Goal: Task Accomplishment & Management: Complete application form

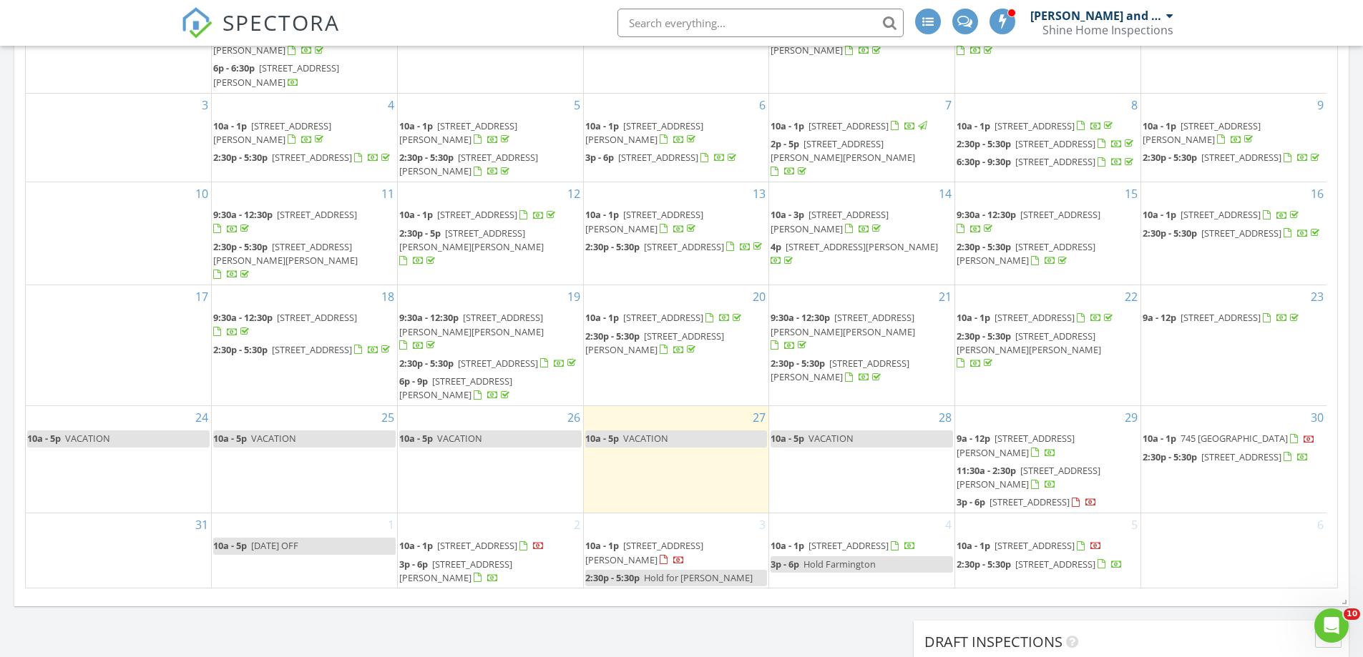
scroll to position [930, 0]
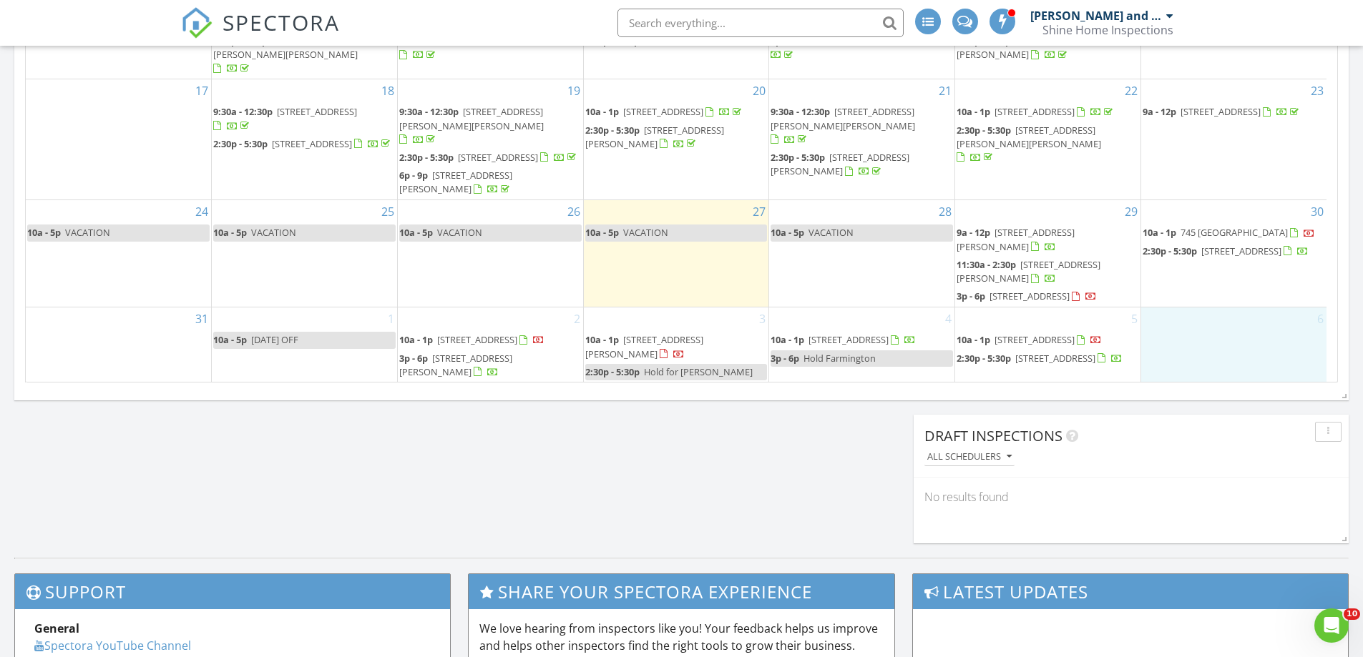
click at [1212, 320] on div "6" at bounding box center [1233, 345] width 185 height 75
click at [1220, 280] on link "Event" at bounding box center [1231, 283] width 74 height 23
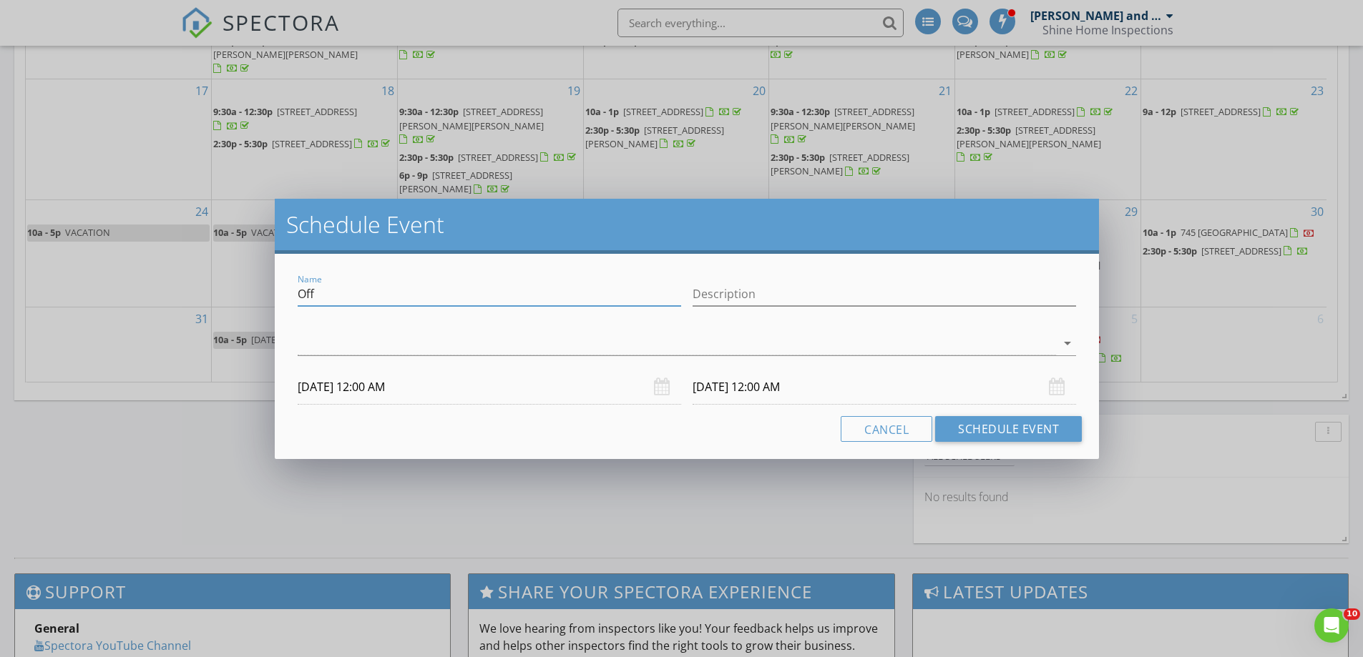
drag, startPoint x: 342, startPoint y: 292, endPoint x: 248, endPoint y: 284, distance: 94.0
click at [248, 284] on div "Schedule Event Name Off Description arrow_drop_down 09/06/2025 12:00 AM 09/07/2…" at bounding box center [681, 328] width 1363 height 657
type input "Hold for Jillian"
click at [416, 348] on div at bounding box center [677, 344] width 758 height 24
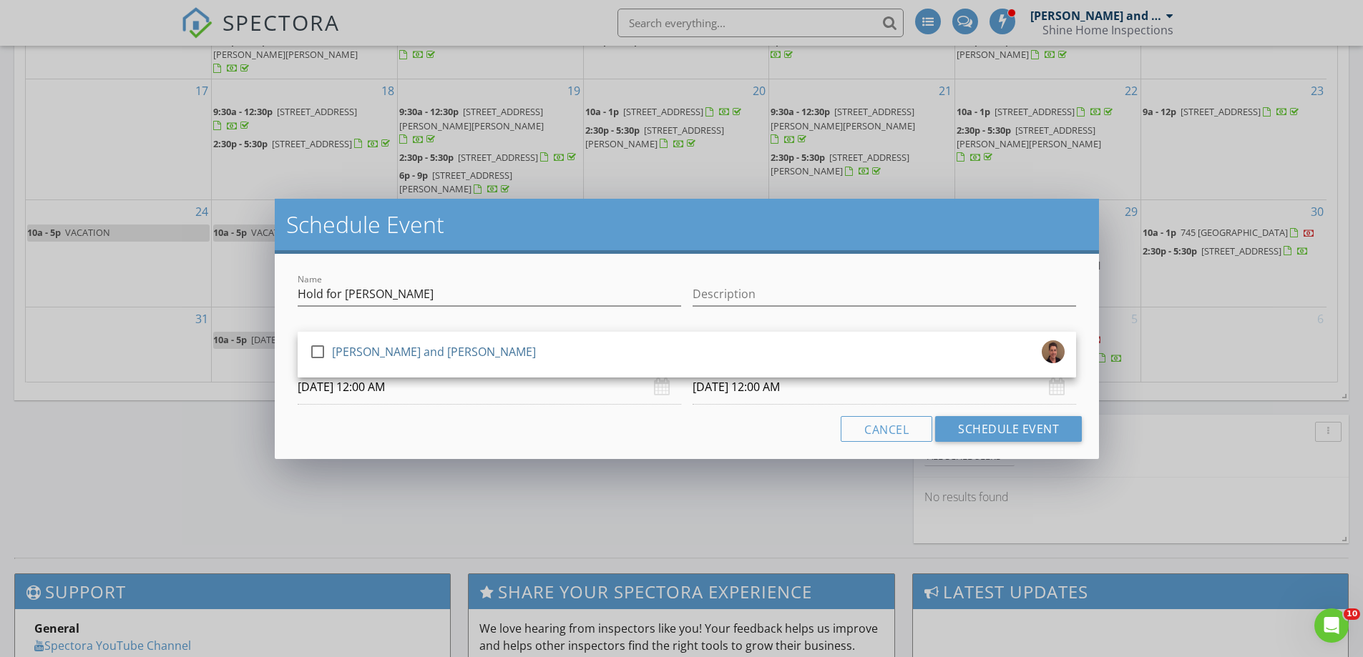
click at [416, 348] on div "[PERSON_NAME] and [PERSON_NAME]" at bounding box center [434, 351] width 204 height 23
click at [381, 391] on input "09/06/2025 12:00 AM" at bounding box center [489, 387] width 383 height 35
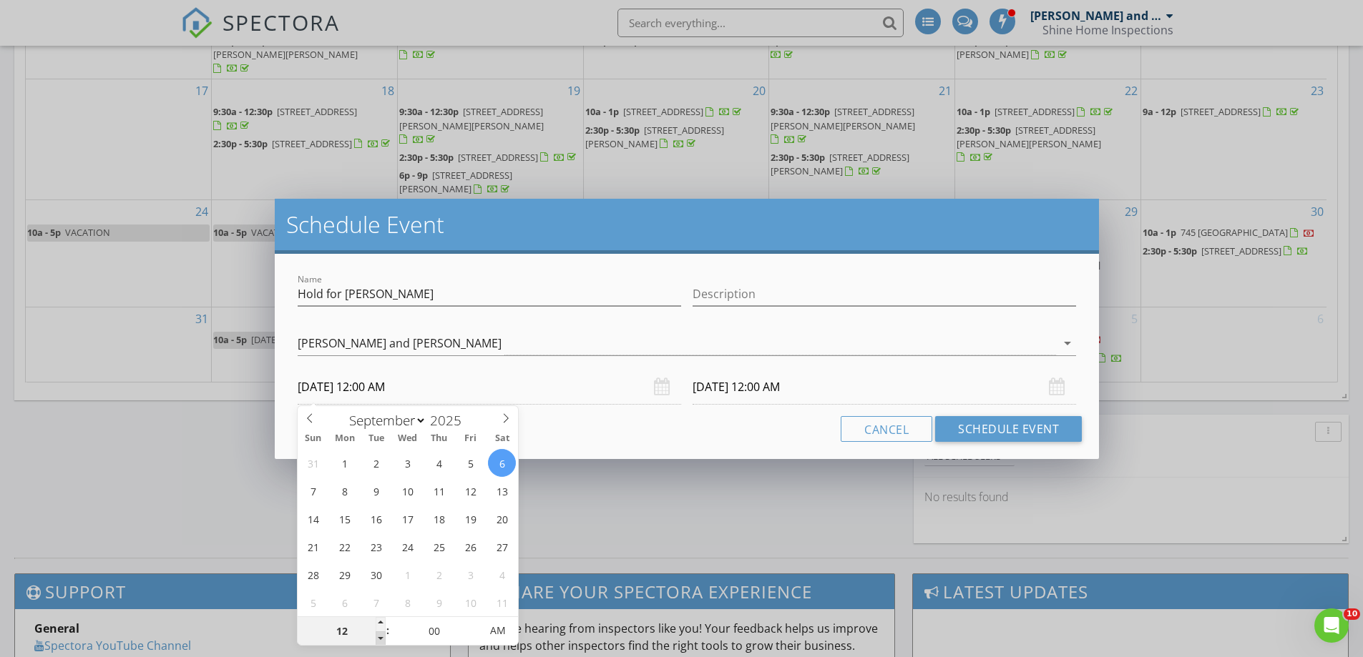
type input "11"
type input "09/06/2025 11:00 PM"
click at [381, 636] on span at bounding box center [381, 639] width 10 height 14
type input "09/07/2025 11:00 PM"
type input "10"
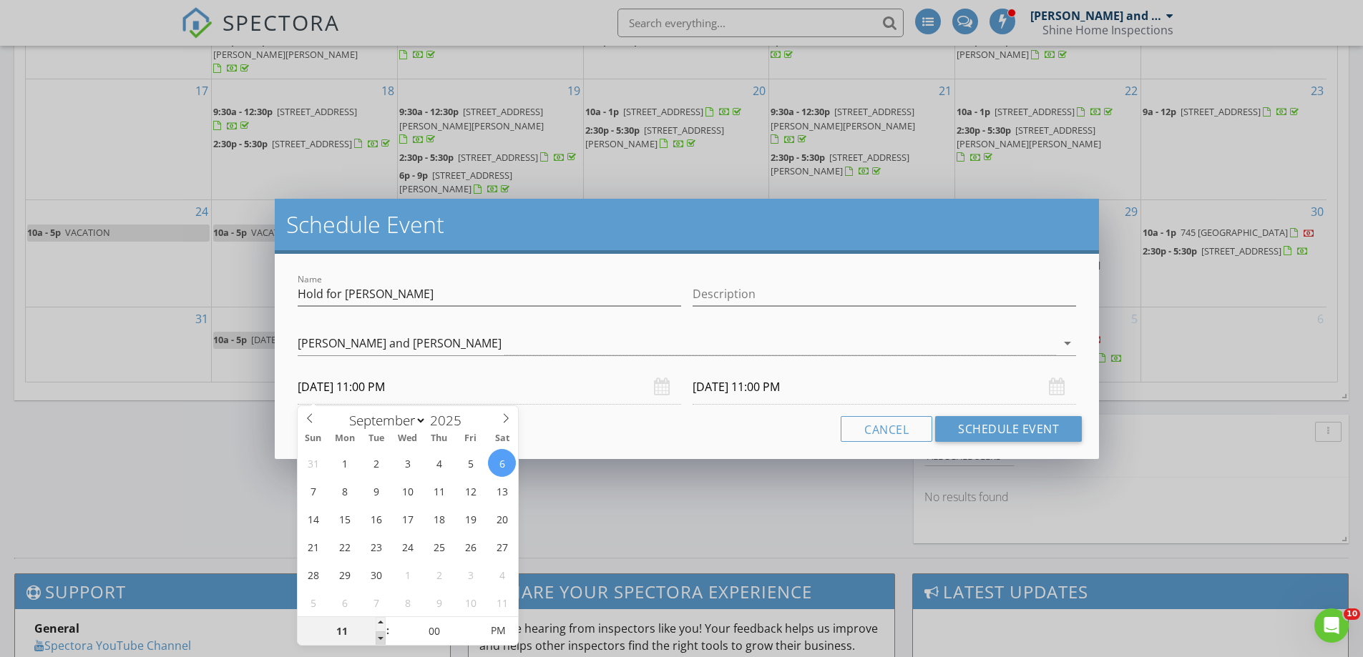
type input "09/06/2025 10:00 PM"
click at [381, 636] on span at bounding box center [381, 639] width 10 height 14
type input "09/07/2025 10:00 PM"
type input "09/06/2025 10:00 AM"
type input "09/07/2025 10:00 AM"
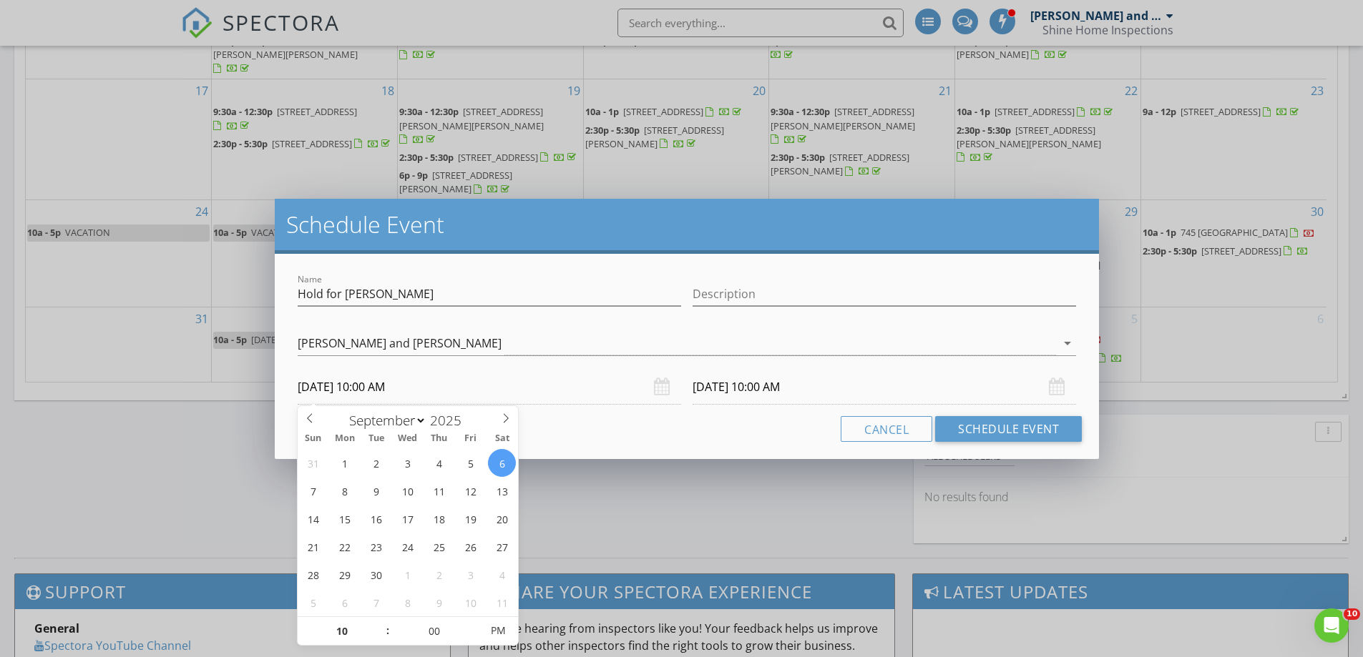
drag, startPoint x: 492, startPoint y: 636, endPoint x: 551, endPoint y: 626, distance: 59.5
click at [493, 636] on span "PM" at bounding box center [497, 631] width 39 height 29
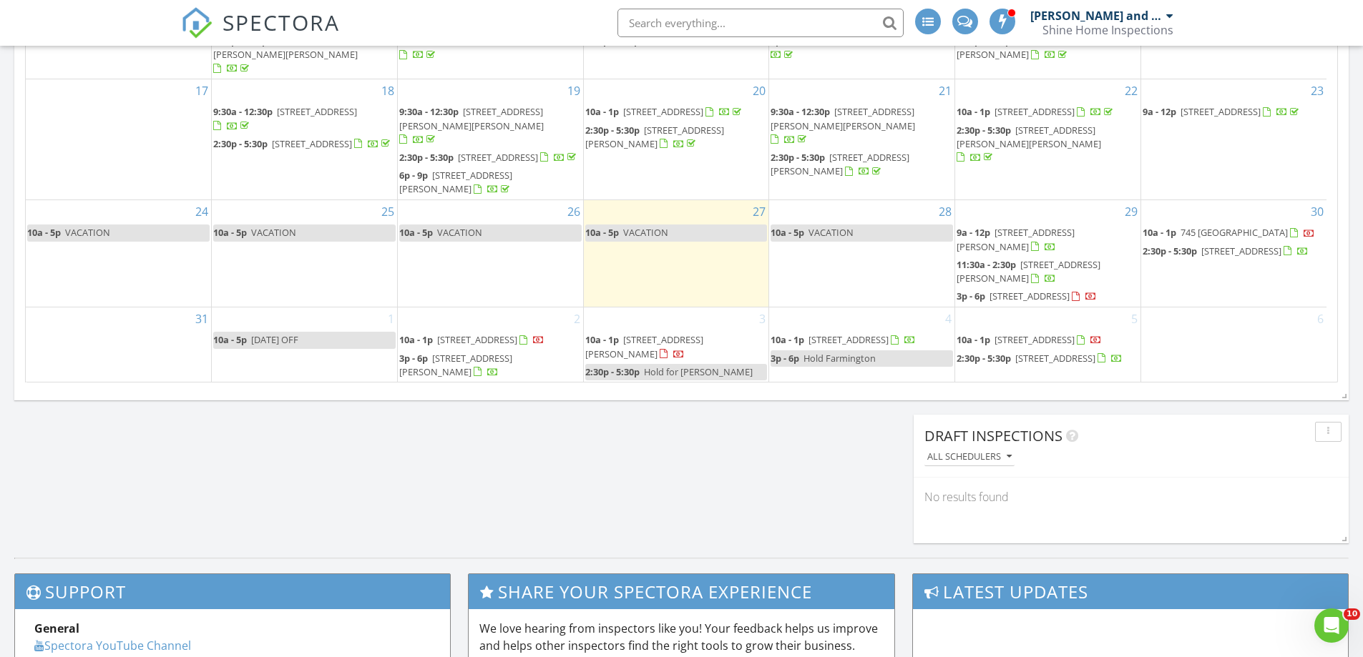
click at [632, 536] on div at bounding box center [681, 328] width 1363 height 657
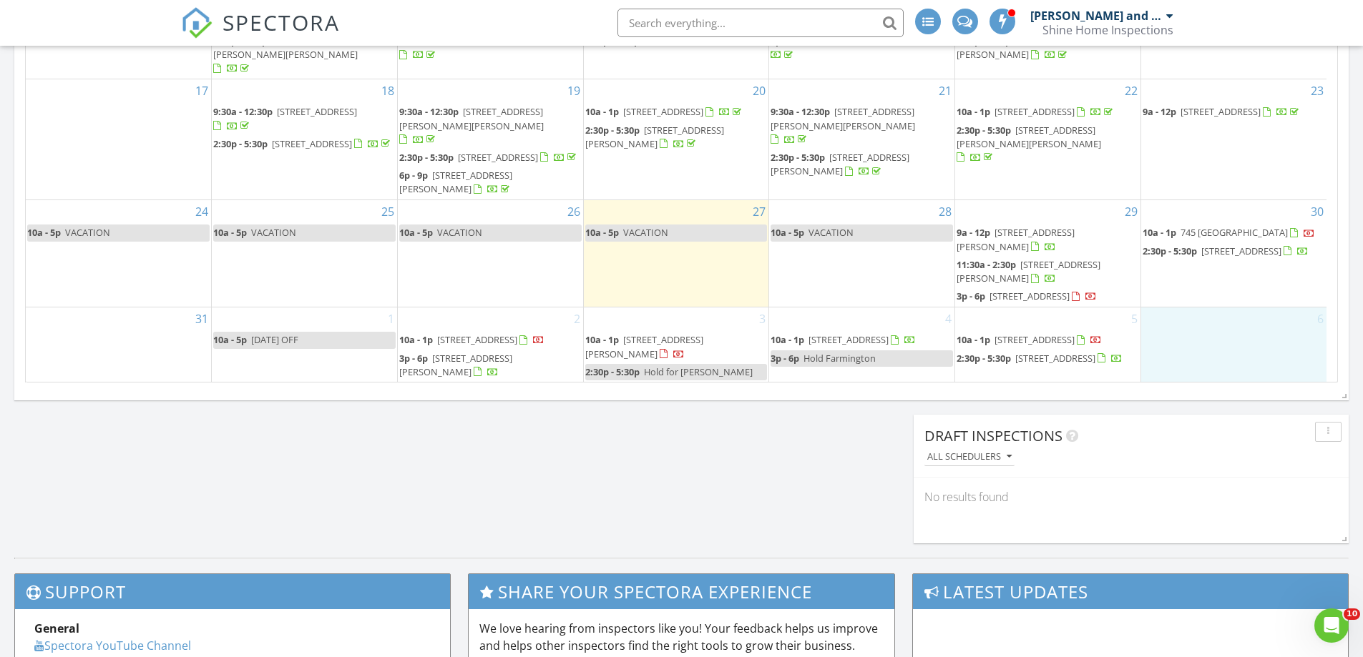
click at [1208, 309] on div "6" at bounding box center [1233, 345] width 185 height 75
click at [1230, 270] on link "Event" at bounding box center [1231, 272] width 74 height 23
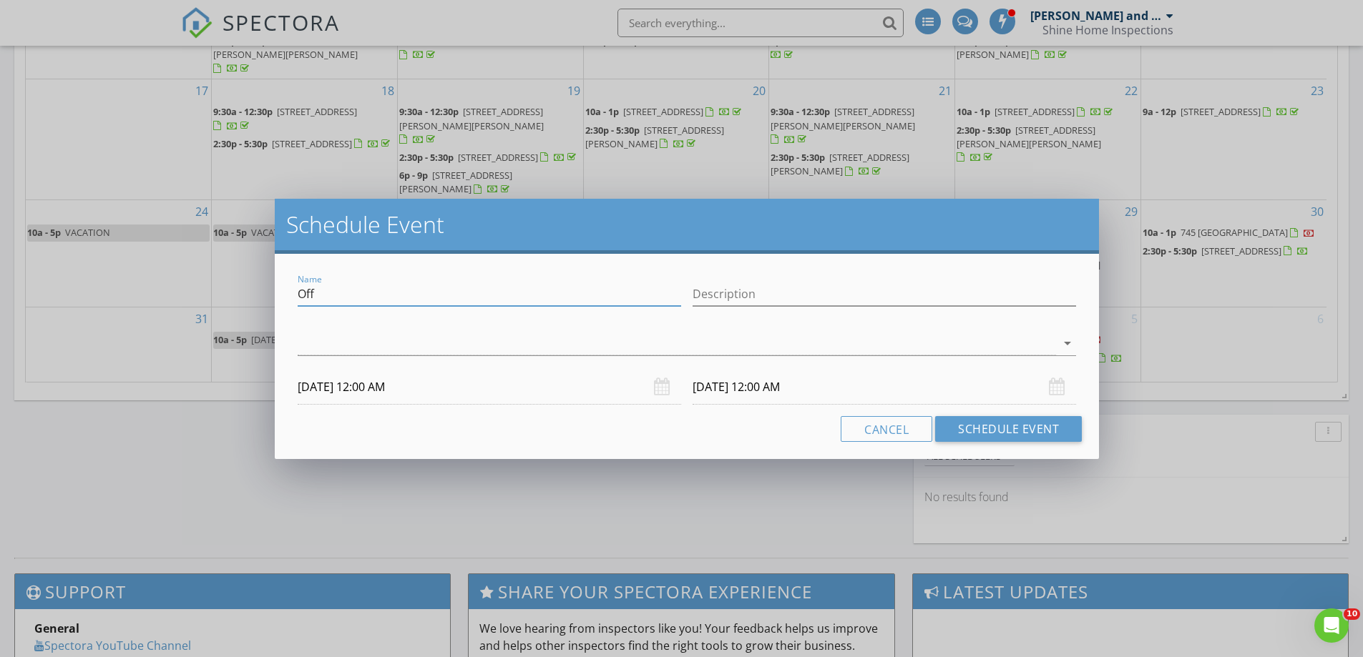
drag, startPoint x: 371, startPoint y: 294, endPoint x: 278, endPoint y: 290, distance: 93.8
click at [278, 290] on div "Name Off Description arrow_drop_down 09/06/2025 12:00 AM 09/07/2025 12:00 AM Ca…" at bounding box center [687, 356] width 824 height 205
type input "Hold Jillian"
click at [378, 343] on div at bounding box center [677, 344] width 758 height 24
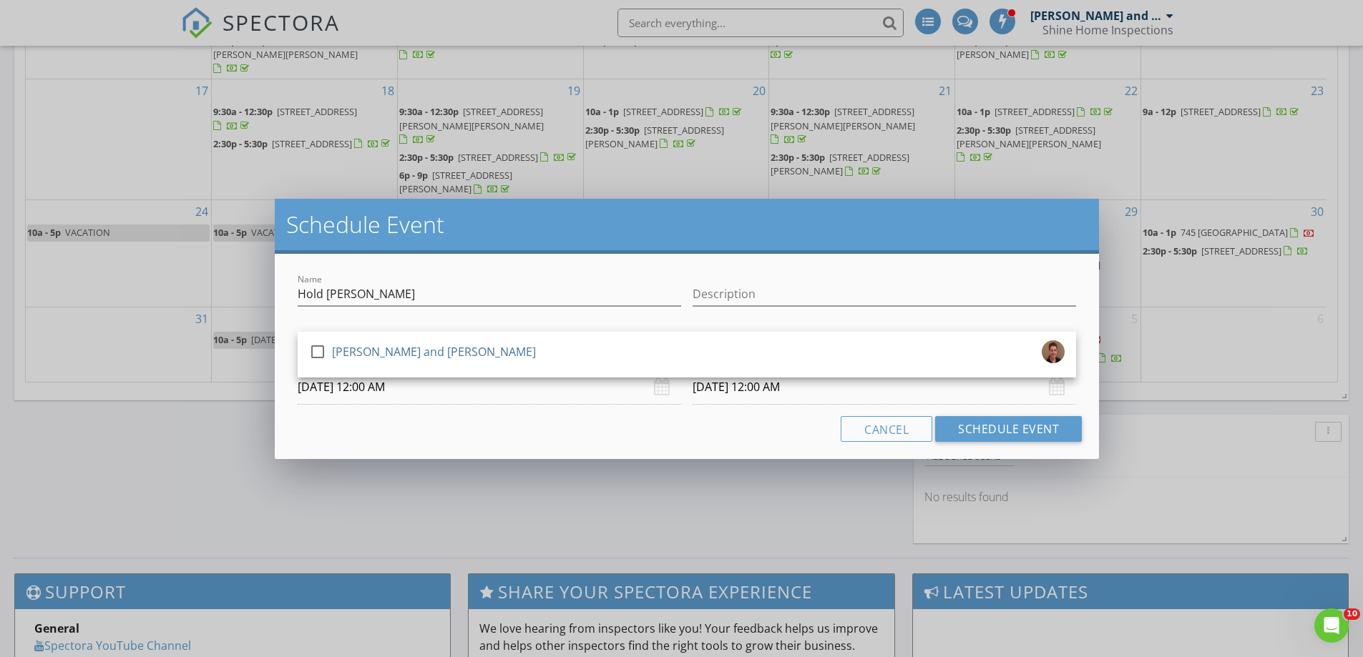
click at [378, 343] on div "[PERSON_NAME] and [PERSON_NAME]" at bounding box center [434, 351] width 204 height 23
click at [449, 396] on input "09/06/2025 12:00 AM" at bounding box center [489, 387] width 383 height 35
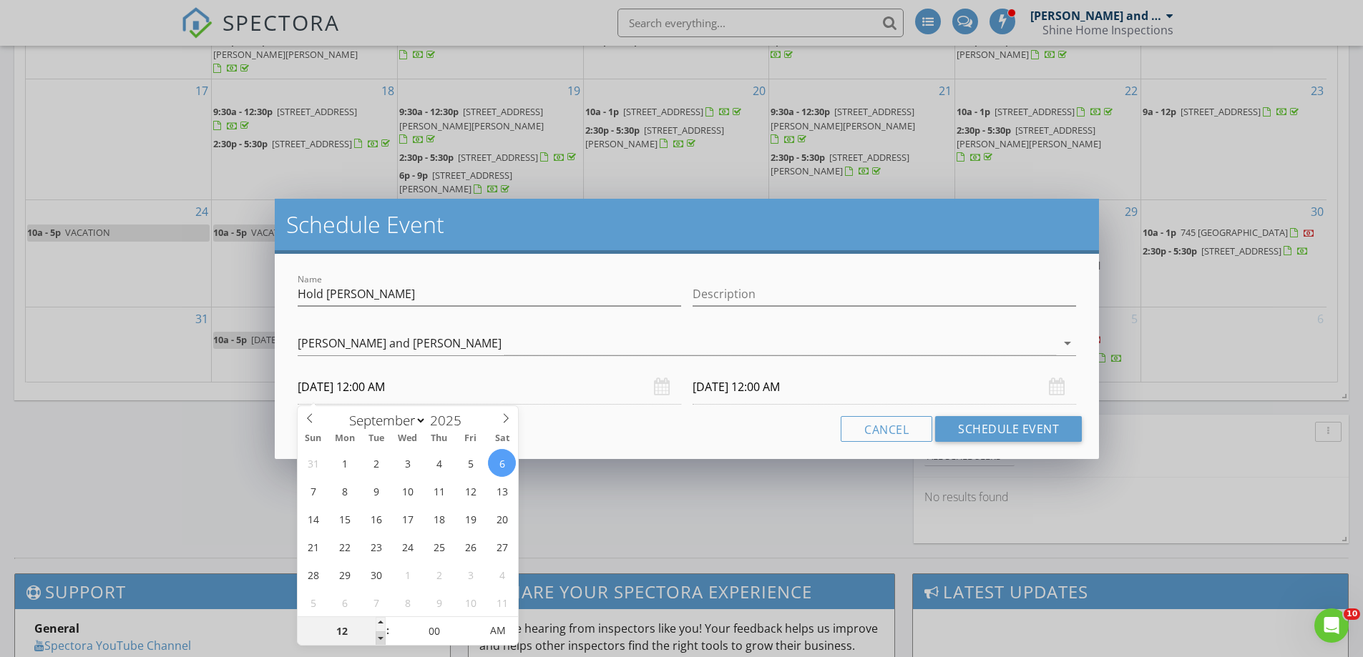
type input "11"
type input "09/06/2025 11:00 PM"
click at [381, 640] on span at bounding box center [381, 639] width 10 height 14
type input "09/07/2025 11:00 PM"
type input "10"
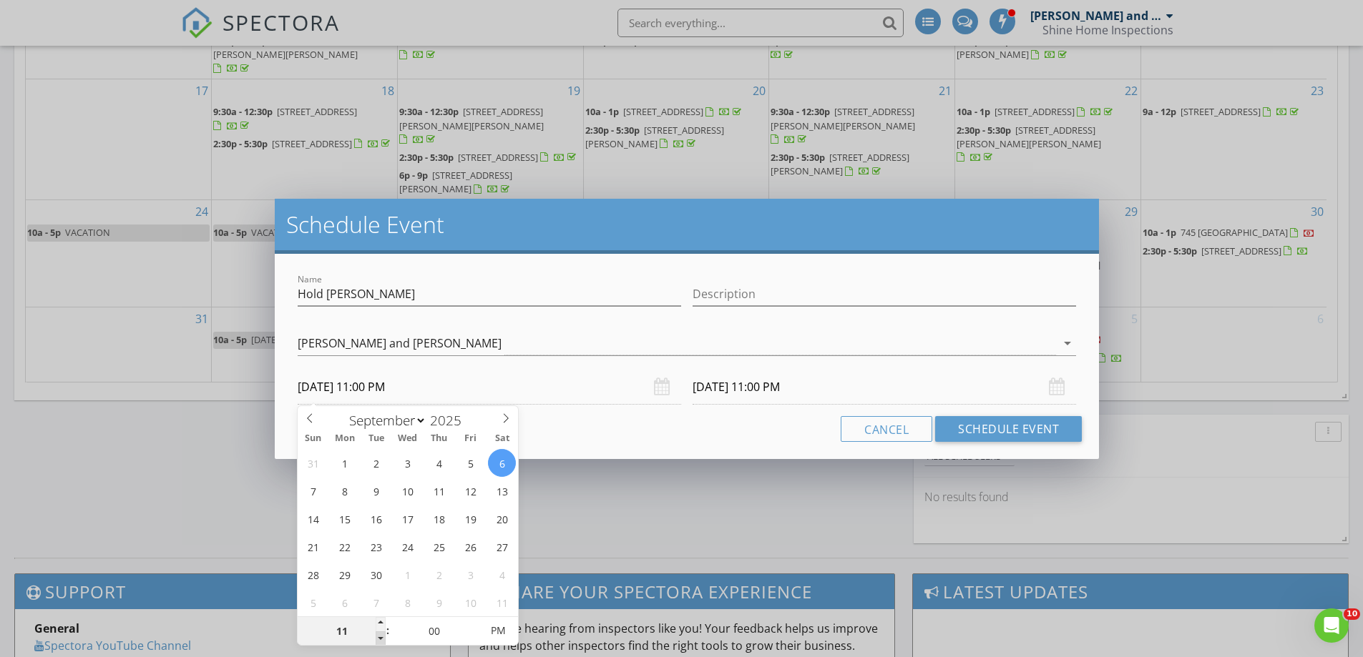
type input "09/06/2025 10:00 PM"
click at [381, 640] on span at bounding box center [381, 639] width 10 height 14
type input "09/07/2025 10:00 PM"
type input "09/06/2025 10:00 AM"
click at [498, 625] on span "AM" at bounding box center [497, 631] width 39 height 29
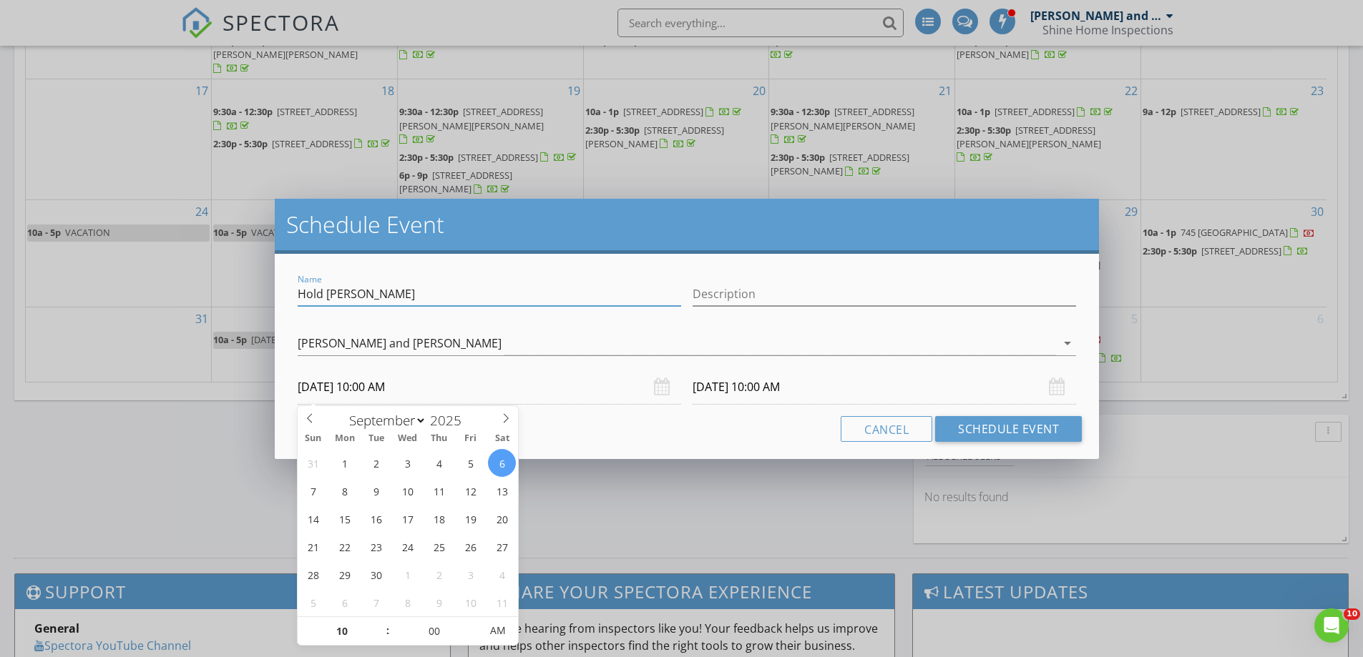
drag, startPoint x: 384, startPoint y: 290, endPoint x: 404, endPoint y: 300, distance: 22.4
click at [384, 290] on input "Hold [PERSON_NAME]" at bounding box center [489, 295] width 383 height 24
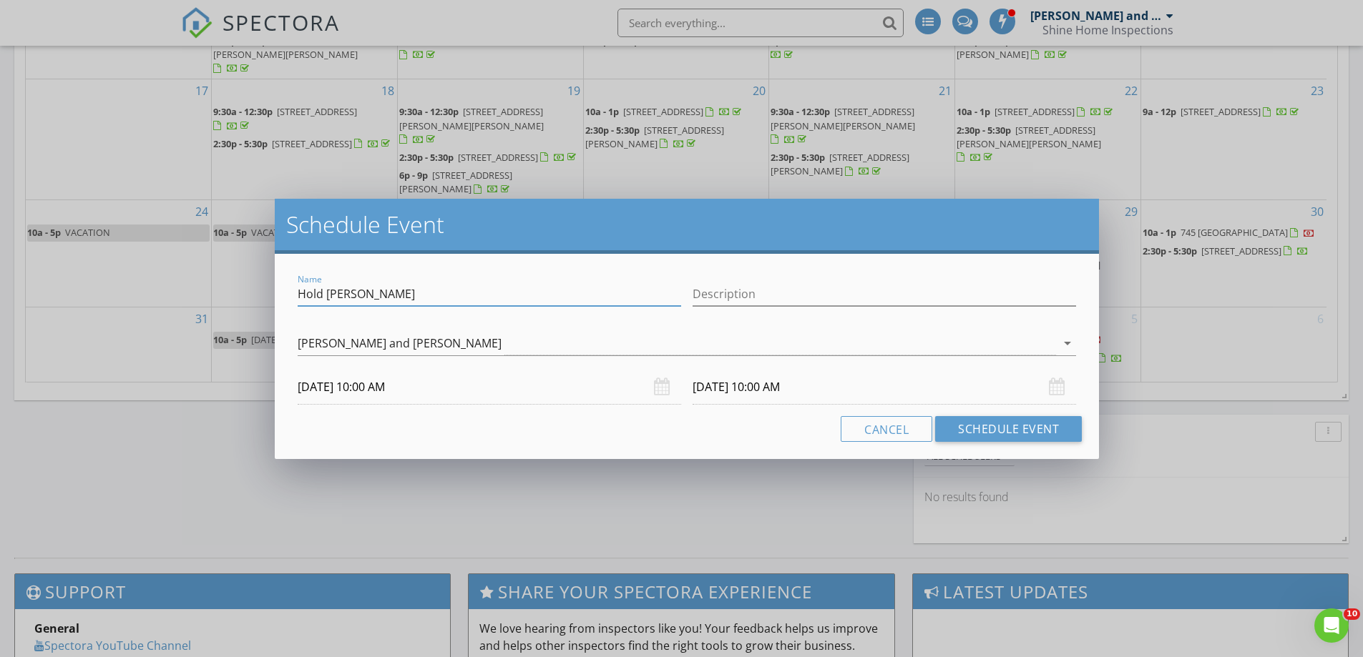
click at [793, 386] on input "09/07/2025 10:00 AM" at bounding box center [883, 387] width 383 height 35
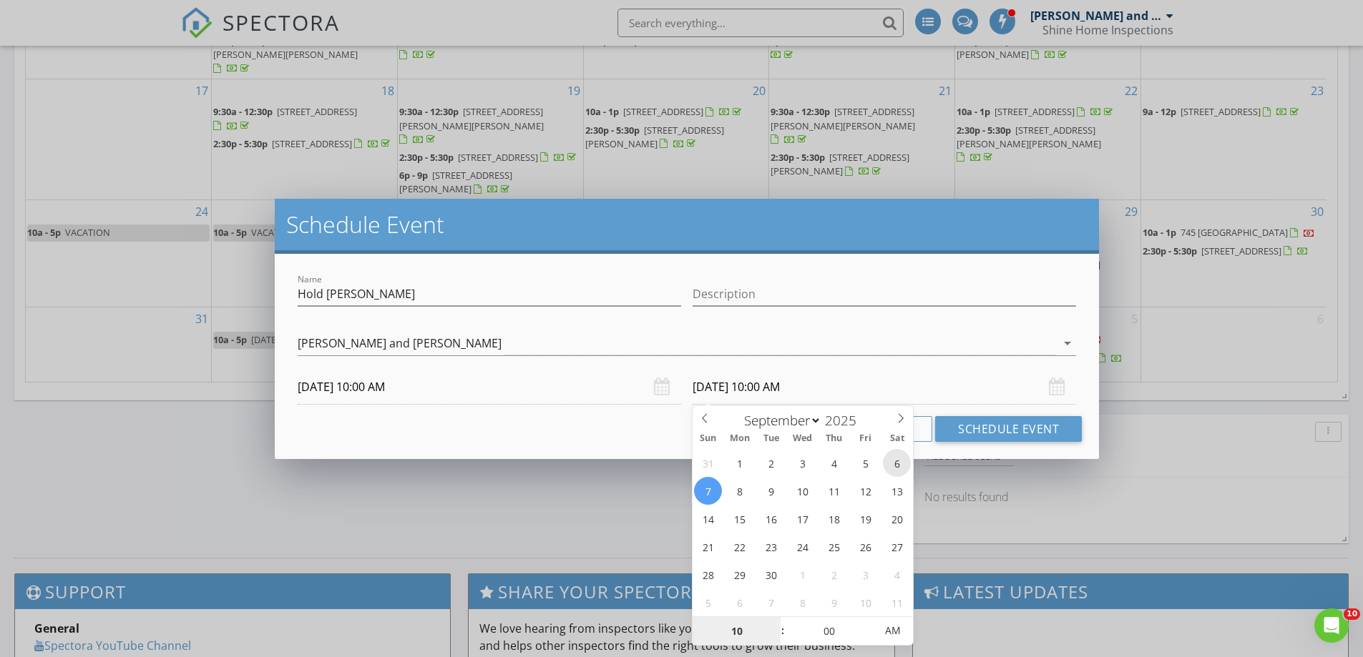
type input "09/06/2025 10:00 AM"
type input "11"
type input "09/06/2025 11:00 AM"
click at [777, 623] on span at bounding box center [775, 624] width 10 height 14
type input "12"
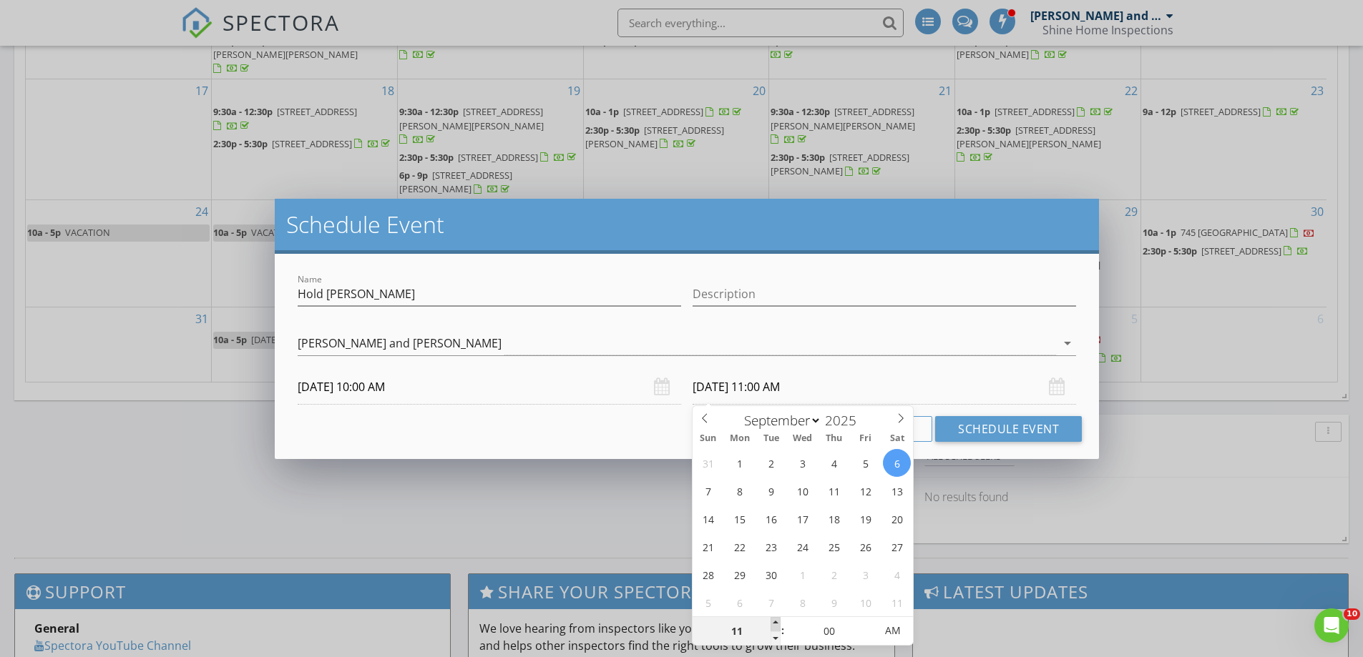
type input "09/06/2025 12:00 PM"
click at [777, 623] on span at bounding box center [775, 624] width 10 height 14
type input "01"
type input "09/06/2025 1:00 PM"
click at [777, 623] on span at bounding box center [775, 624] width 10 height 14
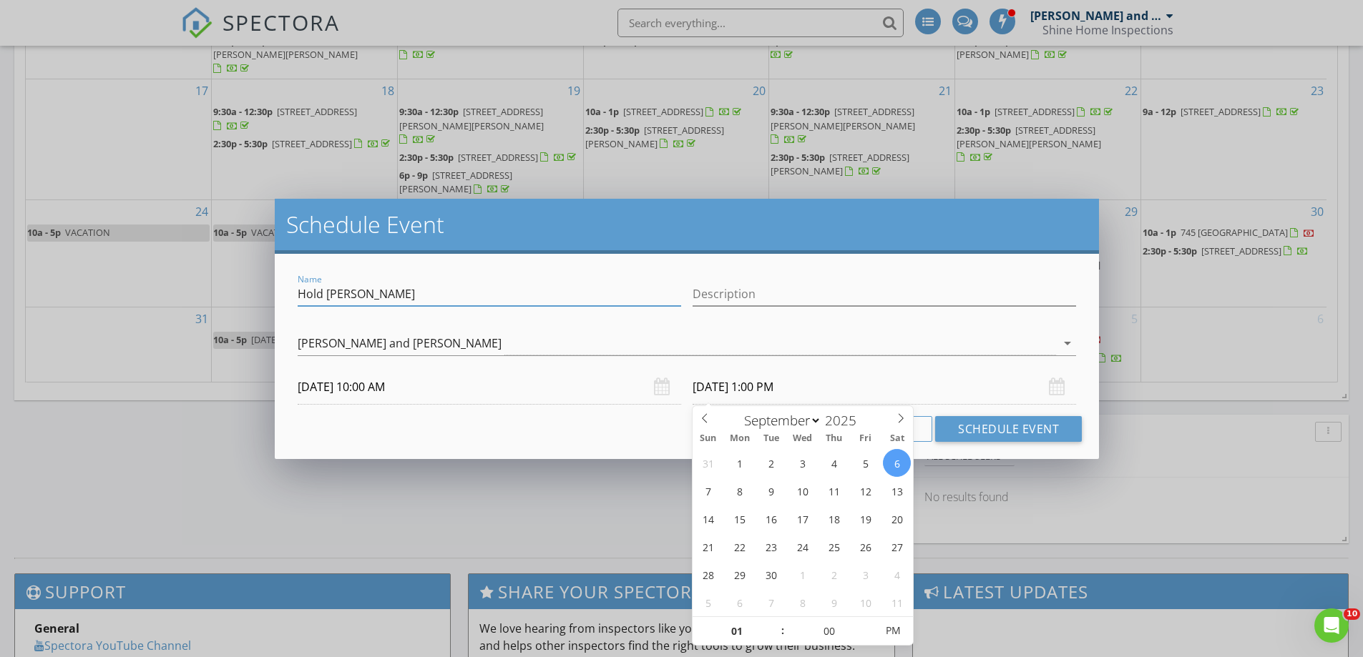
click at [372, 288] on input "Hold [PERSON_NAME]" at bounding box center [489, 295] width 383 height 24
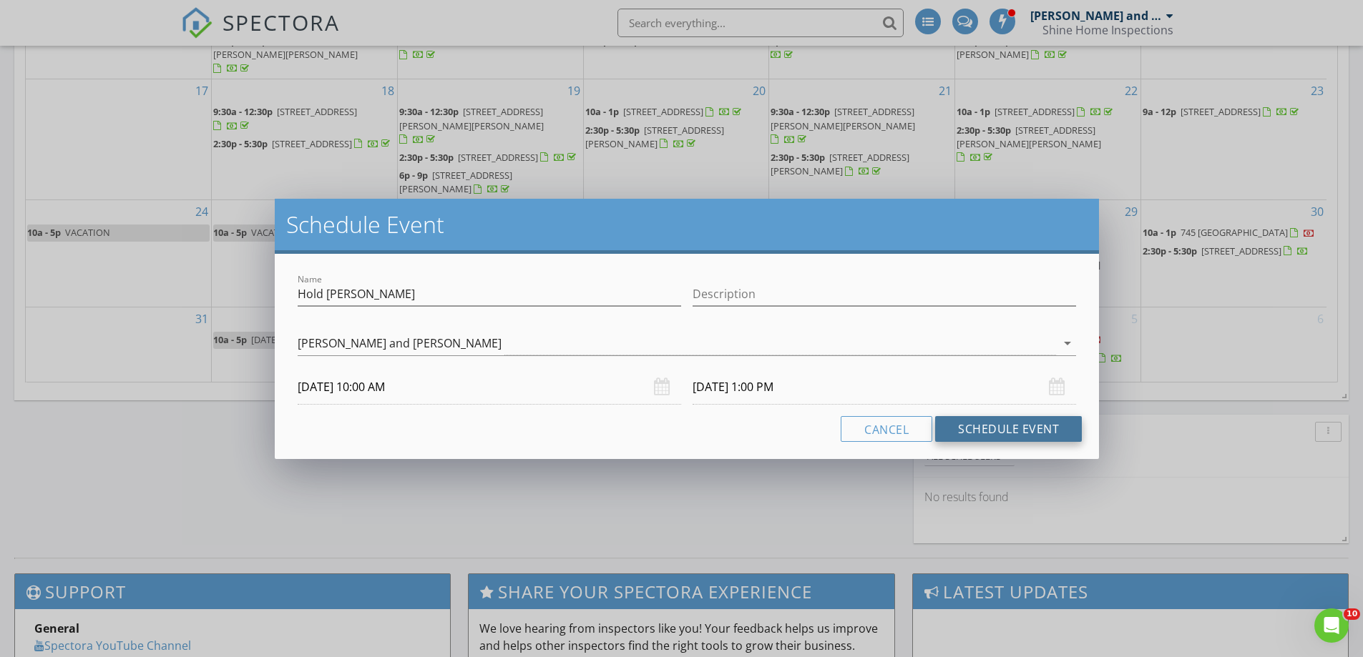
click at [996, 426] on button "Schedule Event" at bounding box center [1008, 429] width 147 height 26
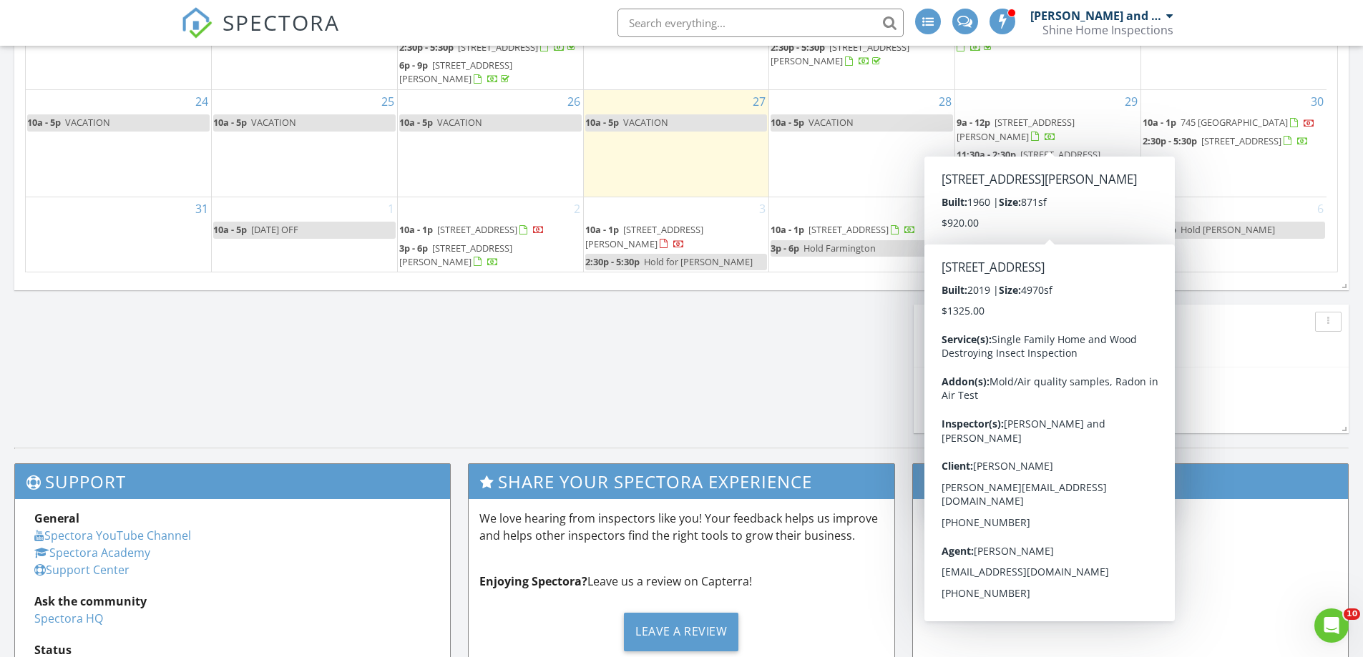
scroll to position [959, 0]
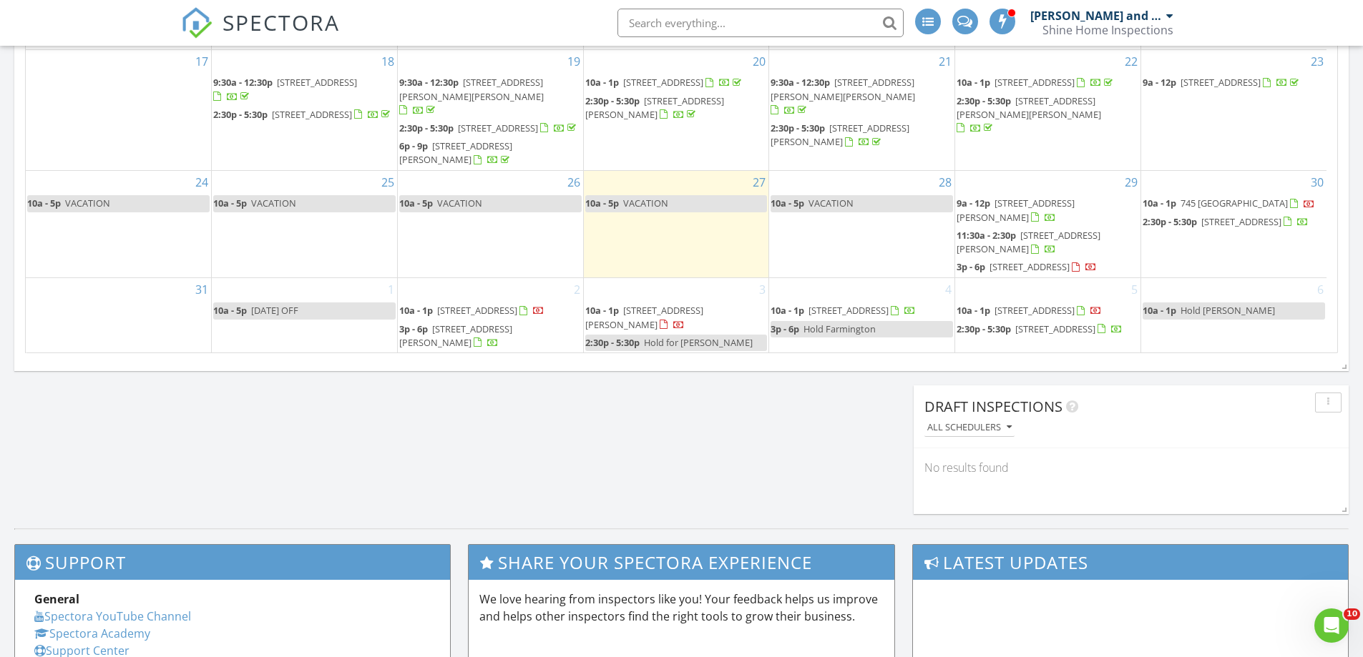
click at [647, 278] on div "3 10a - 1p 34 Roberts Rd, Marlborough 06447 2:30p - 5:30p Hold for Sam" at bounding box center [676, 315] width 185 height 75
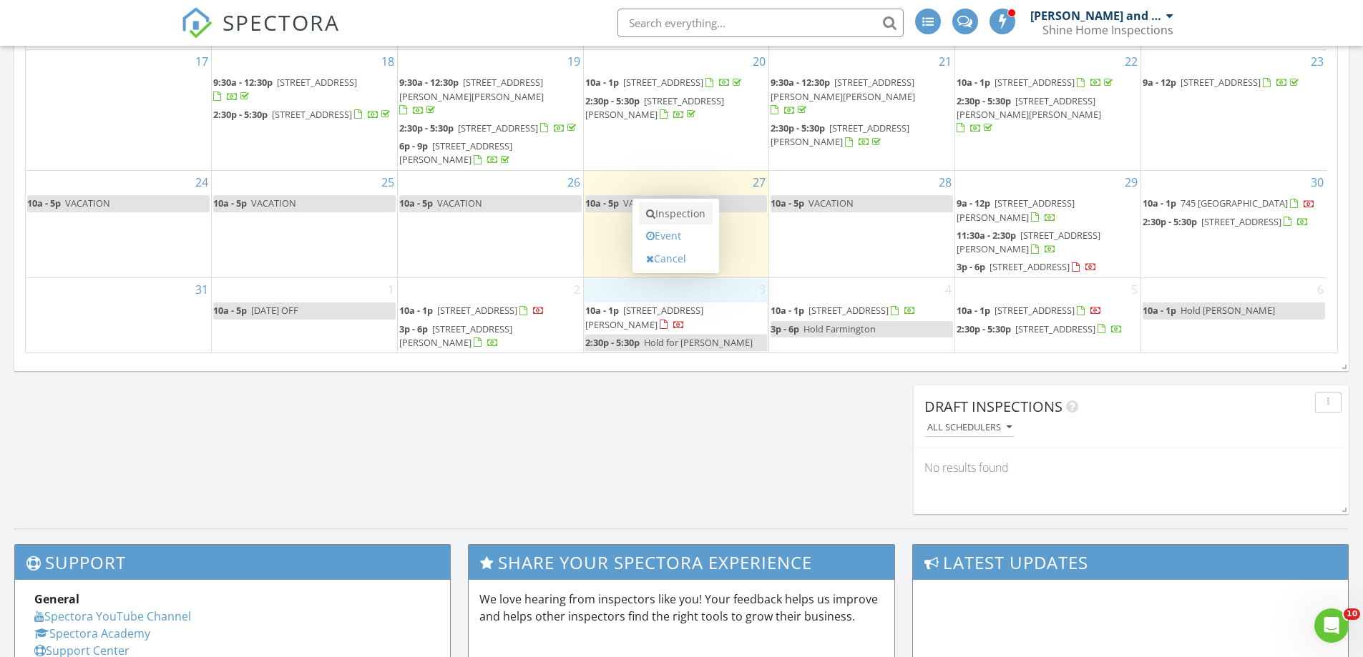
click at [678, 209] on link "Inspection" at bounding box center [676, 213] width 74 height 23
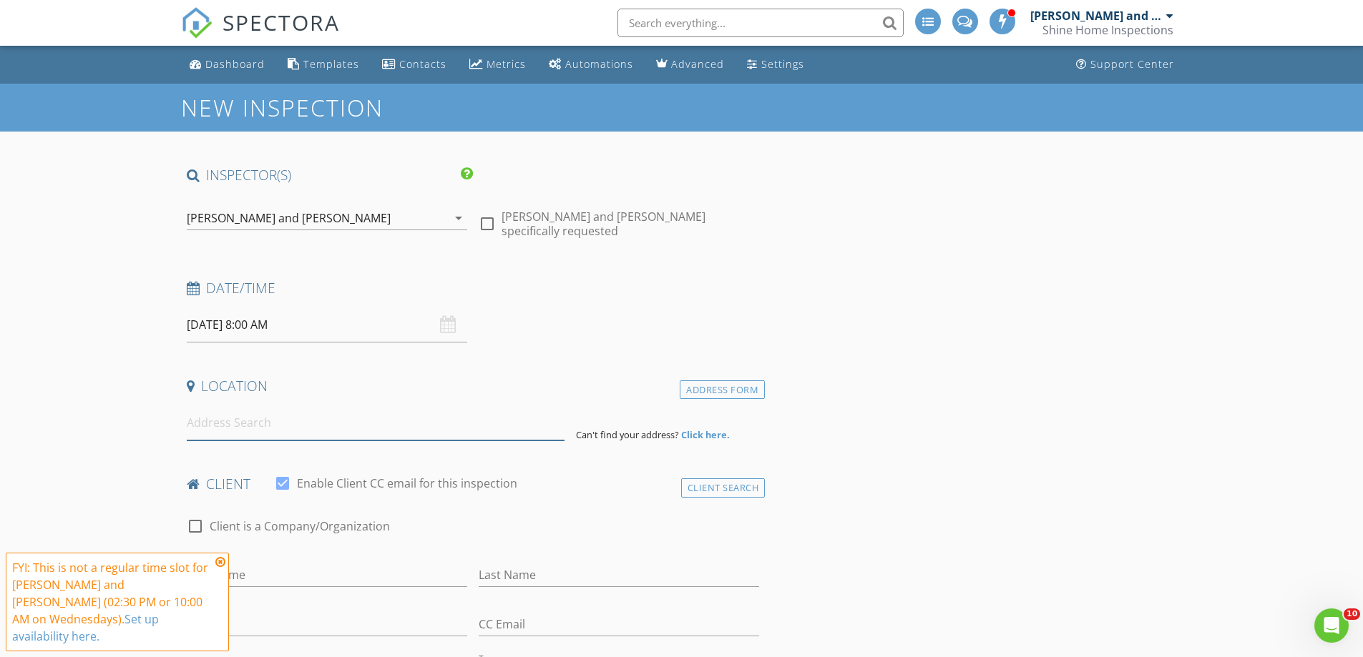
click at [269, 426] on input at bounding box center [376, 423] width 378 height 35
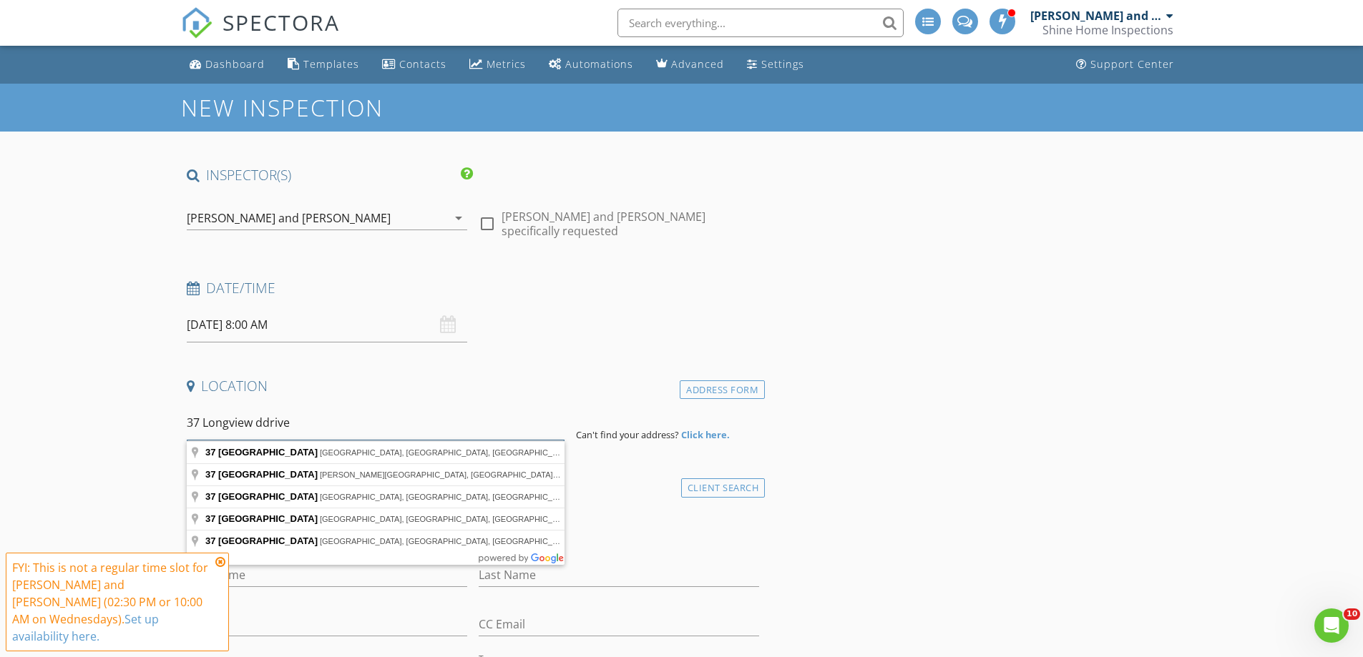
click at [264, 418] on input "37 Longview ddrive" at bounding box center [376, 423] width 378 height 35
click at [300, 416] on input "37 Longview drive" at bounding box center [376, 423] width 378 height 35
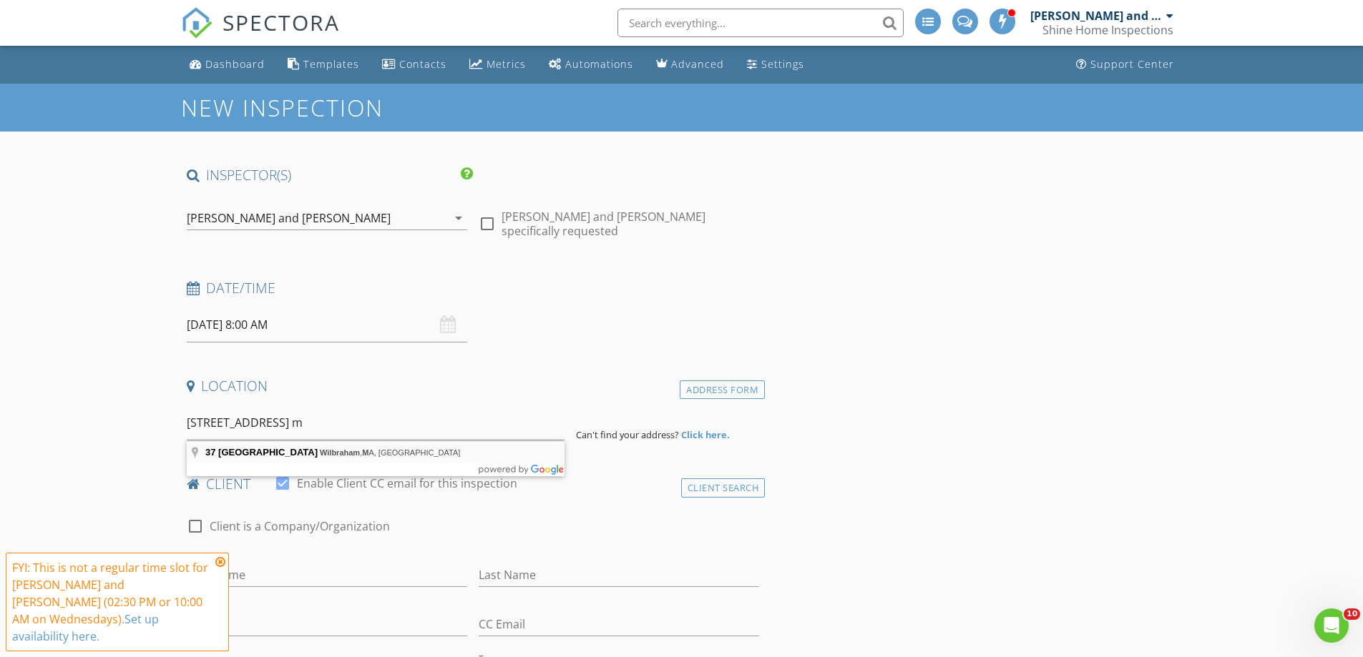
type input "37 Longview Drive, Wilbraham, MA, USA"
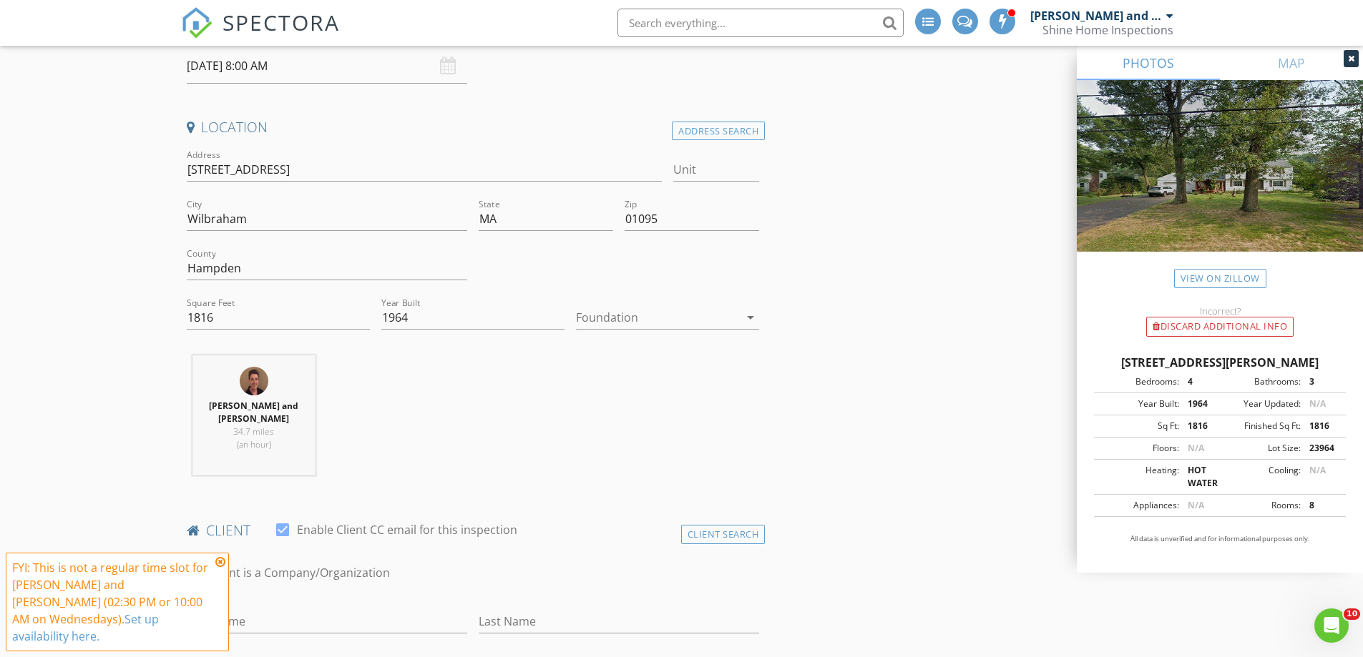
scroll to position [286, 0]
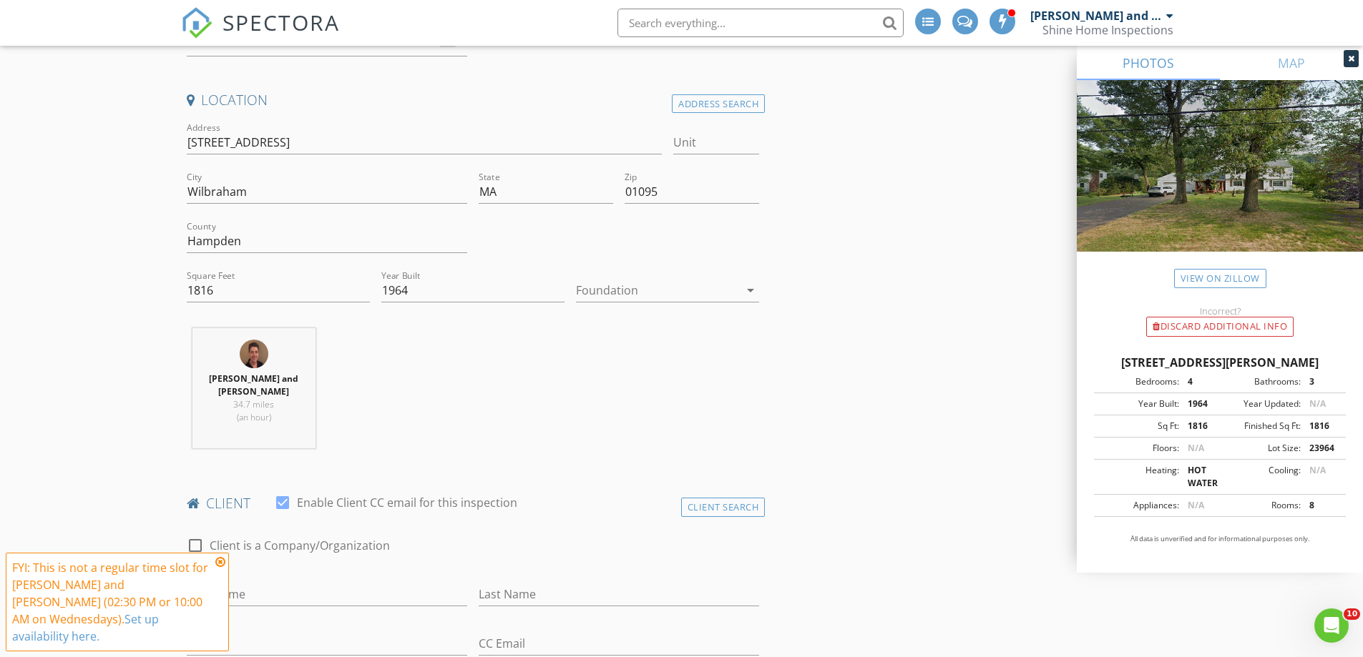
click at [220, 568] on icon at bounding box center [220, 562] width 10 height 11
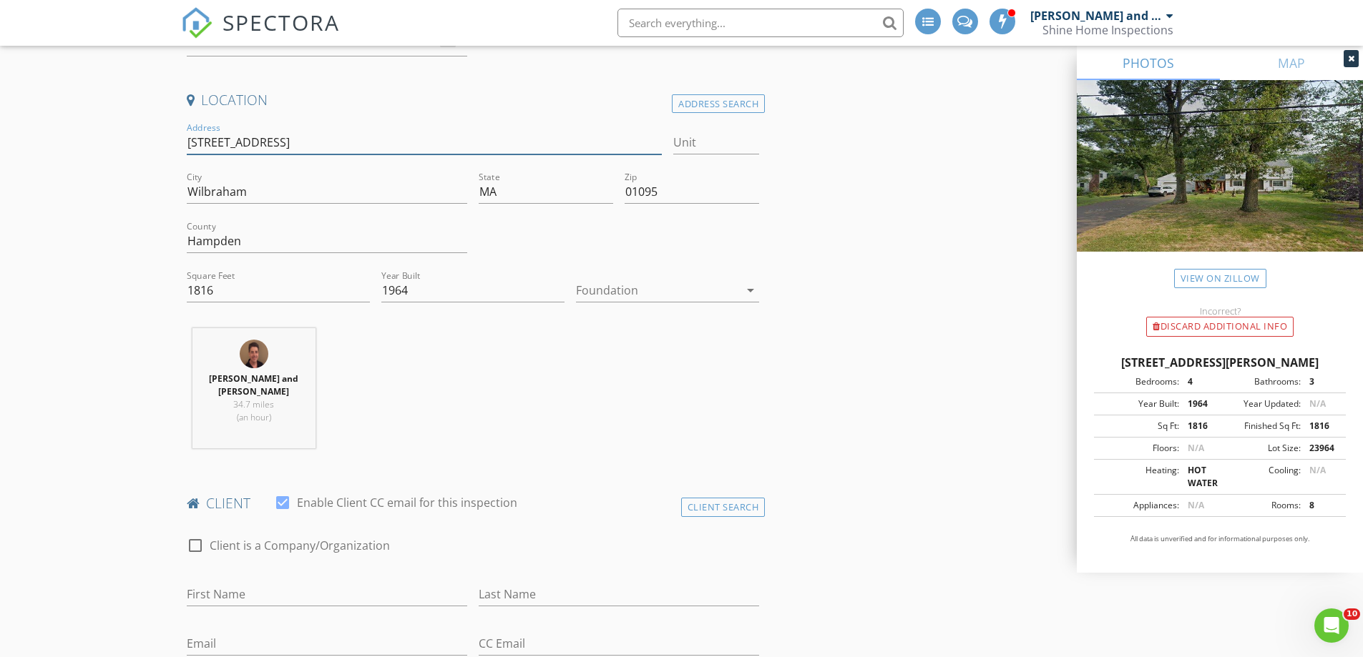
drag, startPoint x: 275, startPoint y: 142, endPoint x: 178, endPoint y: 140, distance: 96.6
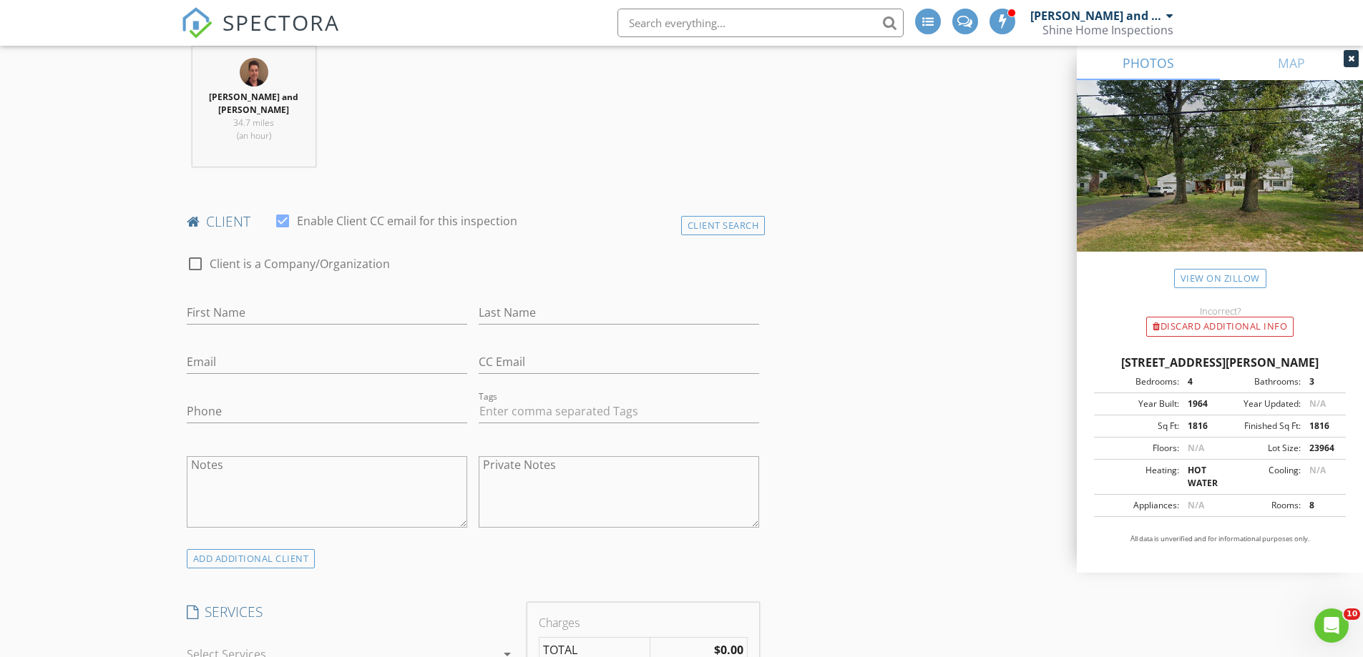
scroll to position [572, 0]
click at [235, 314] on input "First Name" at bounding box center [327, 309] width 280 height 24
type input "[PERSON_NAME] & [PERSON_NAME]"
type input "[PERSON_NAME]"
click at [250, 353] on input "Email" at bounding box center [327, 358] width 280 height 24
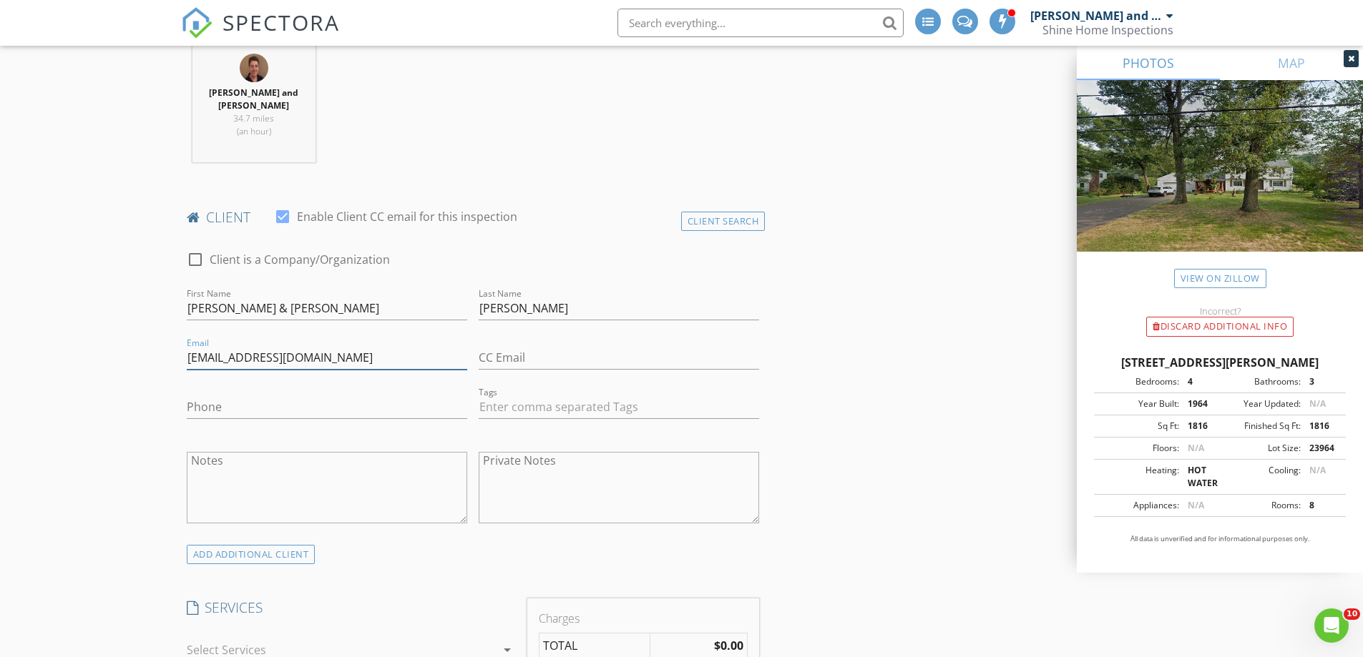
type input "[EMAIL_ADDRESS][DOMAIN_NAME]"
click at [569, 362] on input "CC Email" at bounding box center [619, 358] width 280 height 24
type input "[EMAIL_ADDRESS][DOMAIN_NAME]"
click at [245, 413] on input "Phone" at bounding box center [327, 408] width 280 height 24
type input "413-250-0198"
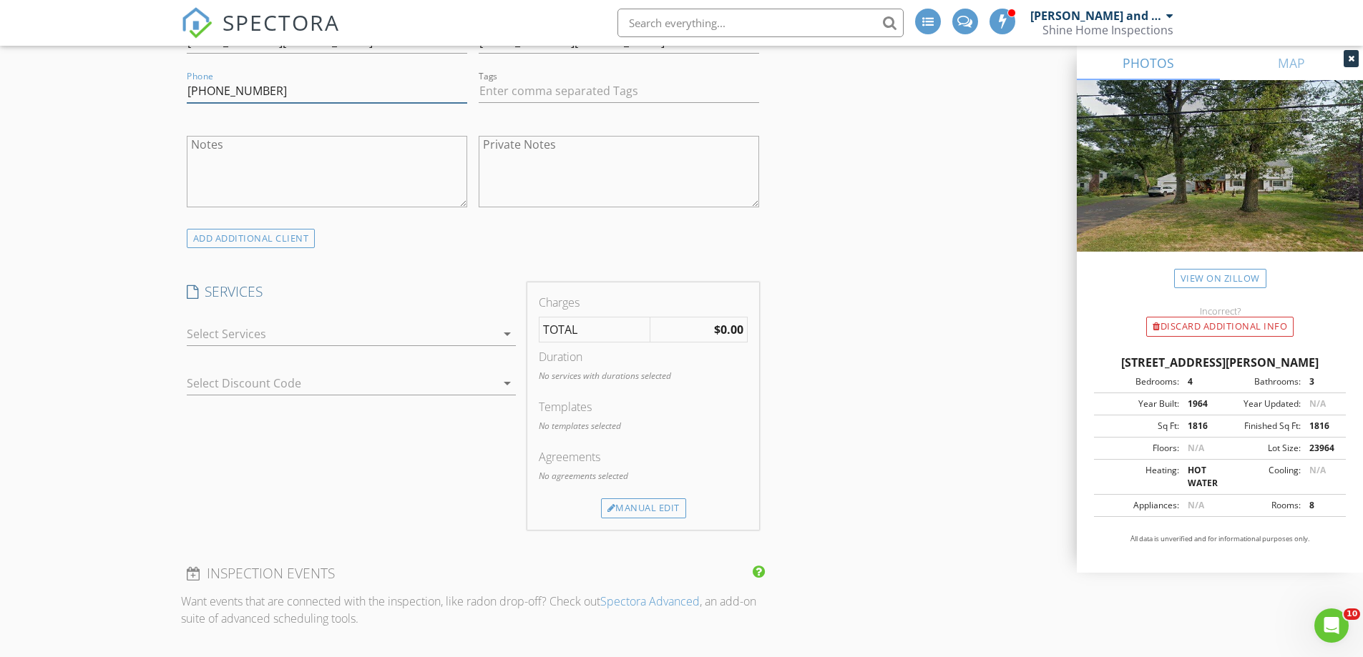
scroll to position [930, 0]
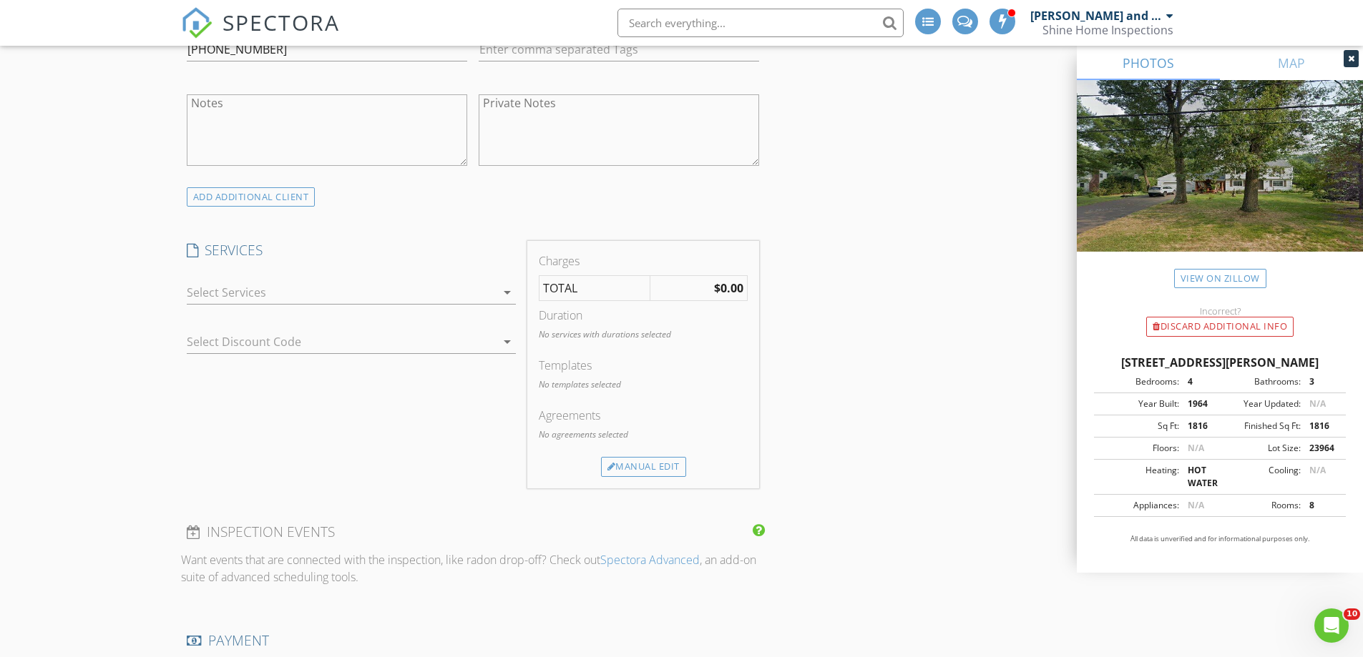
click at [253, 291] on div at bounding box center [341, 292] width 309 height 23
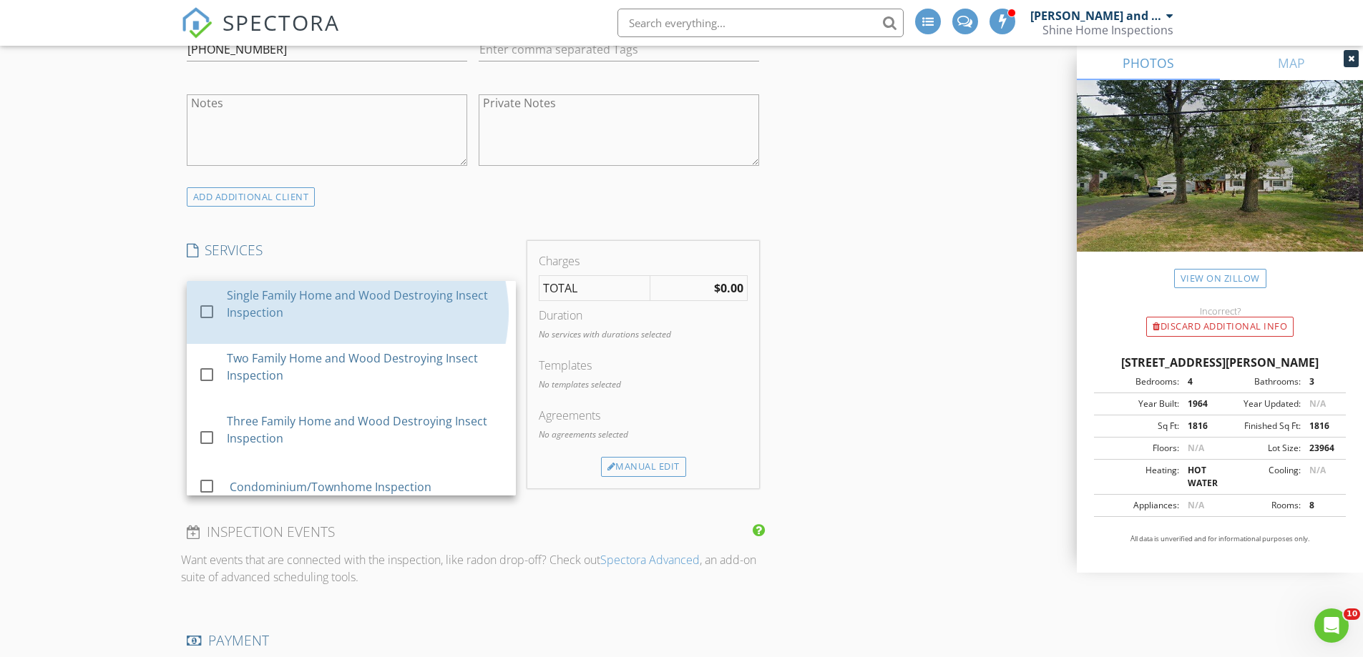
click at [253, 291] on div "Single Family Home and Wood Destroying Insect Inspection" at bounding box center [366, 304] width 278 height 34
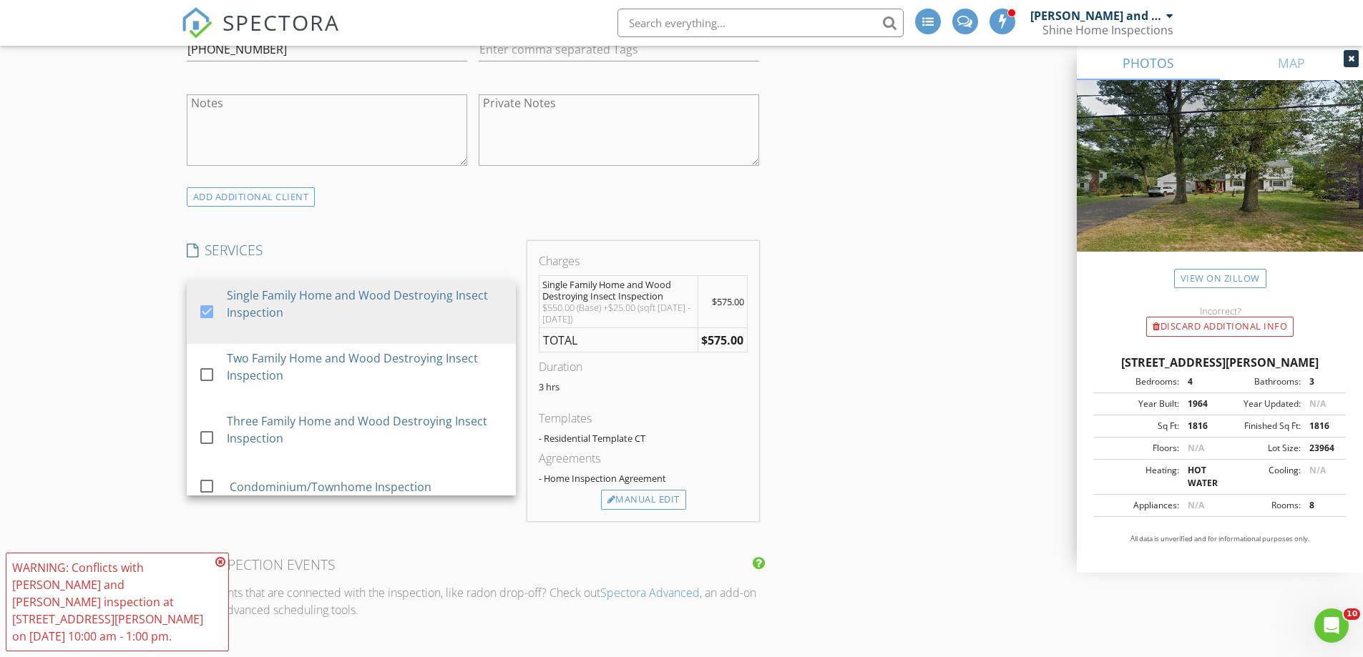
click at [867, 315] on div "INSPECTOR(S) check_box Jerry and Shane Marren PRIMARY Jerry and Shane Marren ar…" at bounding box center [681, 559] width 1001 height 2646
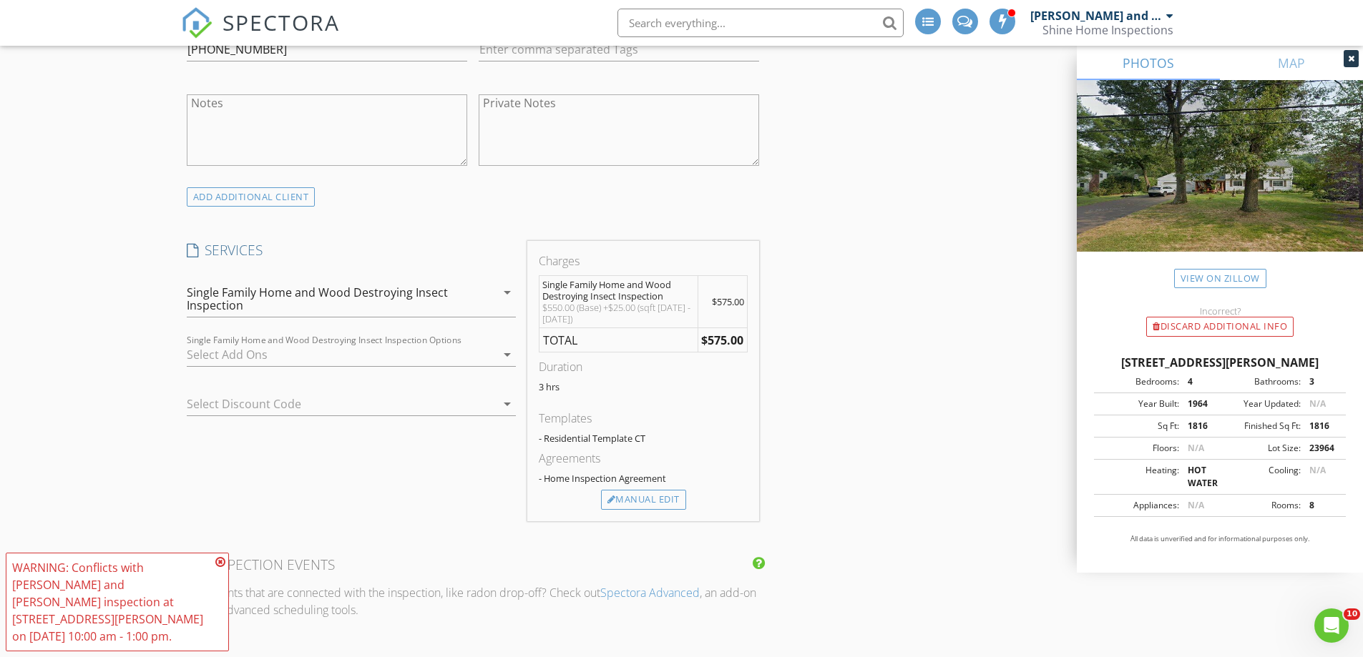
click at [269, 356] on div at bounding box center [341, 354] width 309 height 23
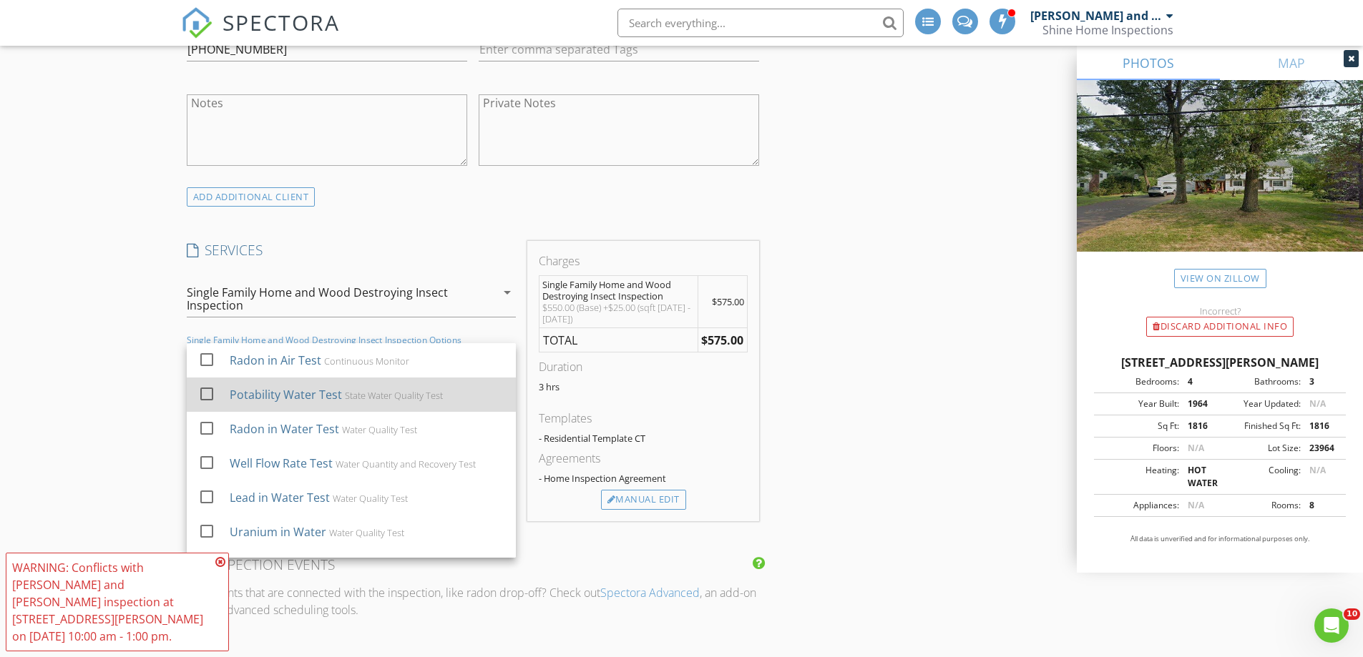
click at [257, 393] on div "Potability Water Test" at bounding box center [285, 394] width 112 height 17
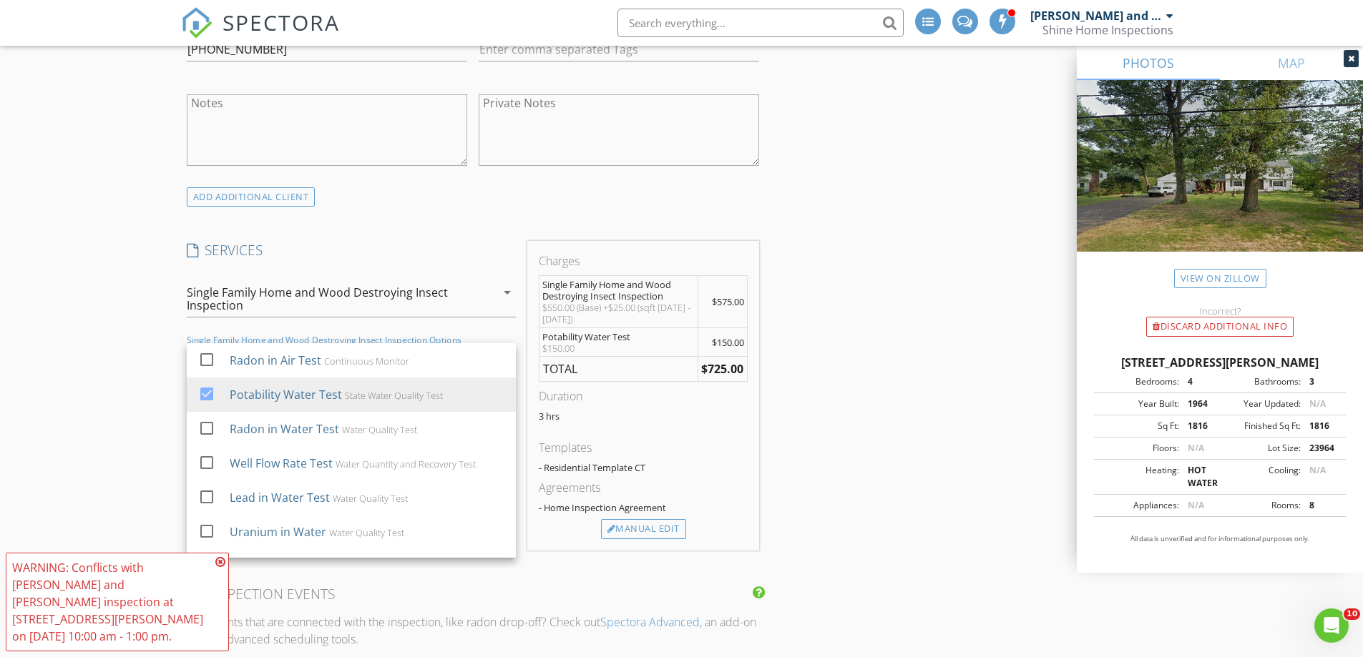
click at [932, 313] on div "INSPECTOR(S) check_box Jerry and Shane Marren PRIMARY Jerry and Shane Marren ar…" at bounding box center [681, 573] width 1001 height 2675
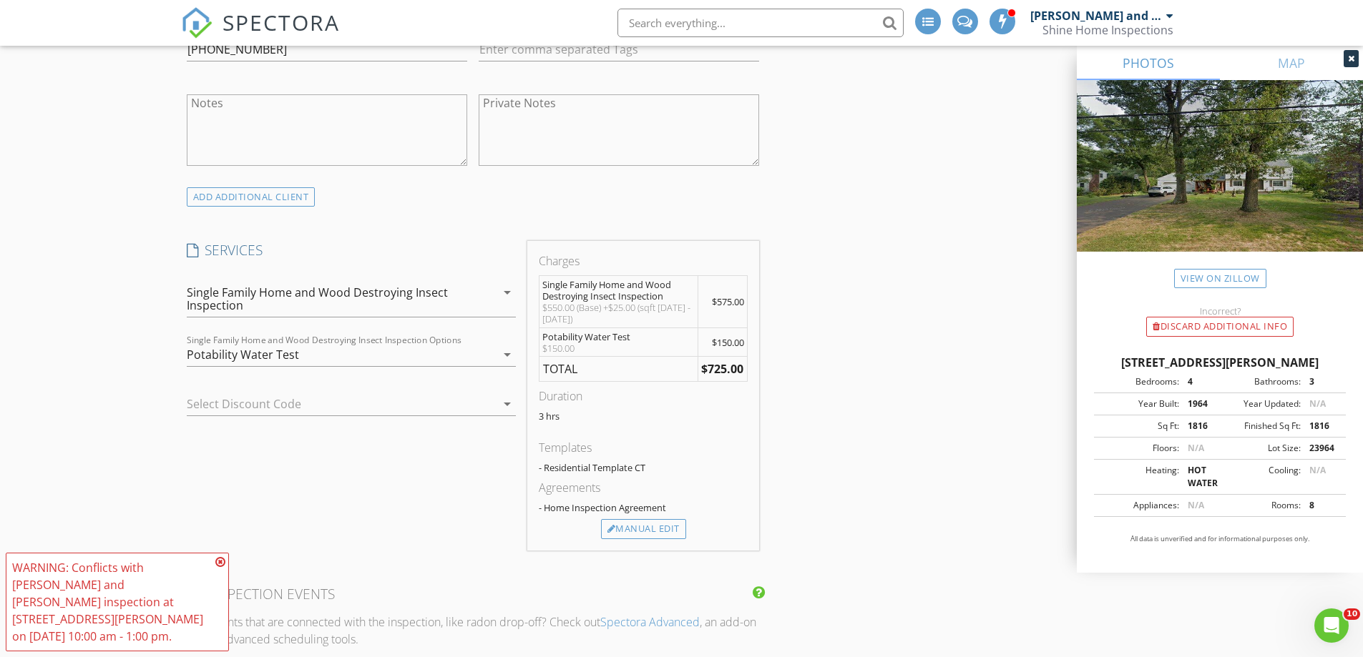
click at [221, 568] on icon at bounding box center [220, 562] width 10 height 11
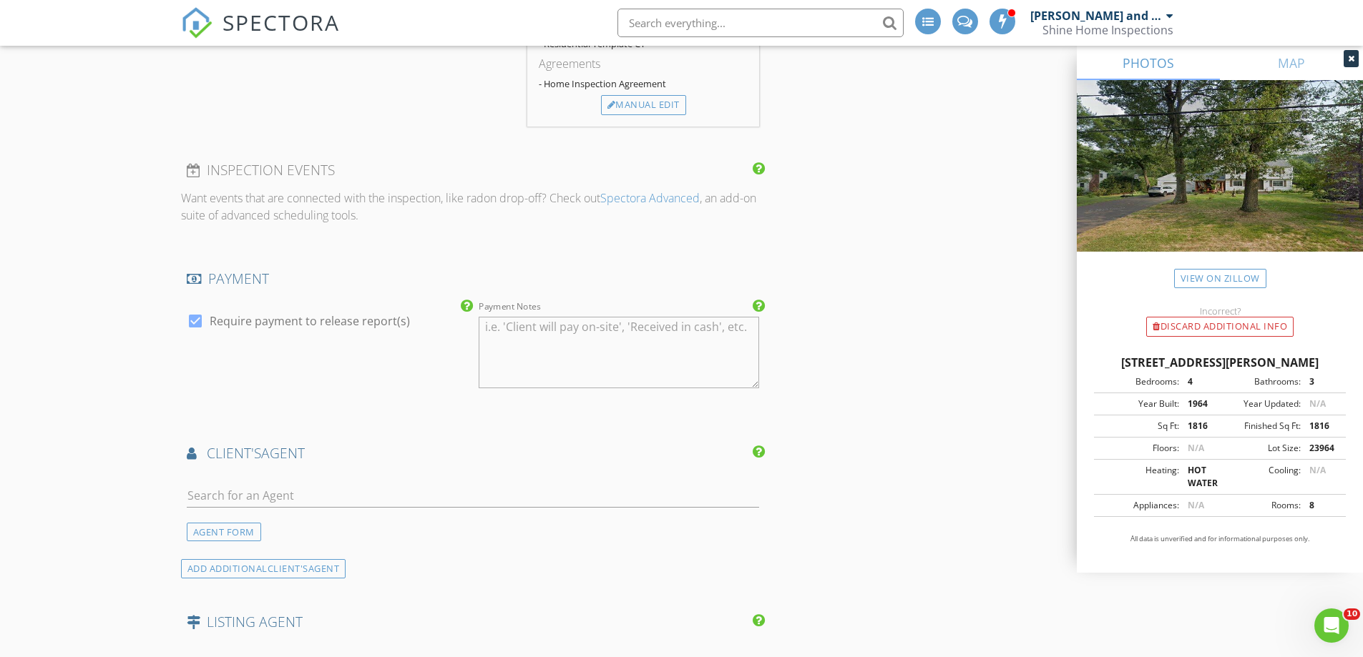
scroll to position [1431, 0]
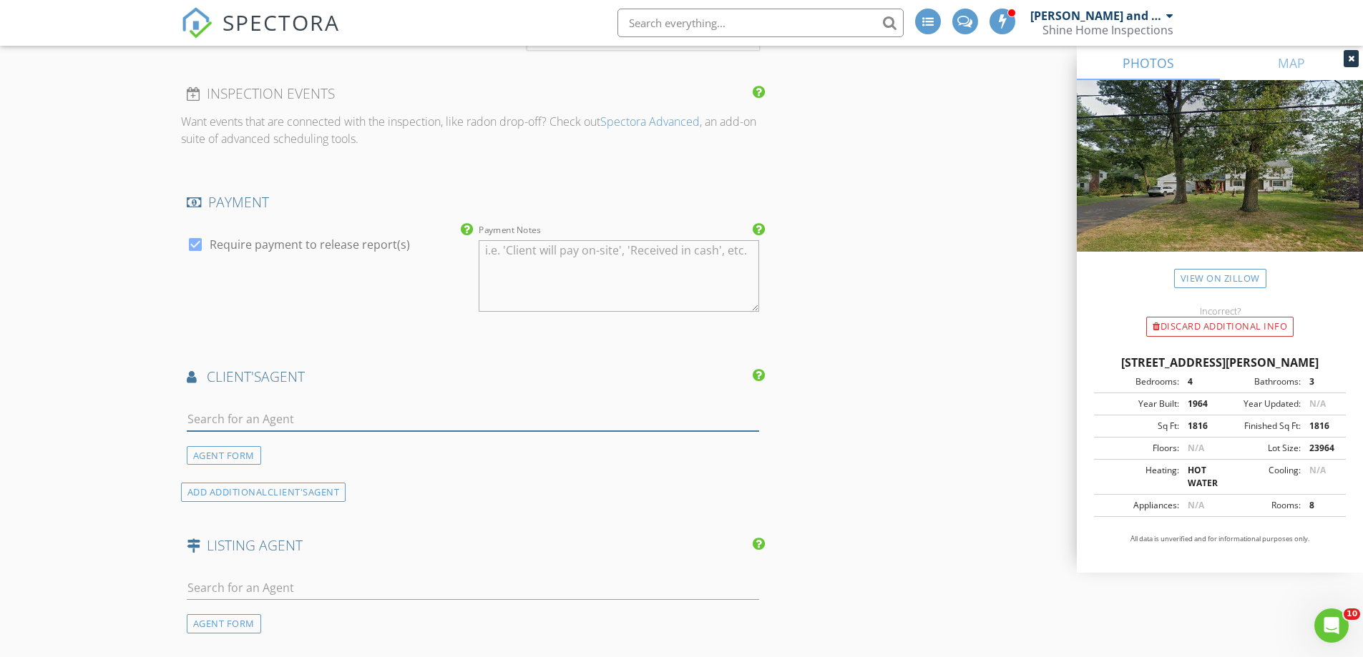
click at [268, 418] on input "text" at bounding box center [473, 420] width 573 height 24
type input "sam aff"
click at [284, 453] on div "Sam Affhauser" at bounding box center [271, 451] width 89 height 17
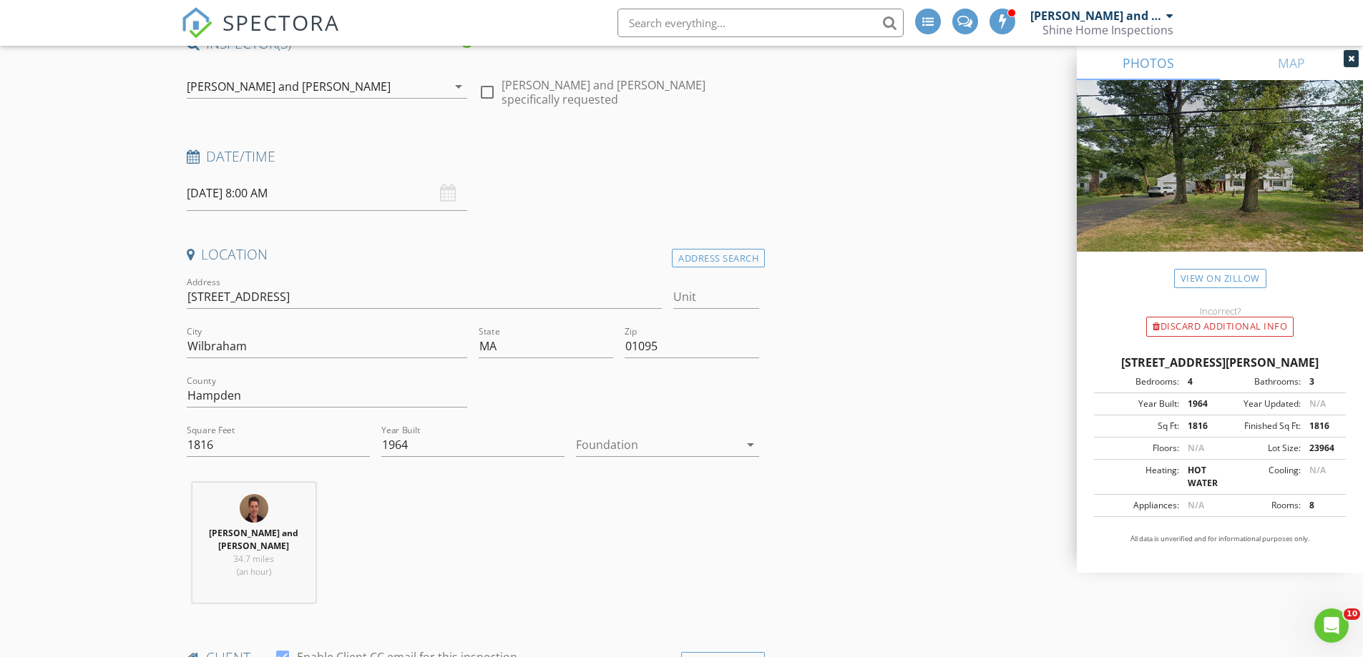
scroll to position [143, 0]
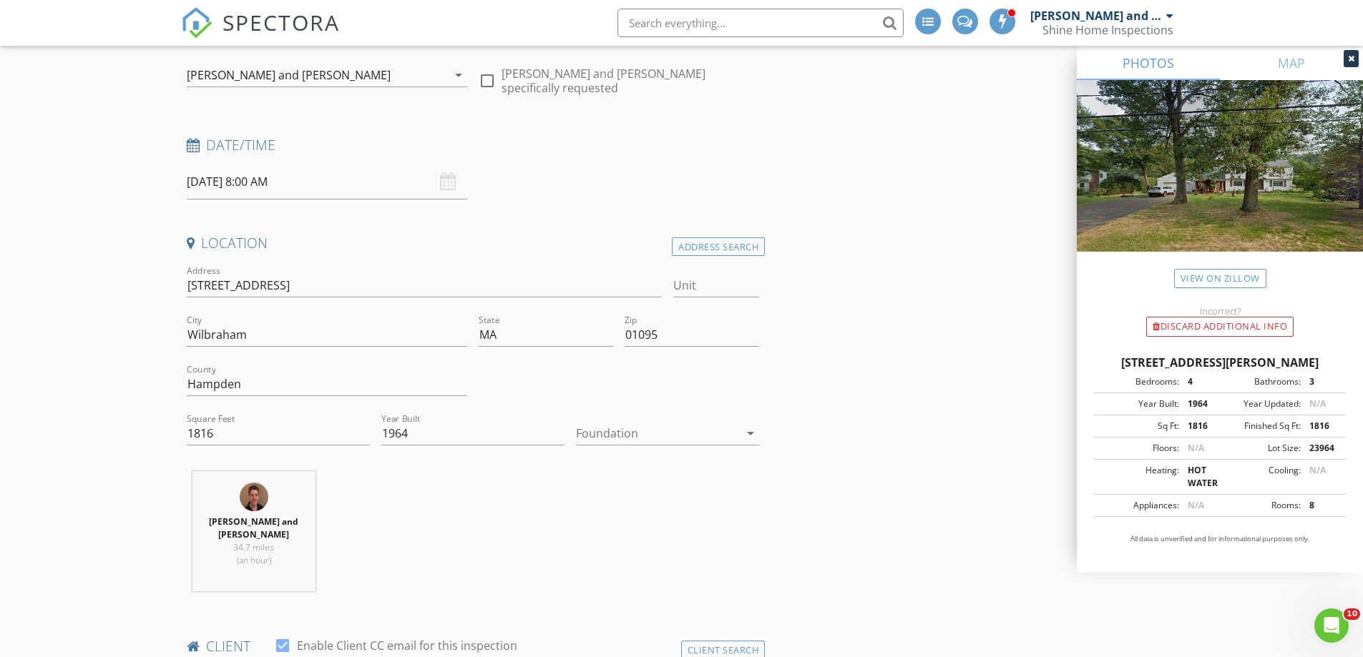
click at [275, 180] on input "09/03/2025 8:00 AM" at bounding box center [327, 182] width 280 height 35
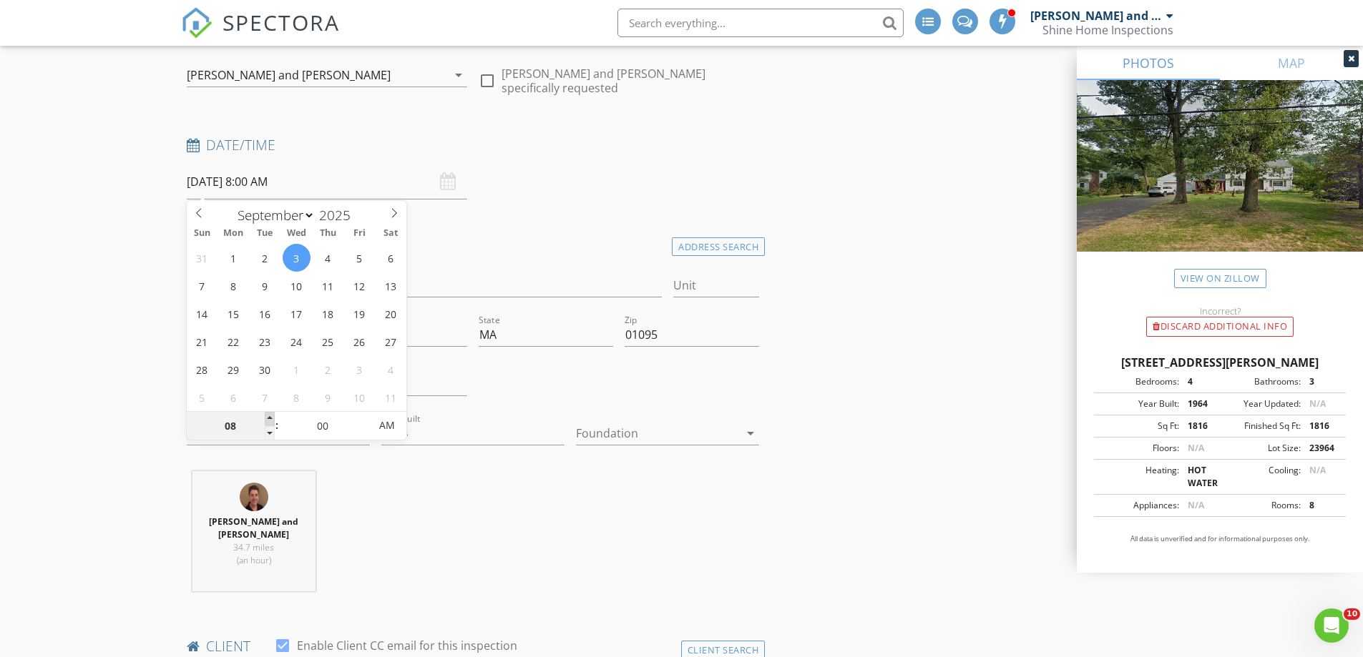
type input "09"
type input "09/03/2025 9:00 AM"
click at [272, 417] on span at bounding box center [270, 419] width 10 height 14
type input "10"
type input "09/03/2025 10:00 AM"
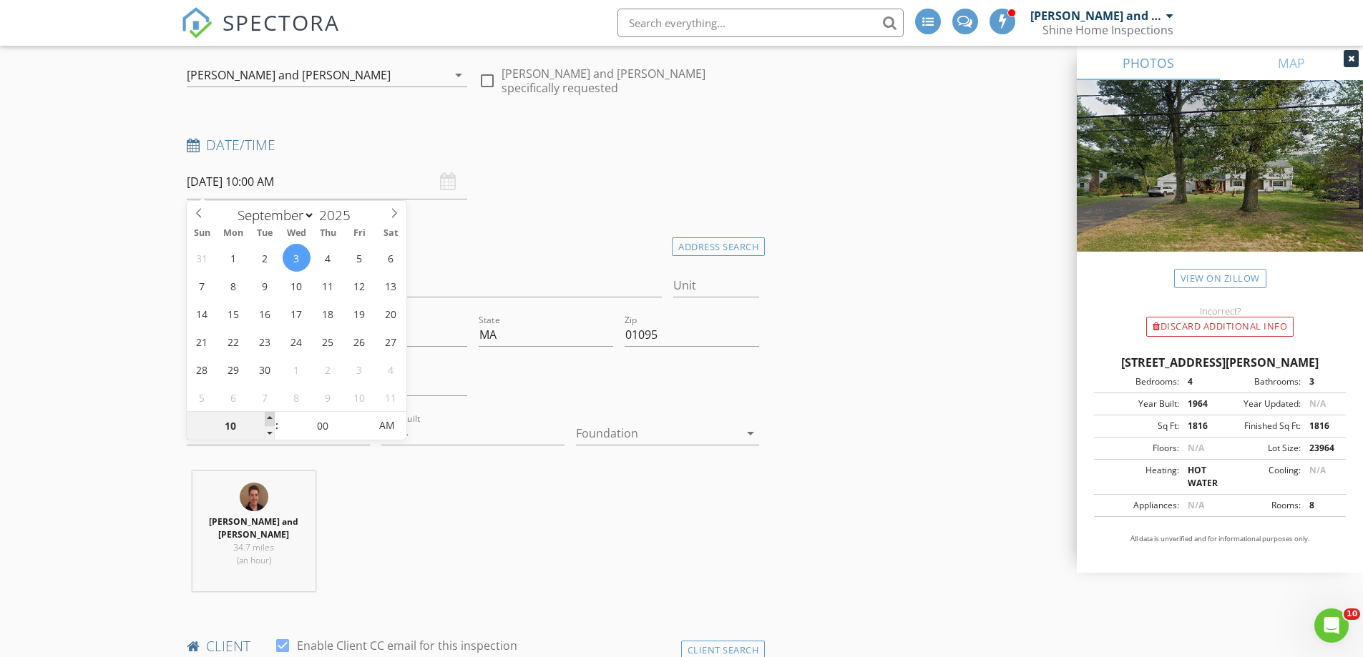
click at [272, 417] on span at bounding box center [270, 419] width 10 height 14
type input "11"
type input "09/03/2025 11:00 AM"
click at [272, 417] on span at bounding box center [270, 419] width 10 height 14
type input "12"
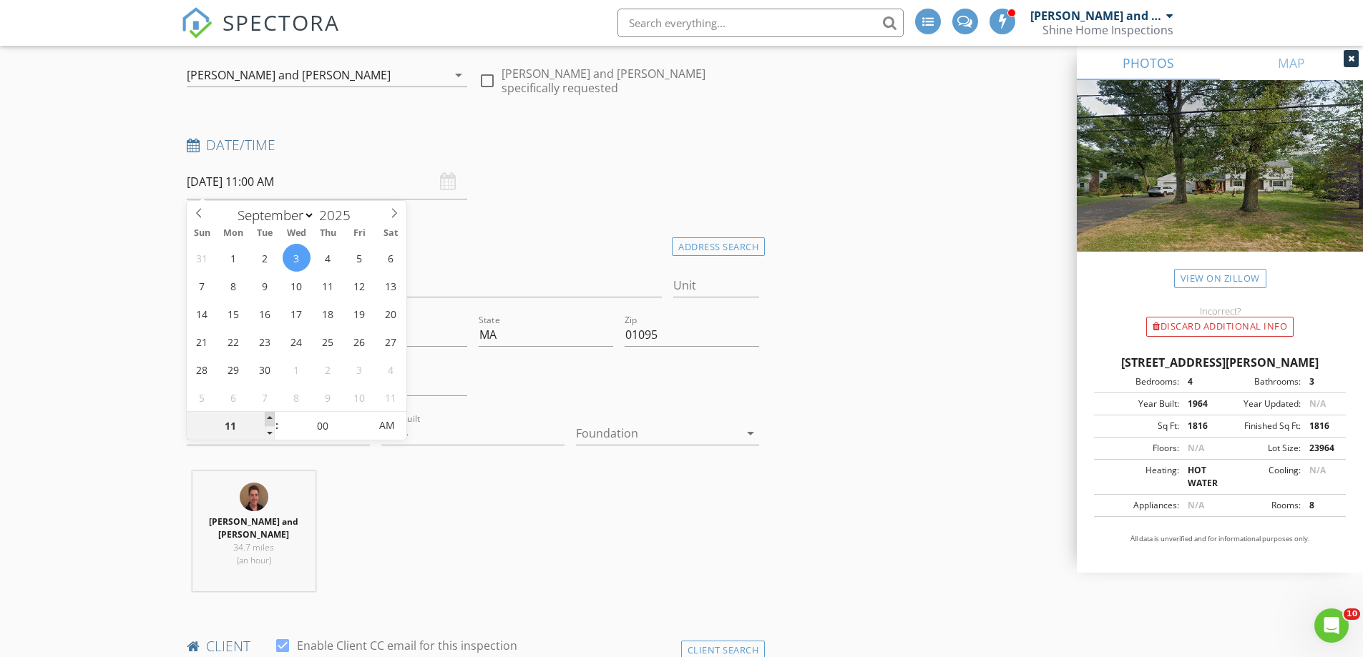
type input "09/03/2025 12:00 PM"
click at [272, 417] on span at bounding box center [270, 419] width 10 height 14
type input "01"
type input "09/03/2025 1:00 PM"
click at [272, 417] on span at bounding box center [270, 419] width 10 height 14
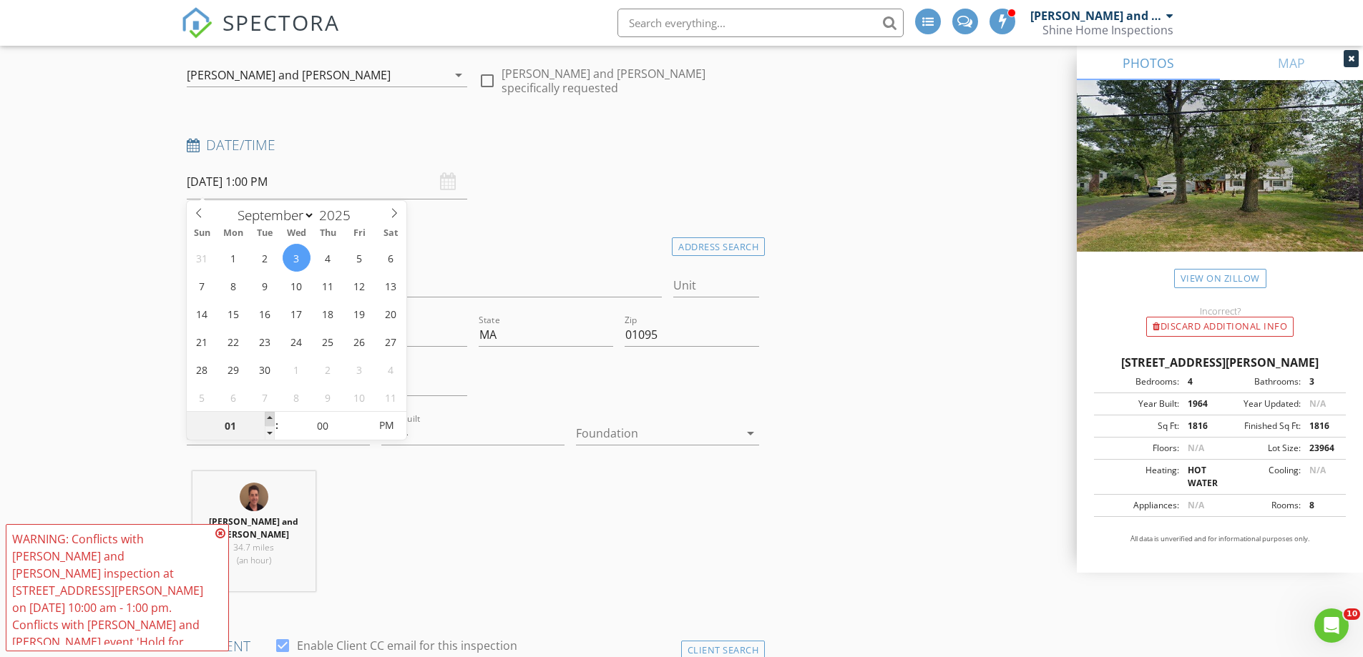
type input "02"
type input "09/03/2025 2:00 PM"
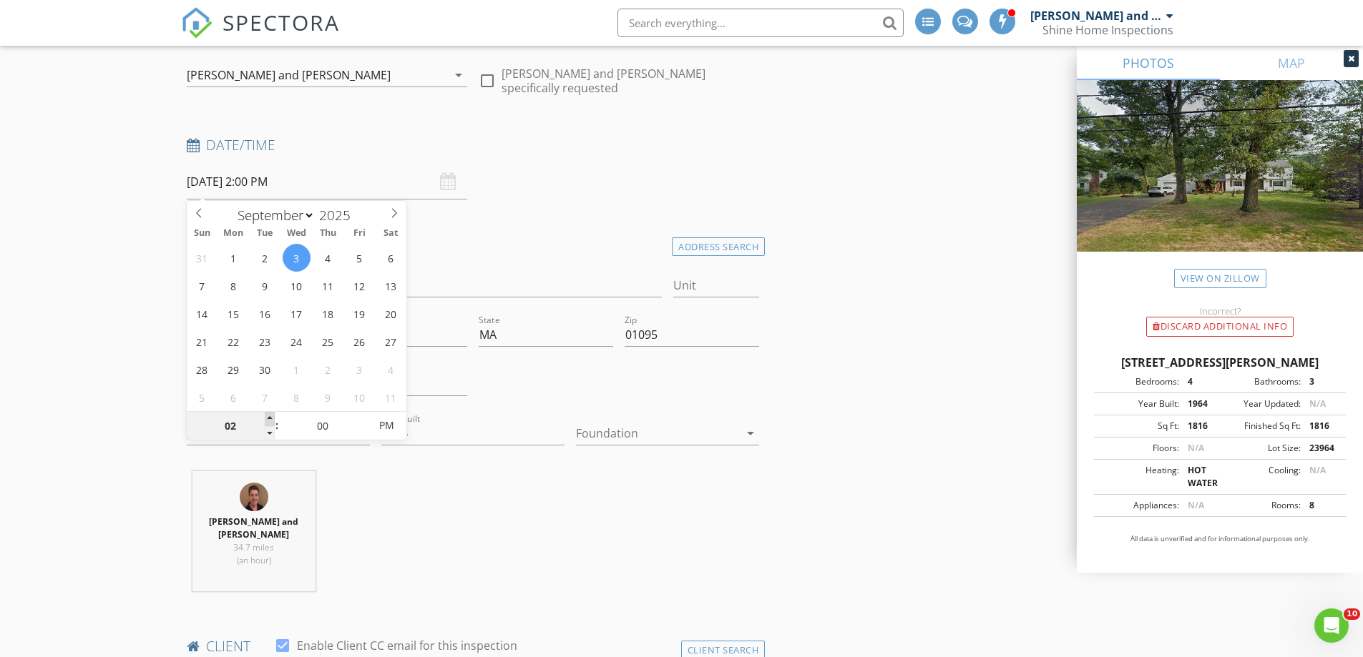
click at [272, 417] on span at bounding box center [270, 419] width 10 height 14
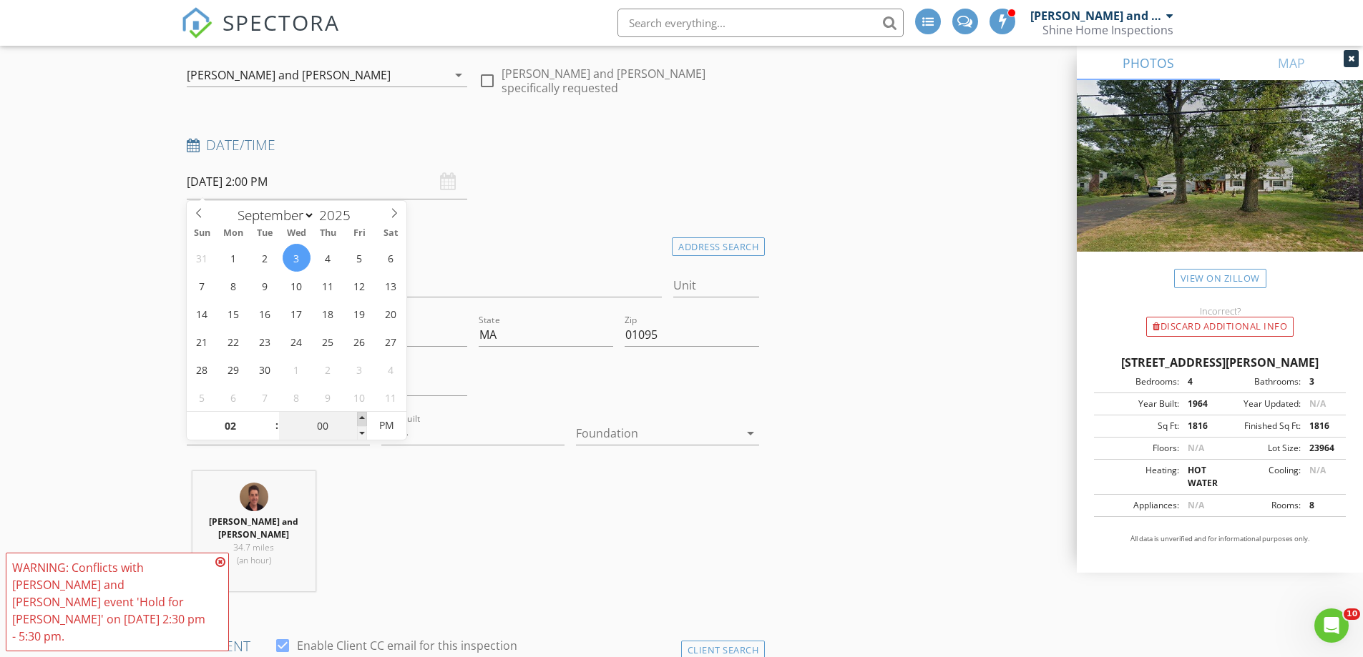
type input "05"
type input "09/03/2025 2:05 PM"
click at [363, 418] on span at bounding box center [362, 419] width 10 height 14
type input "10"
type input "09/03/2025 2:10 PM"
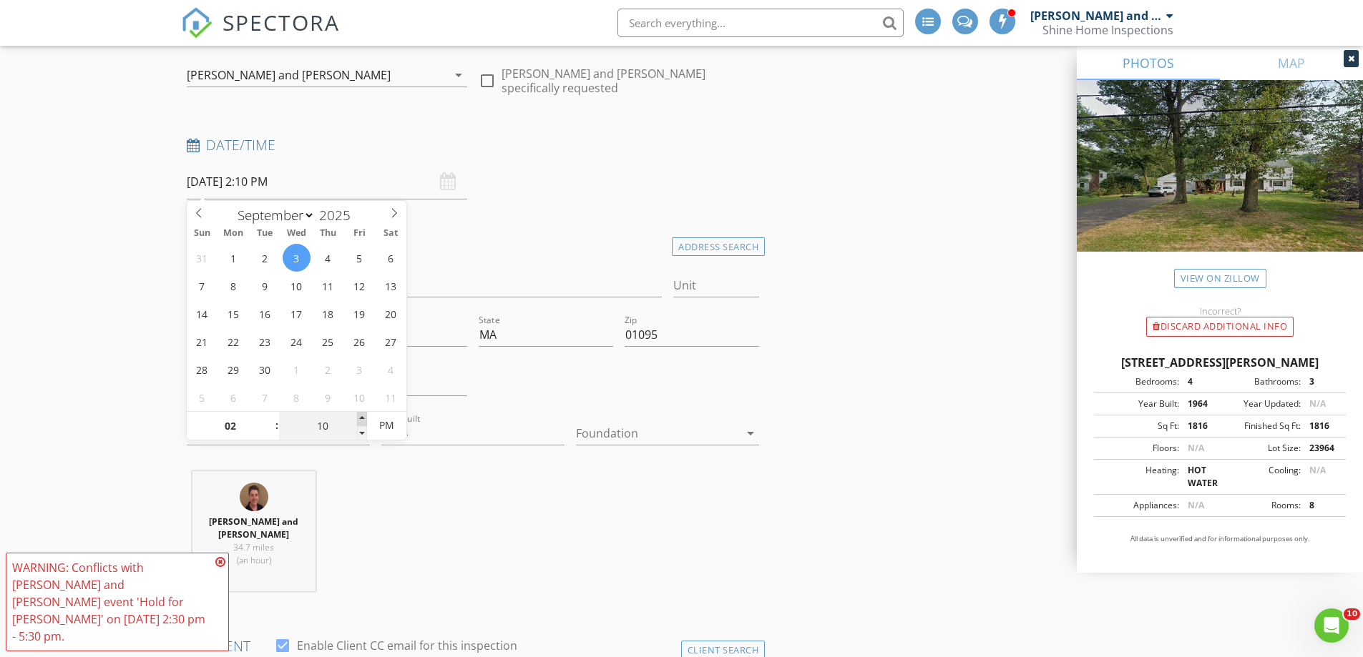
click at [363, 418] on span at bounding box center [362, 419] width 10 height 14
type input "15"
type input "09/03/2025 2:15 PM"
click at [363, 418] on span at bounding box center [362, 419] width 10 height 14
type input "20"
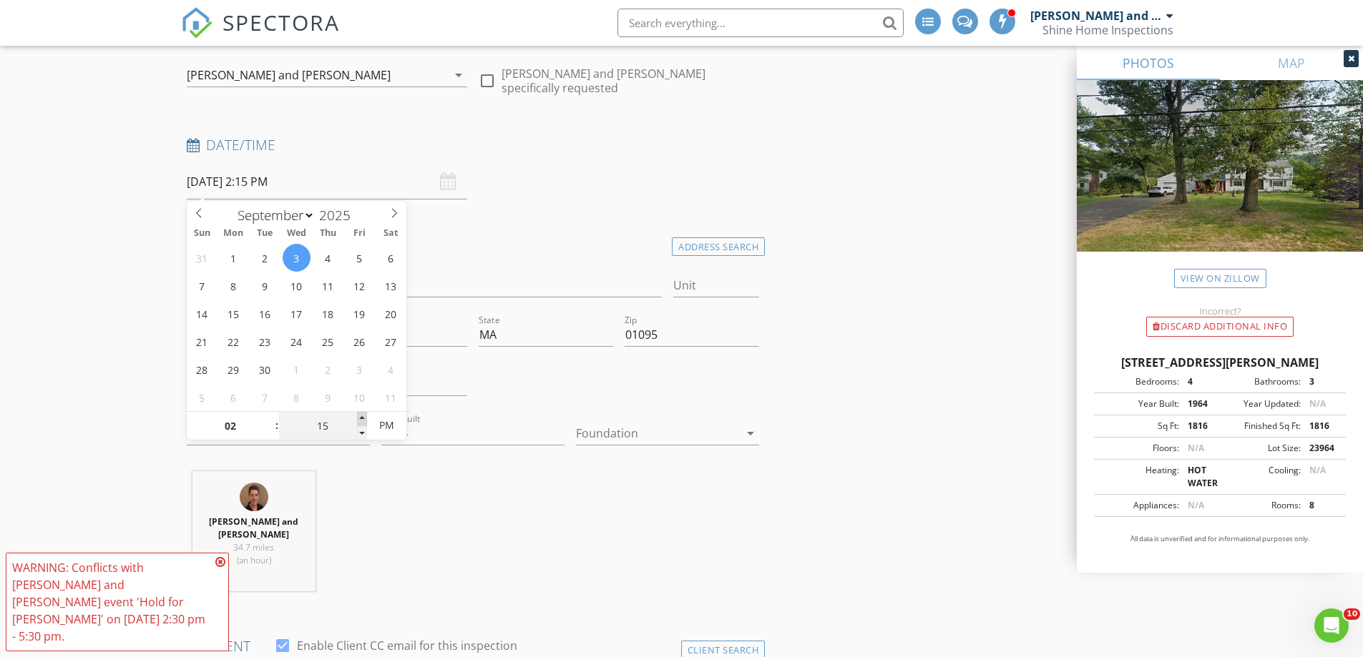
type input "09/03/2025 2:20 PM"
click at [363, 418] on span at bounding box center [362, 419] width 10 height 14
type input "25"
type input "09/03/2025 2:25 PM"
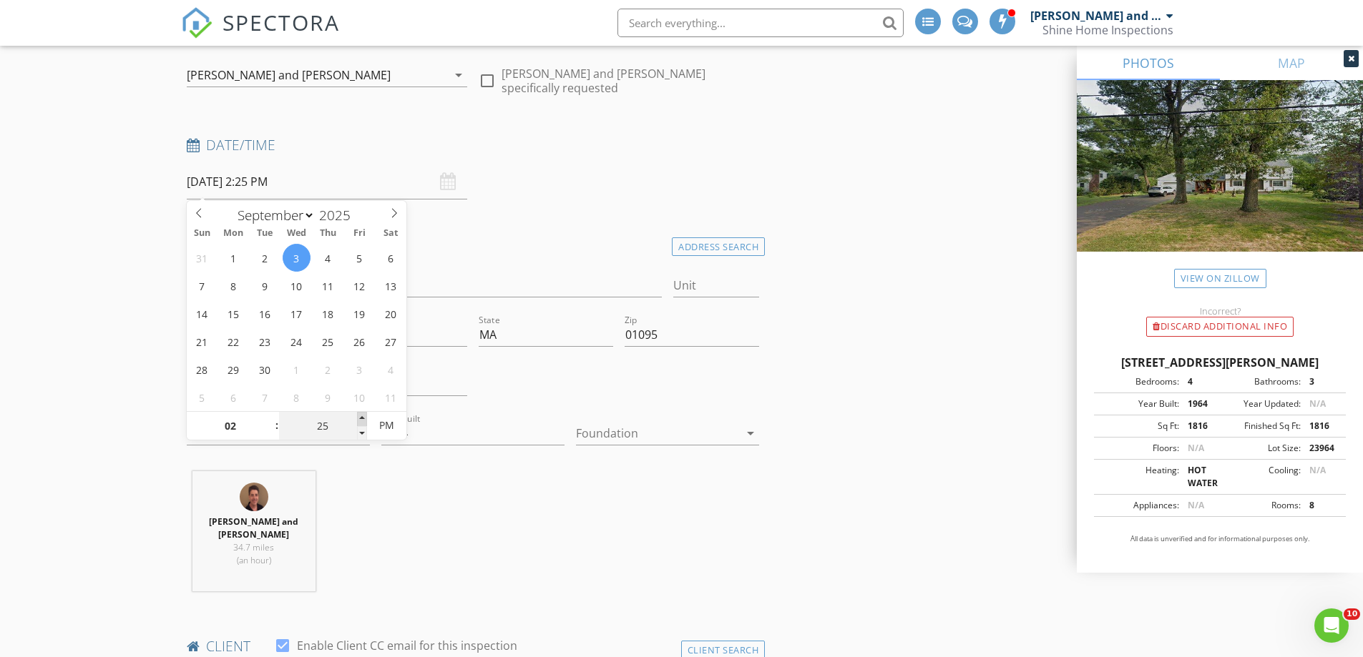
click at [363, 418] on span at bounding box center [362, 419] width 10 height 14
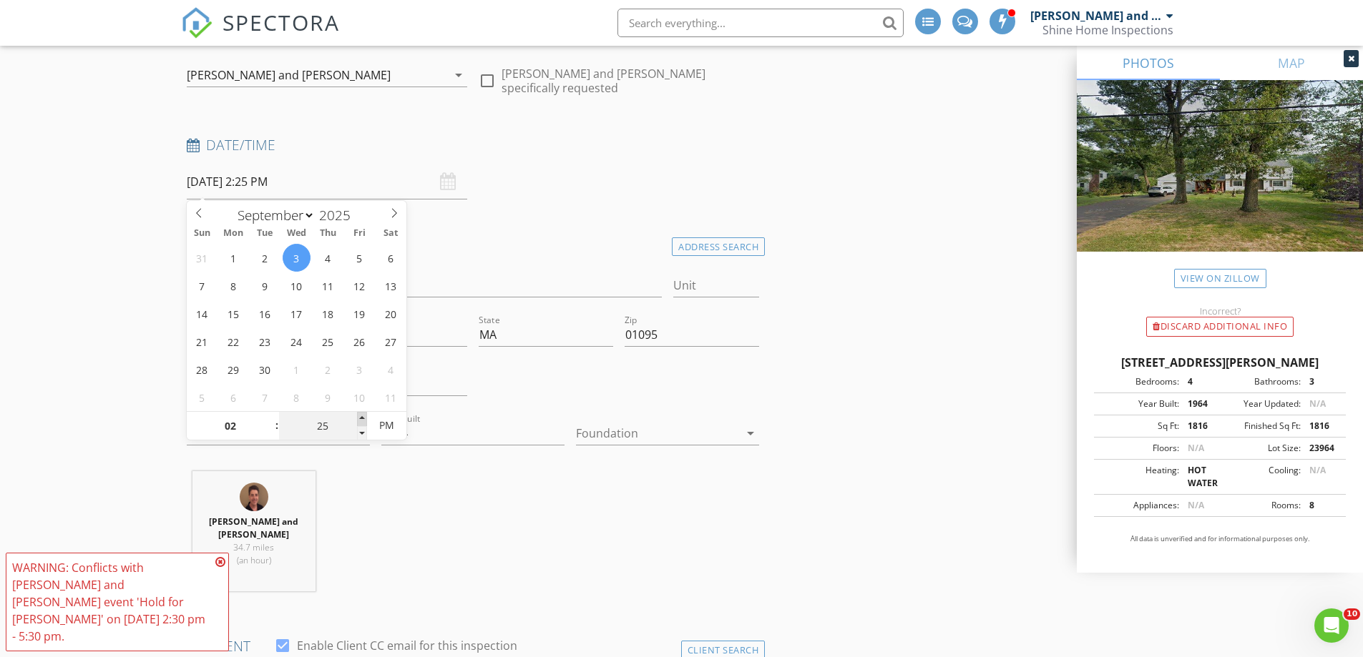
type input "30"
type input "09/03/2025 2:30 PM"
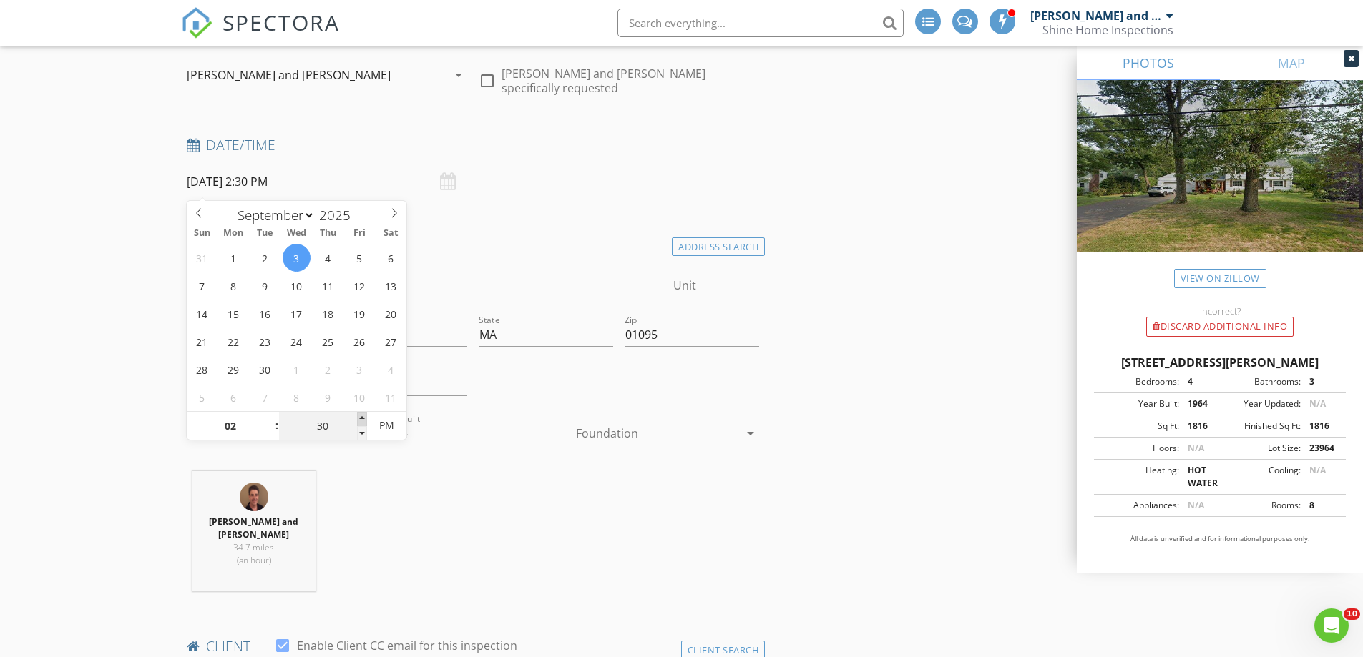
click at [363, 418] on span at bounding box center [362, 419] width 10 height 14
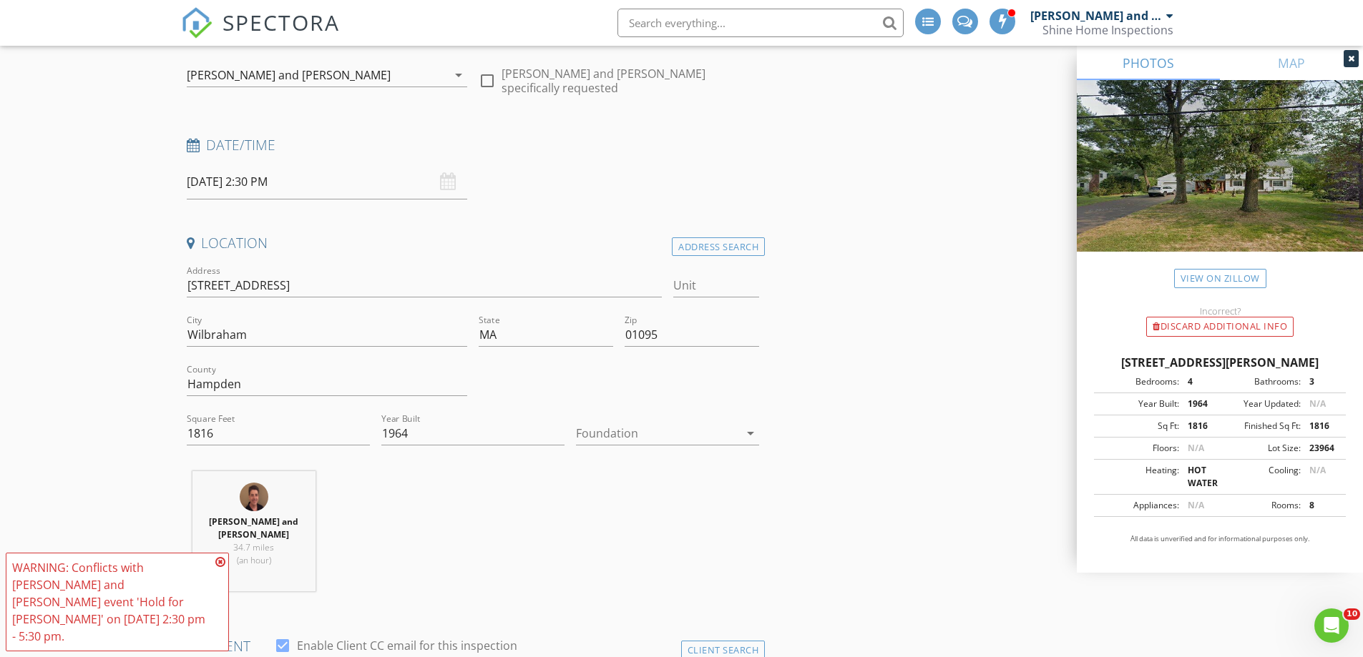
click at [220, 568] on icon at bounding box center [220, 562] width 10 height 11
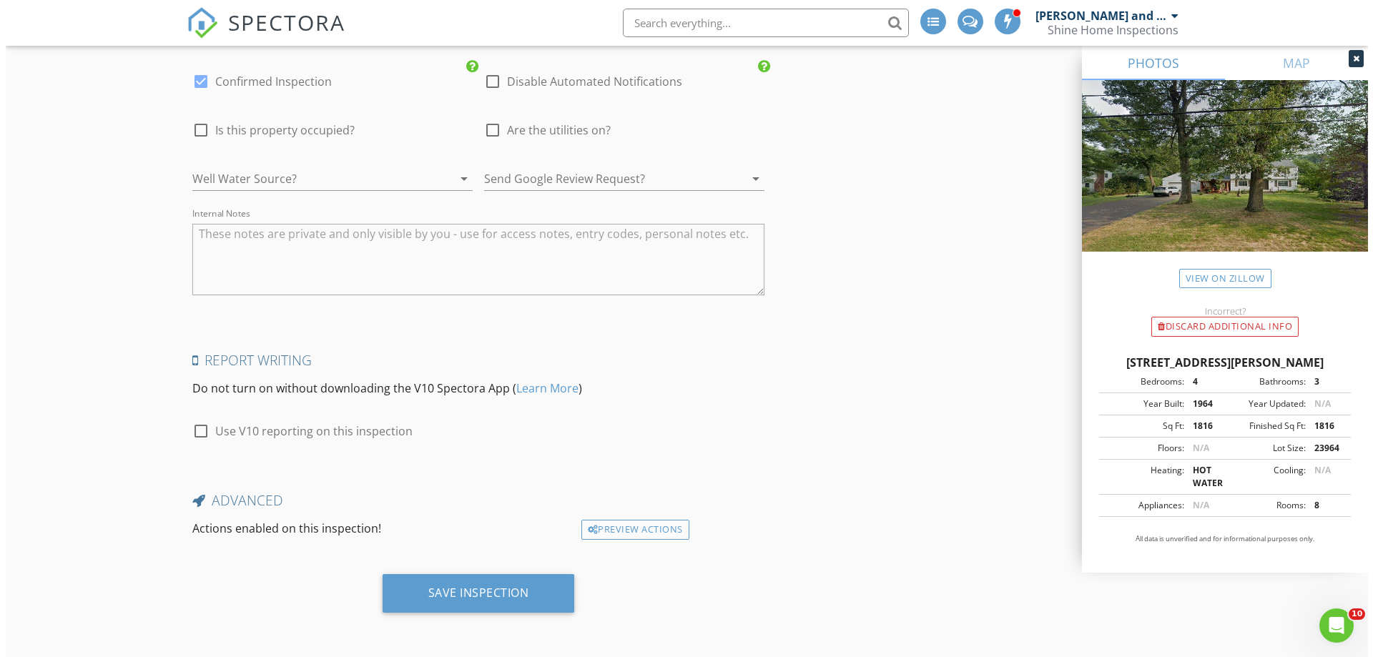
scroll to position [2491, 0]
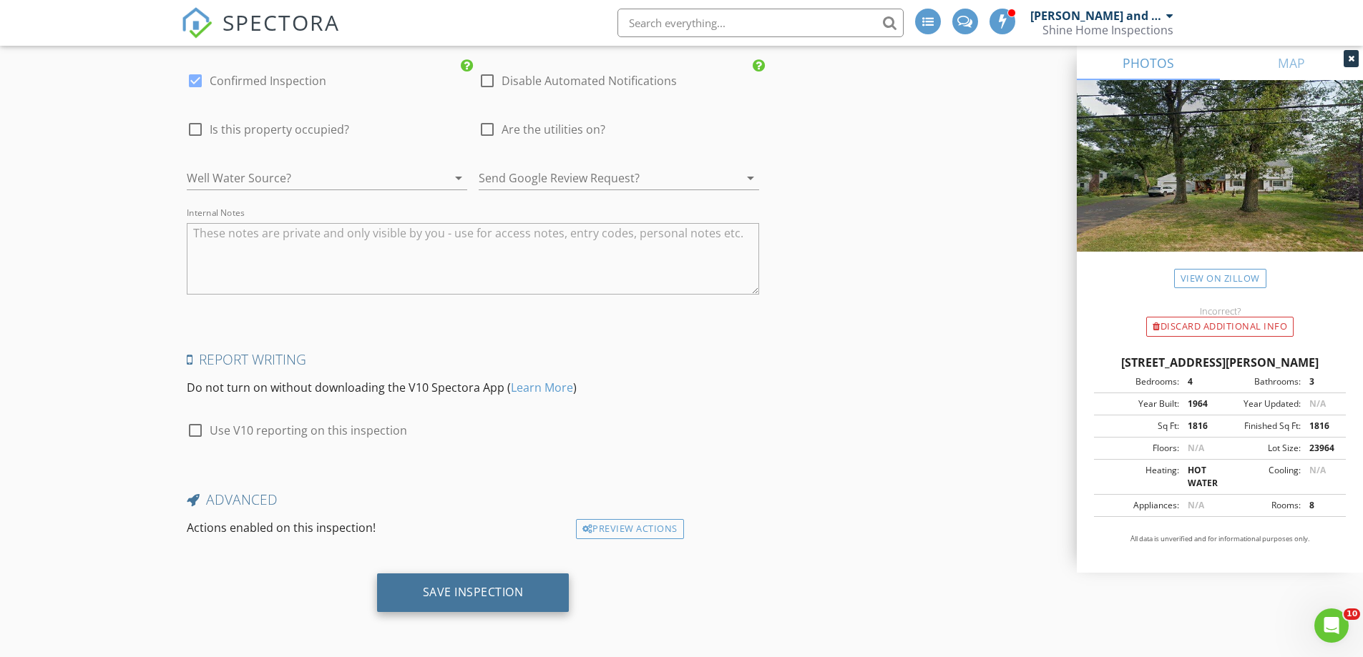
click at [497, 591] on div "Save Inspection" at bounding box center [473, 592] width 101 height 14
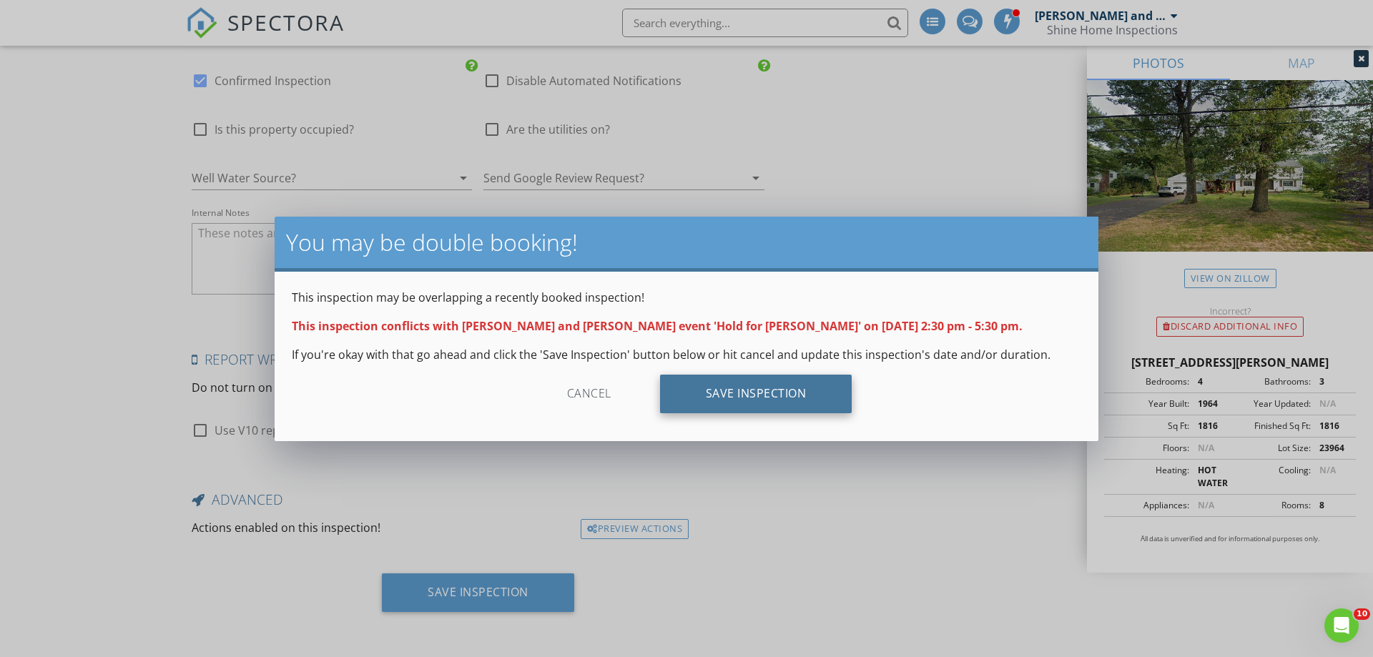
click at [720, 387] on div "Save Inspection" at bounding box center [756, 394] width 192 height 39
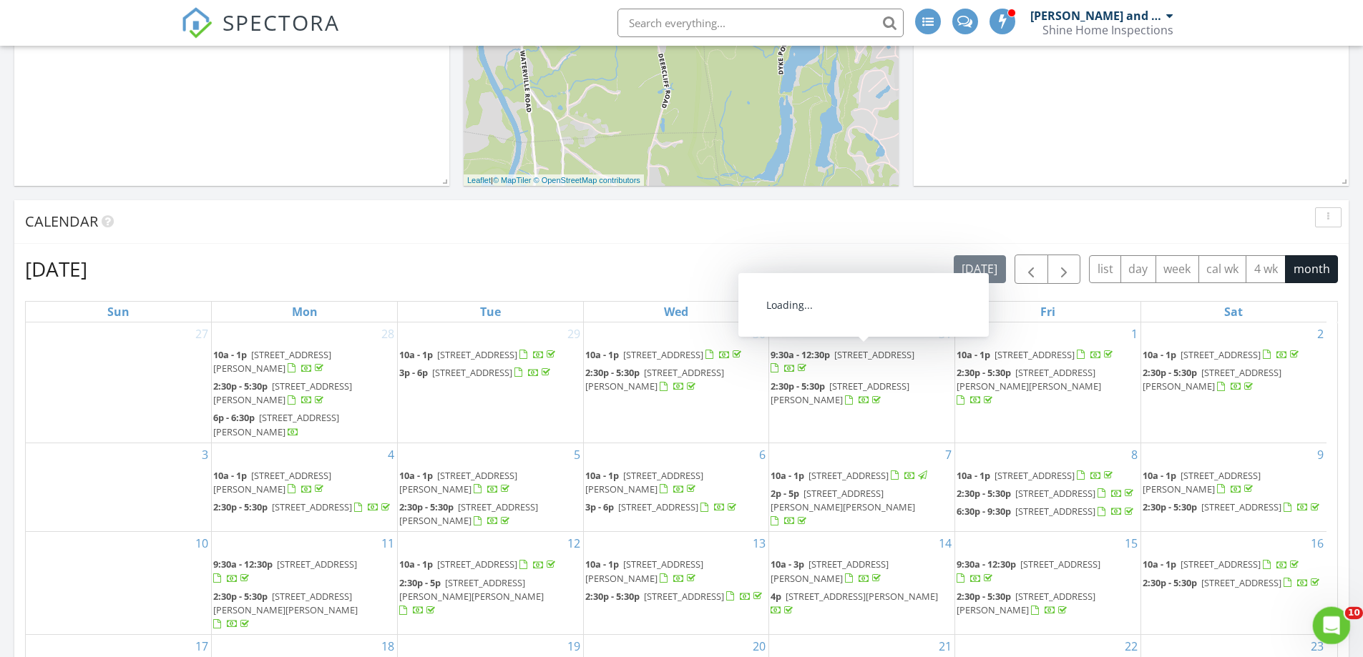
click at [1328, 622] on icon "Open Intercom Messenger" at bounding box center [1330, 624] width 24 height 24
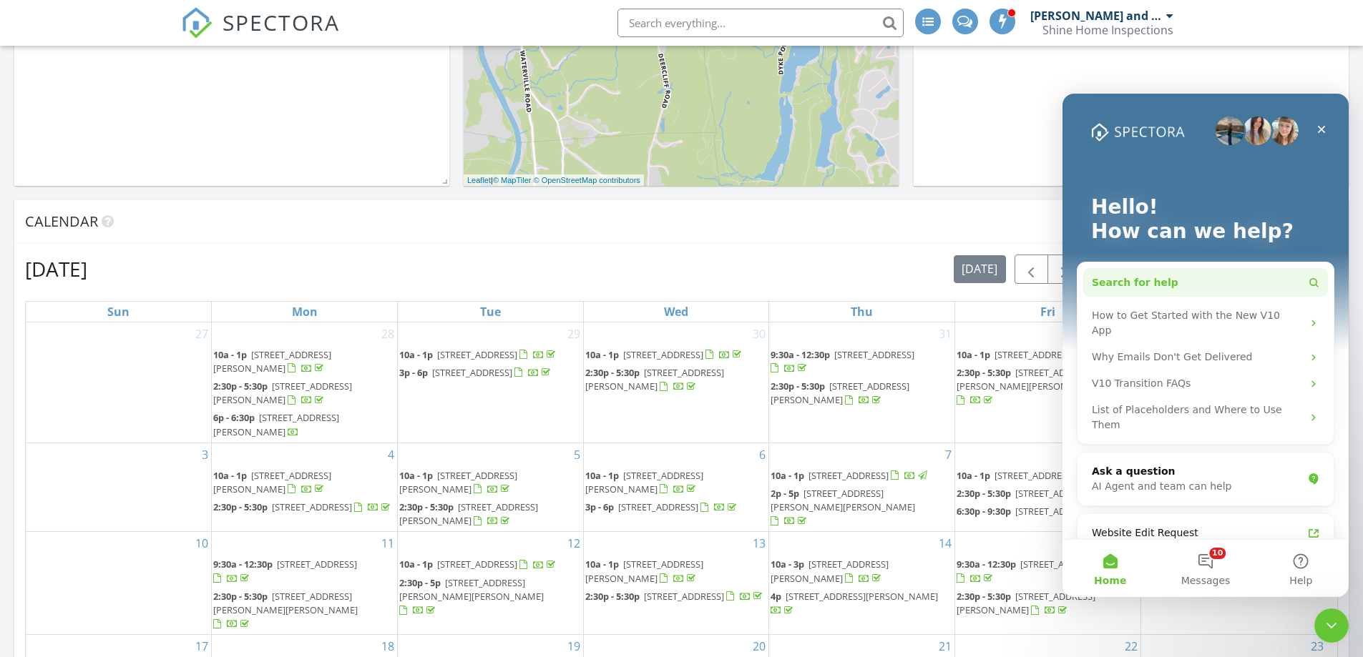
click at [1142, 285] on span "Search for help" at bounding box center [1135, 282] width 87 height 15
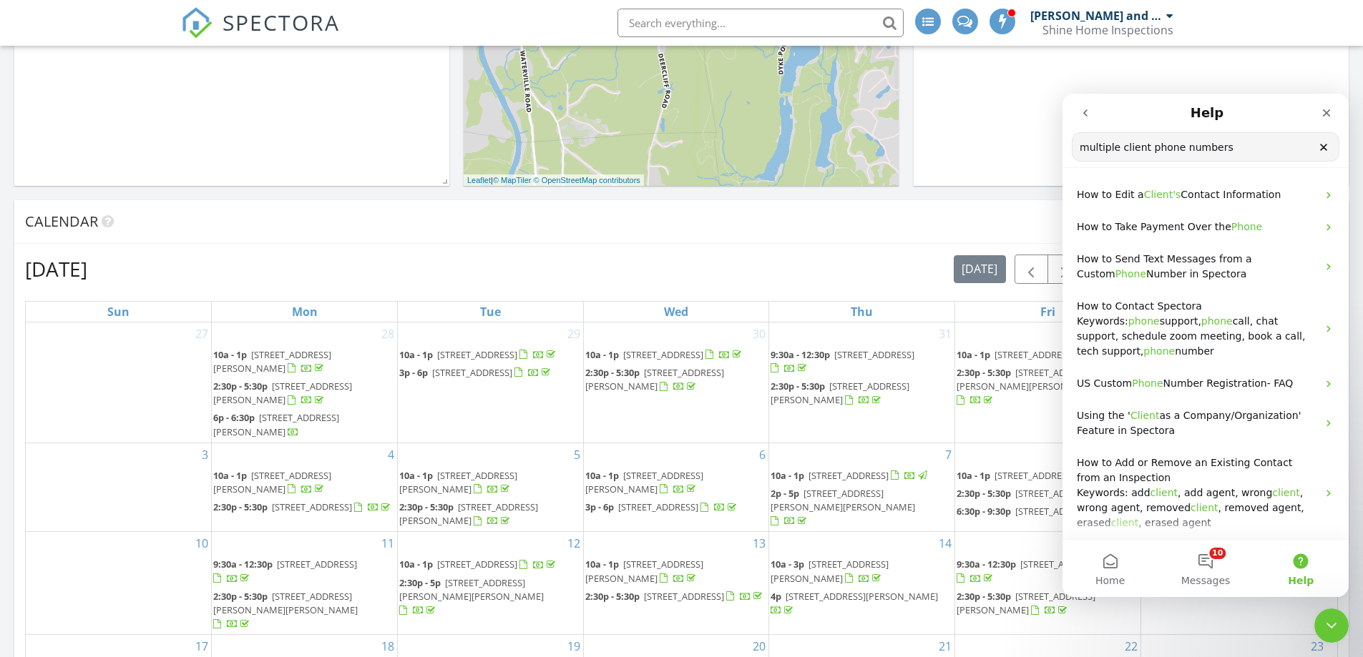
click at [1081, 147] on input "multiple client phone numbers" at bounding box center [1205, 147] width 266 height 28
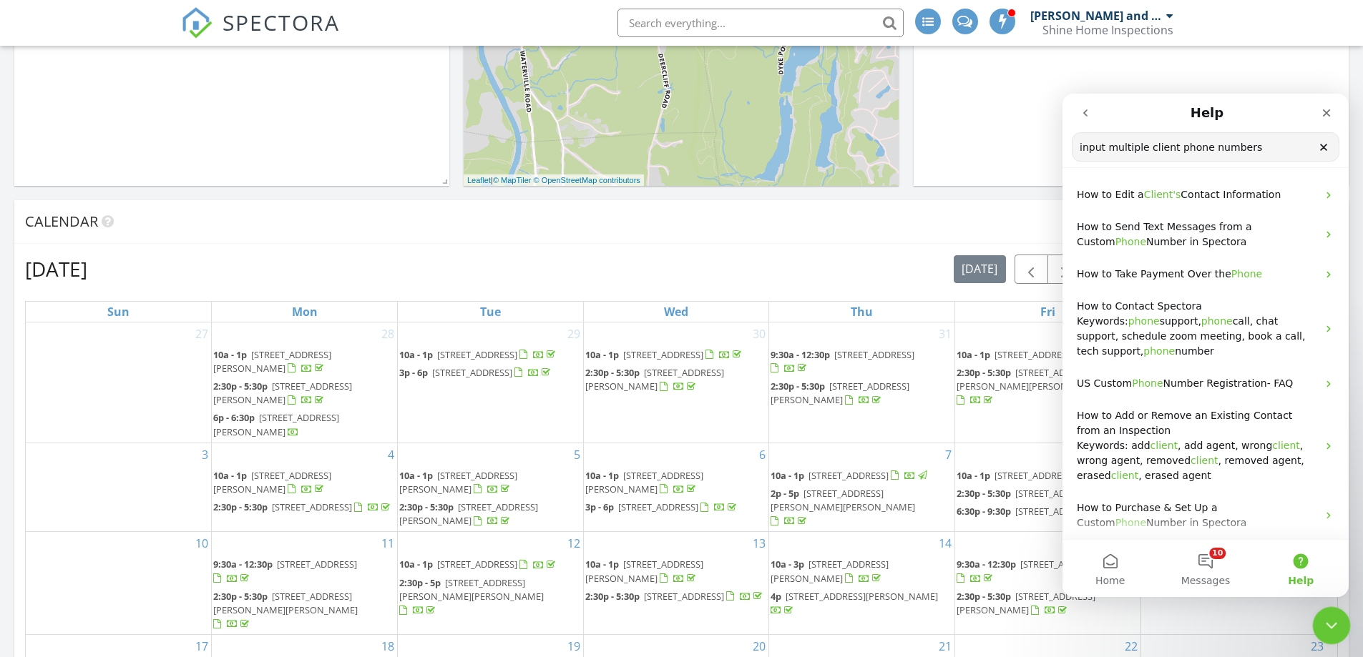
type input "input multiple client phone numbers"
click at [1320, 622] on icon "Close Intercom Messenger" at bounding box center [1328, 623] width 17 height 17
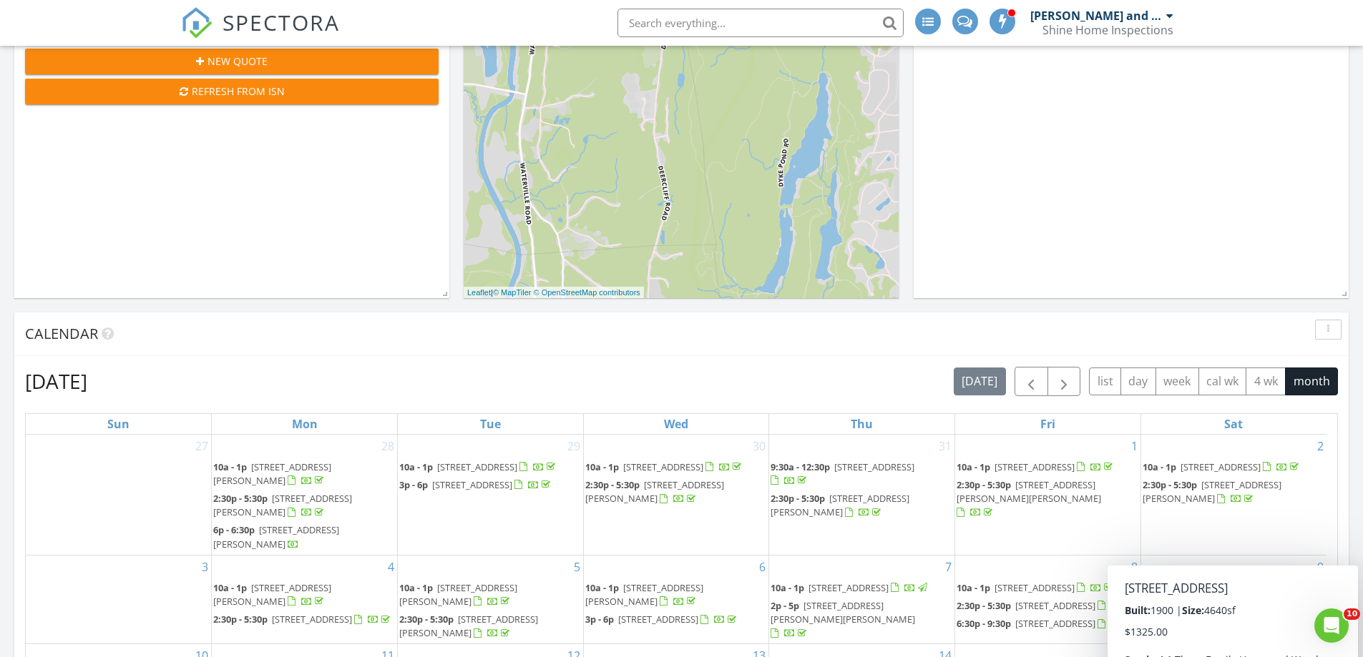
scroll to position [286, 0]
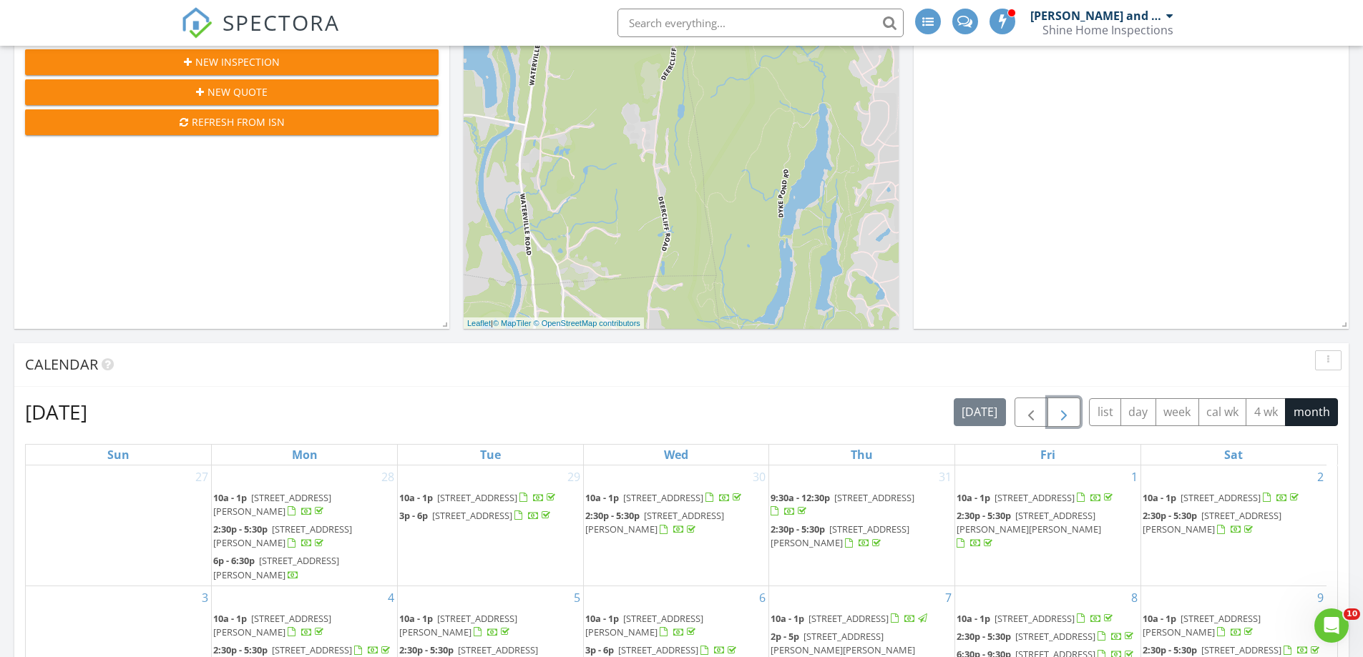
click at [1064, 413] on span "button" at bounding box center [1063, 412] width 17 height 17
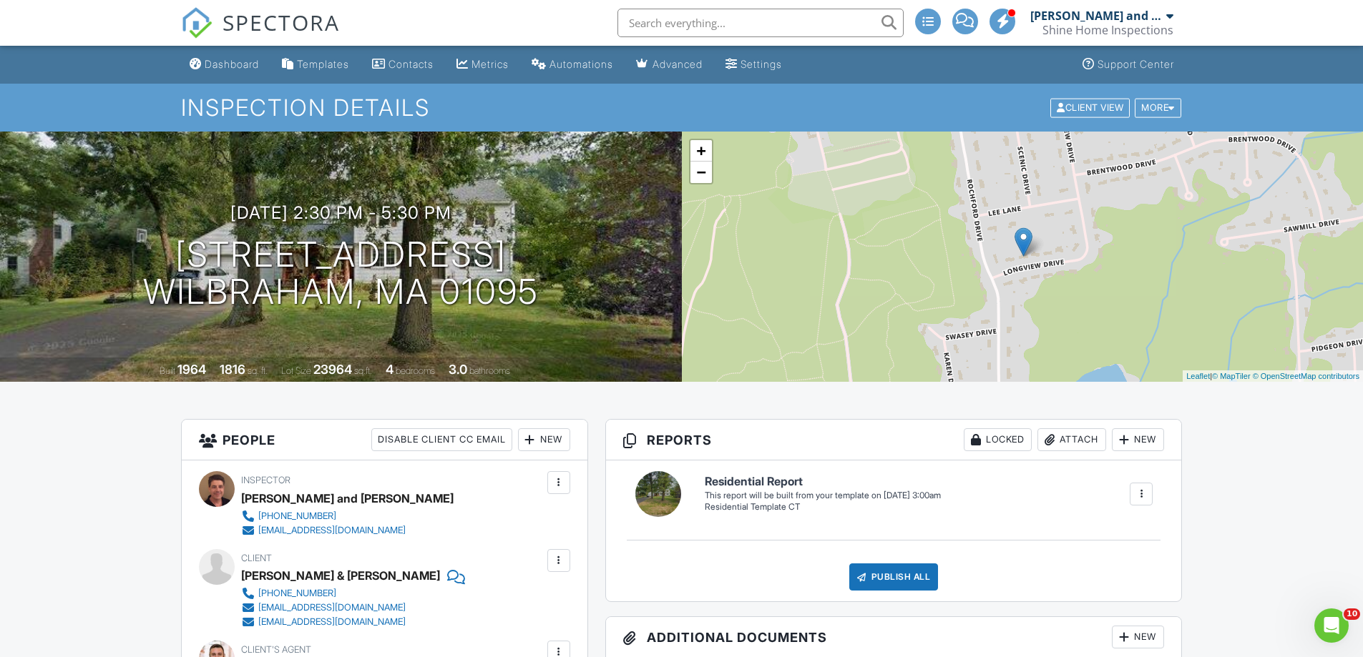
click at [232, 59] on div "Dashboard" at bounding box center [232, 64] width 54 height 12
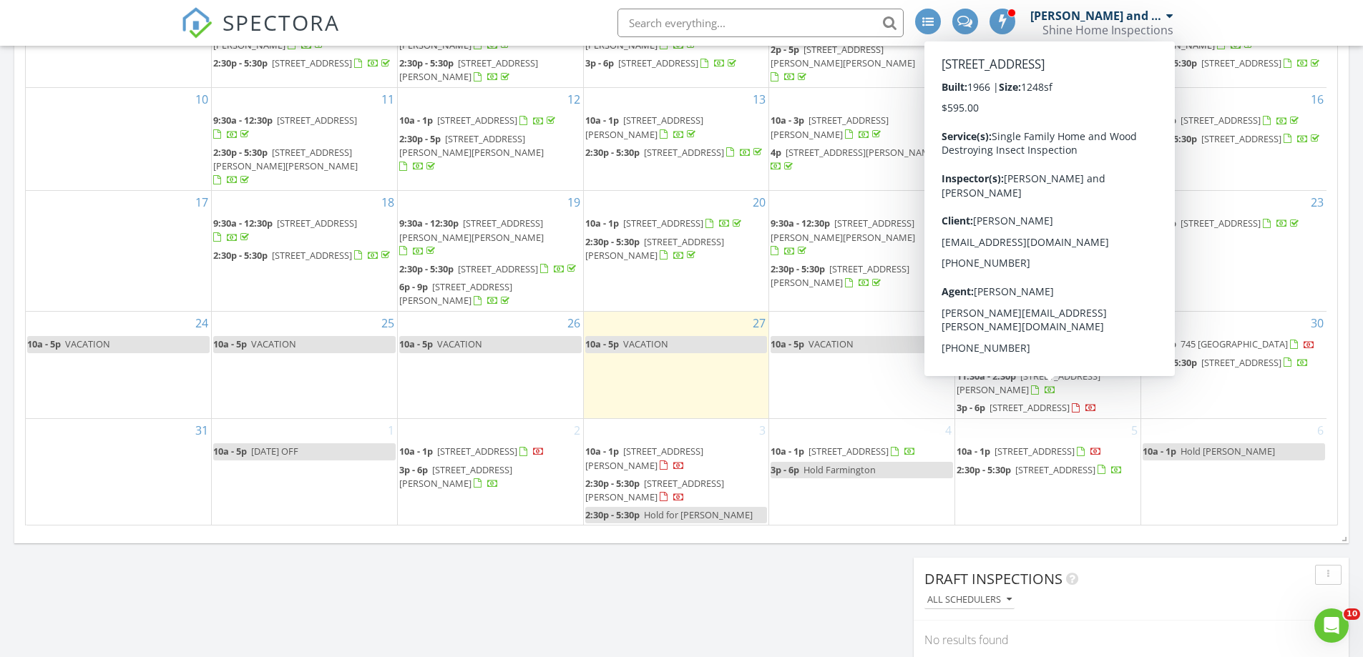
scroll to position [118, 0]
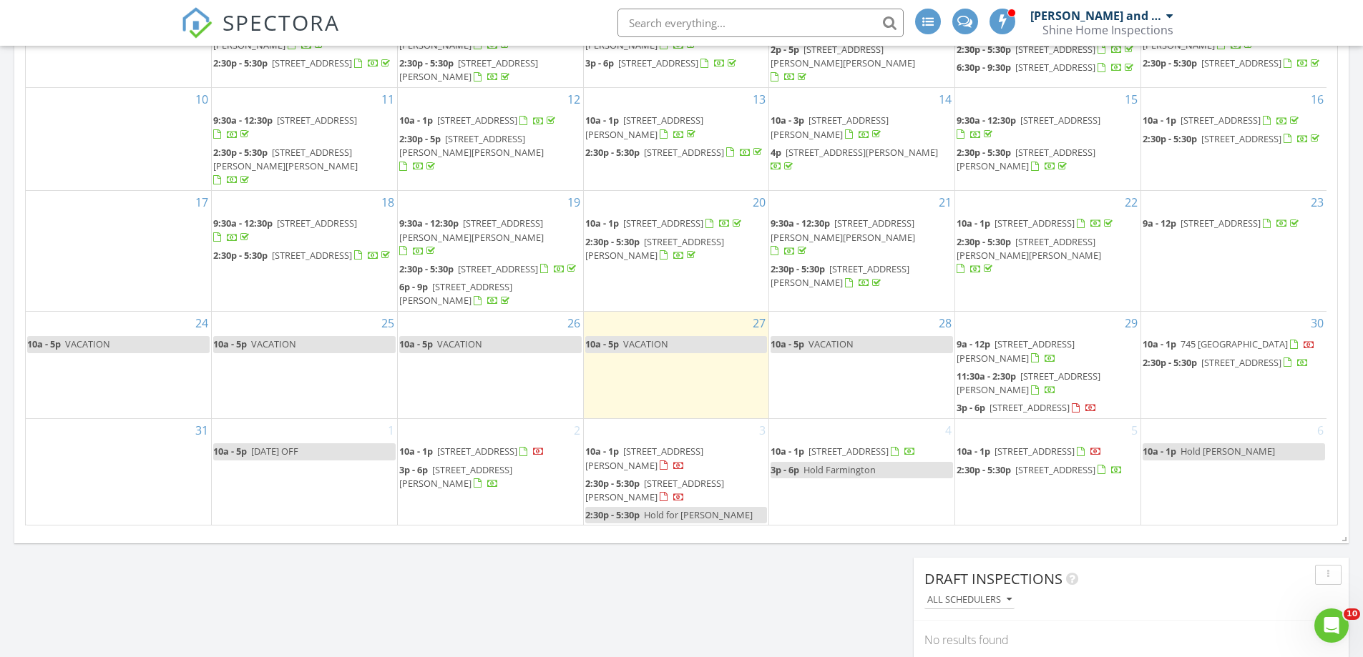
click at [698, 513] on span "Hold for [PERSON_NAME]" at bounding box center [698, 515] width 109 height 13
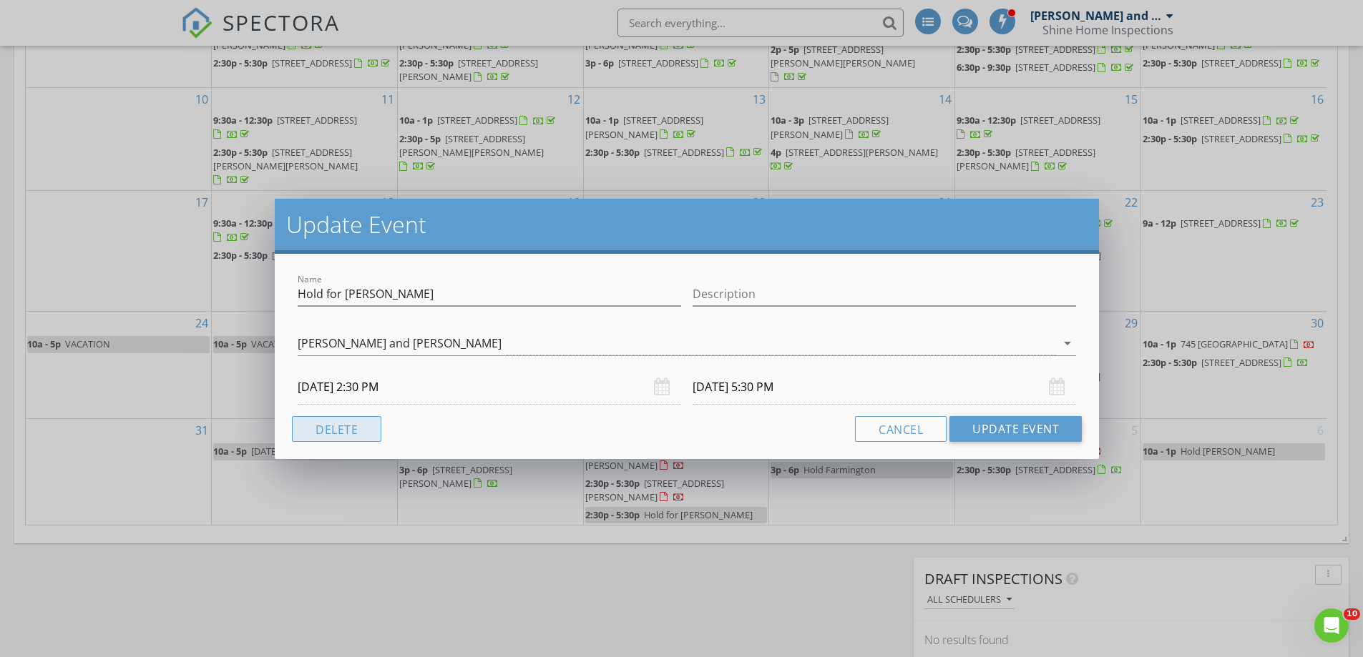
click at [325, 425] on button "Delete" at bounding box center [336, 429] width 89 height 26
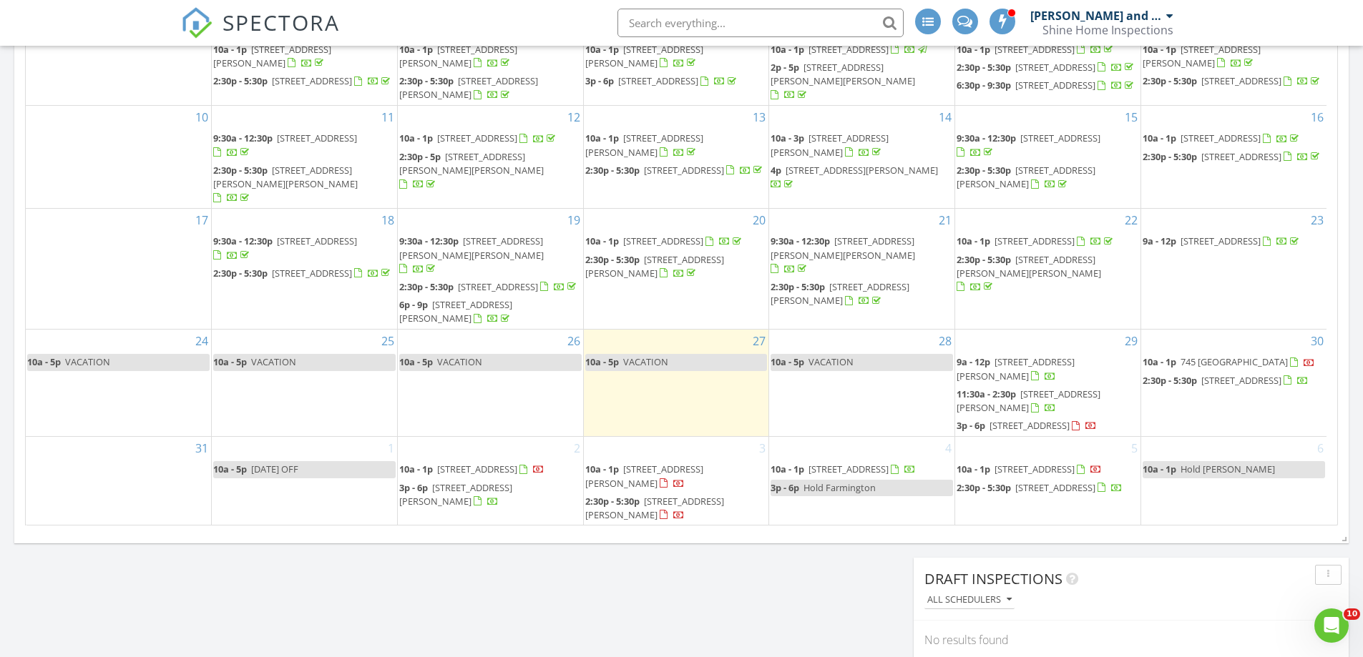
scroll to position [930, 0]
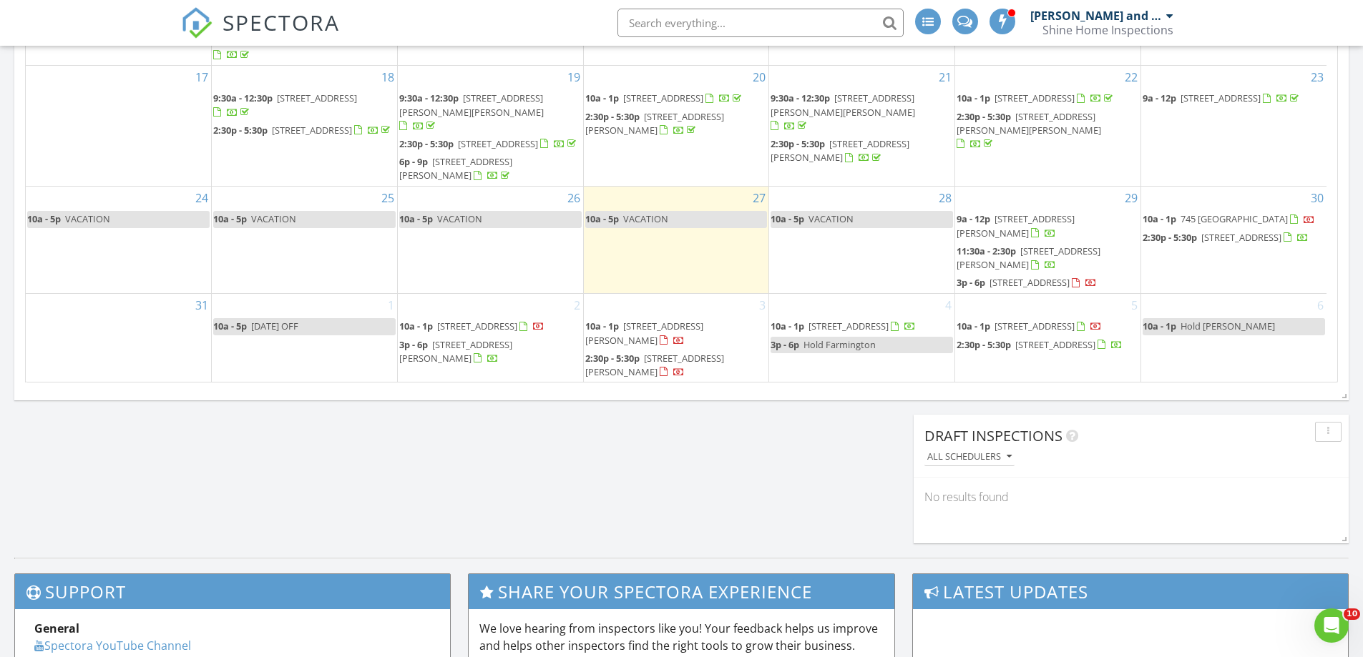
click at [818, 303] on div "4 10a - 1p 206 S Chesterfield Rd, Williamsburg 01096 3p - 6p Hold Farmington" at bounding box center [861, 338] width 185 height 89
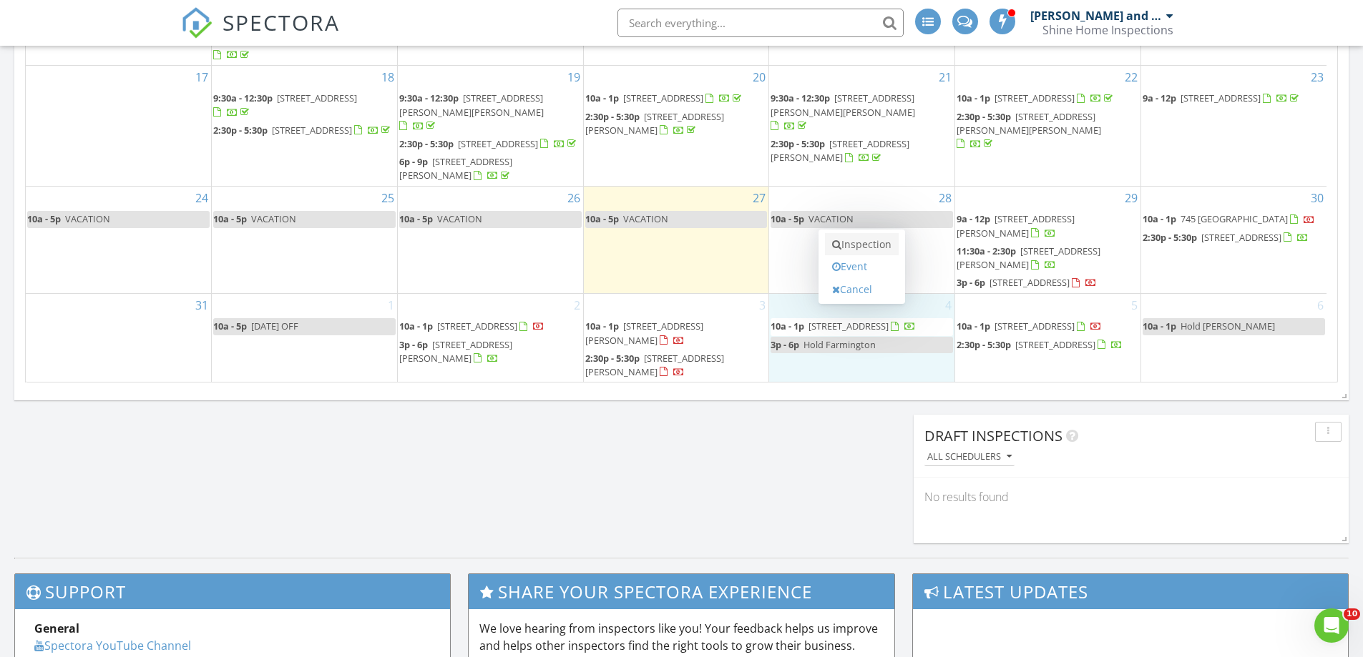
click at [859, 241] on link "Inspection" at bounding box center [862, 244] width 74 height 23
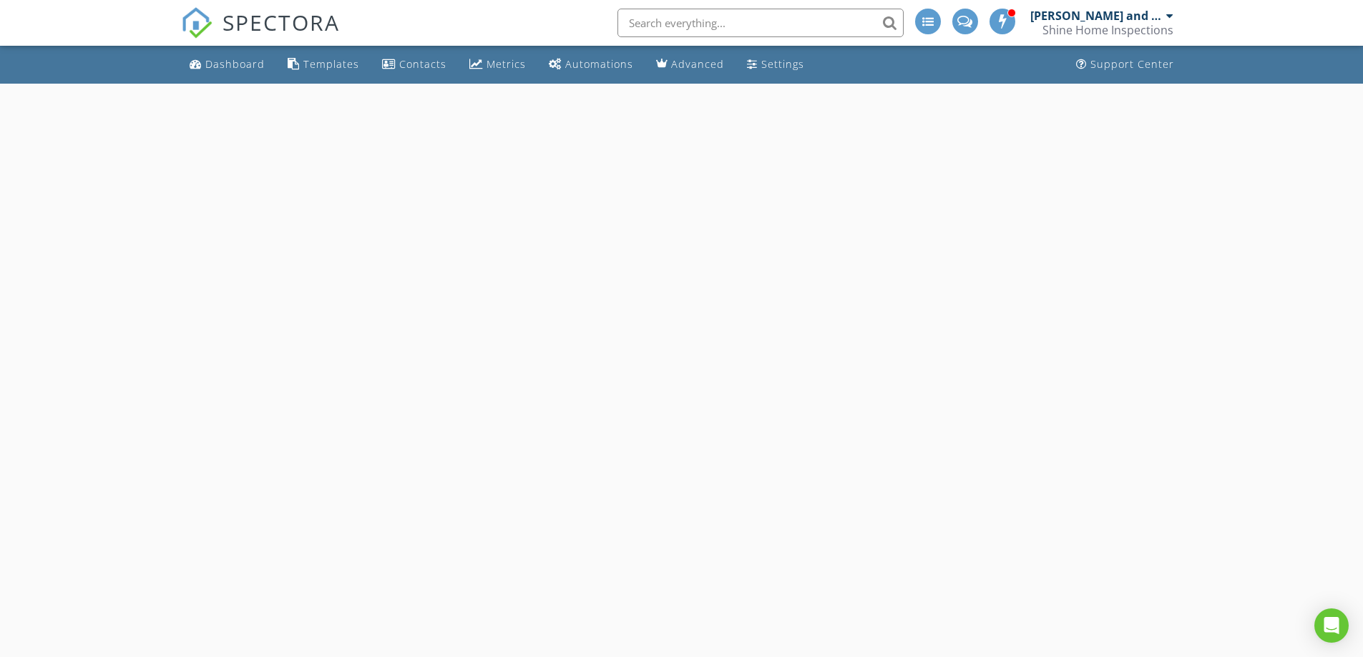
select select "8"
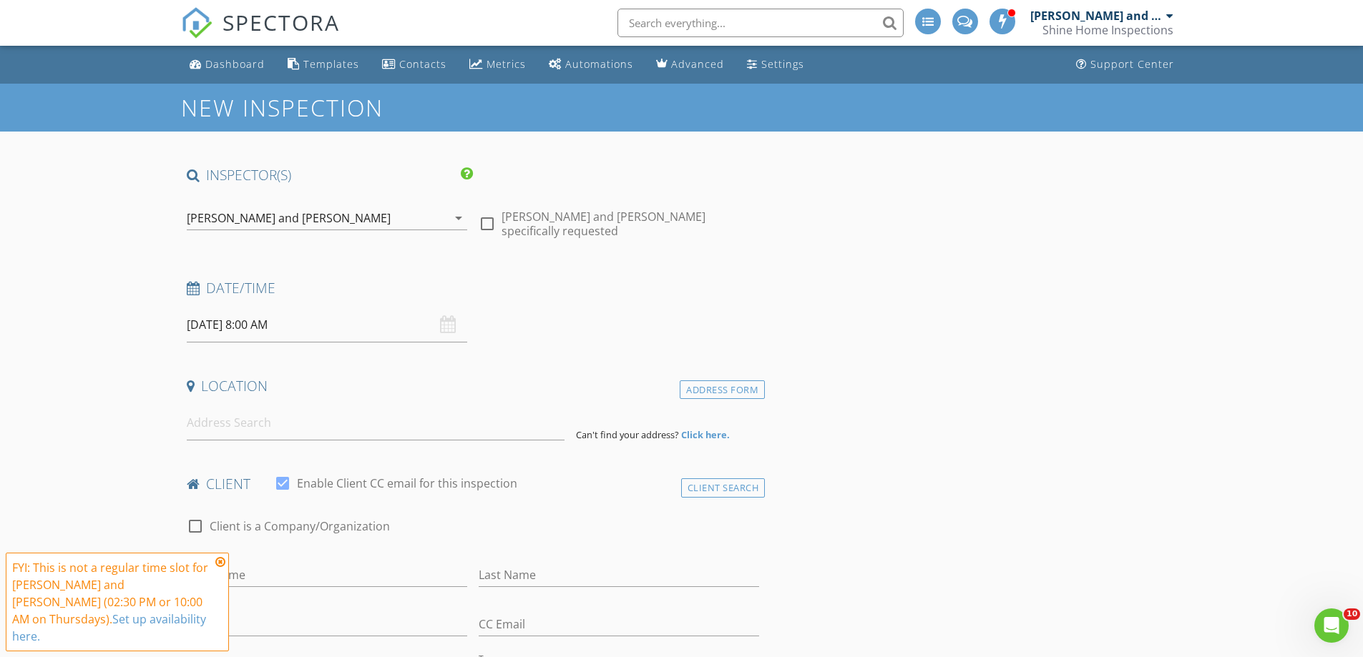
click at [313, 322] on input "[DATE] 8:00 AM" at bounding box center [327, 325] width 280 height 35
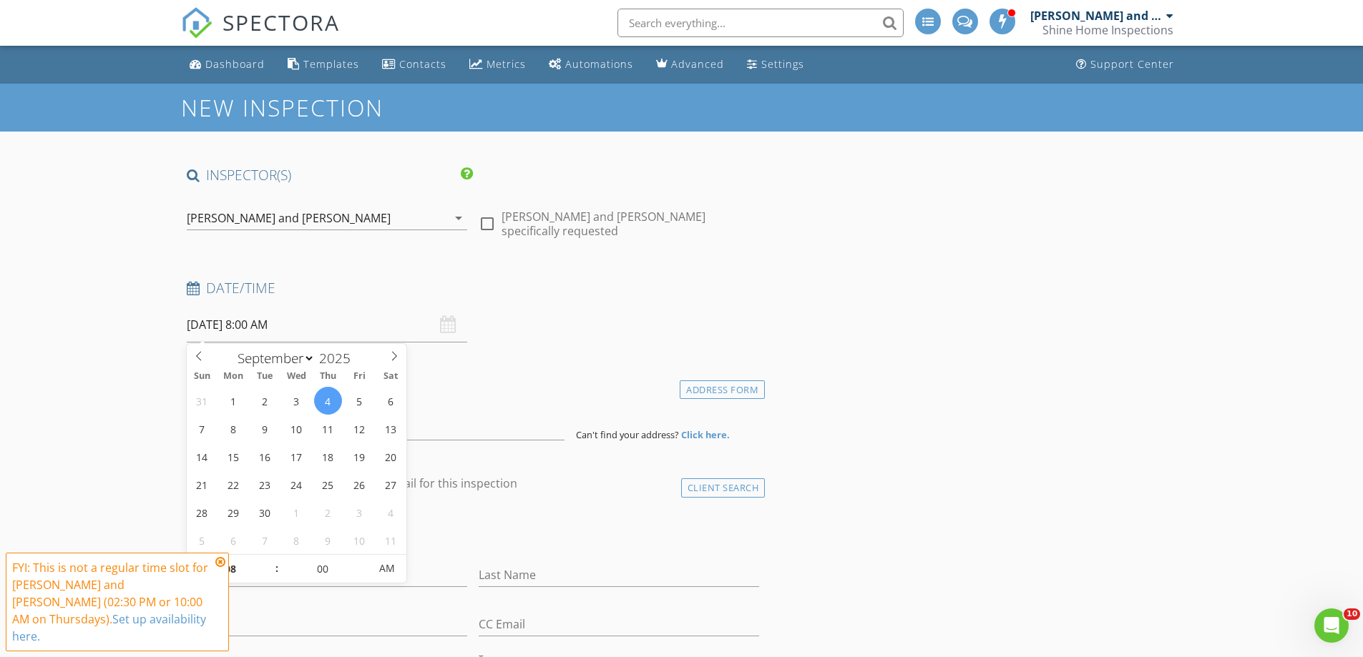
click at [275, 564] on span ":" at bounding box center [277, 568] width 4 height 29
type input "09"
type input "[DATE] 9:00 AM"
click at [268, 561] on span at bounding box center [270, 562] width 10 height 14
type input "10"
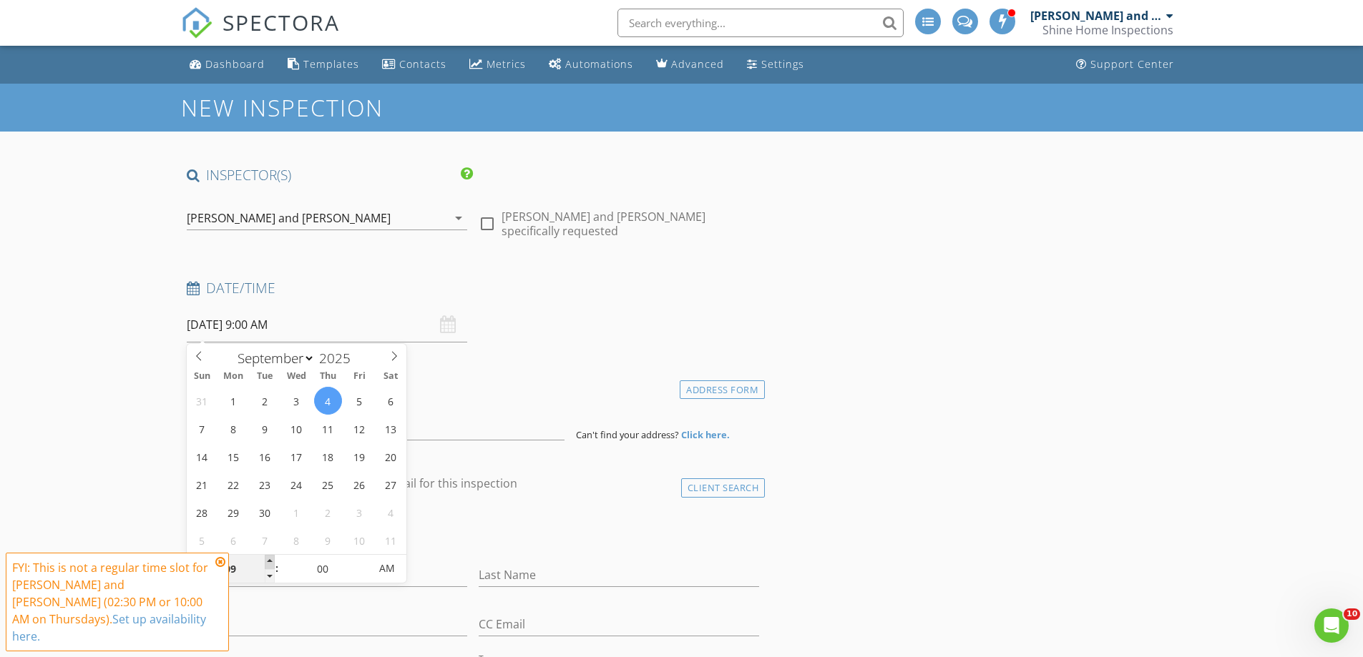
type input "[DATE] 10:00 AM"
click at [268, 561] on span at bounding box center [270, 562] width 10 height 14
type input "11"
type input "[DATE] 11:00 AM"
click at [268, 561] on span at bounding box center [270, 562] width 10 height 14
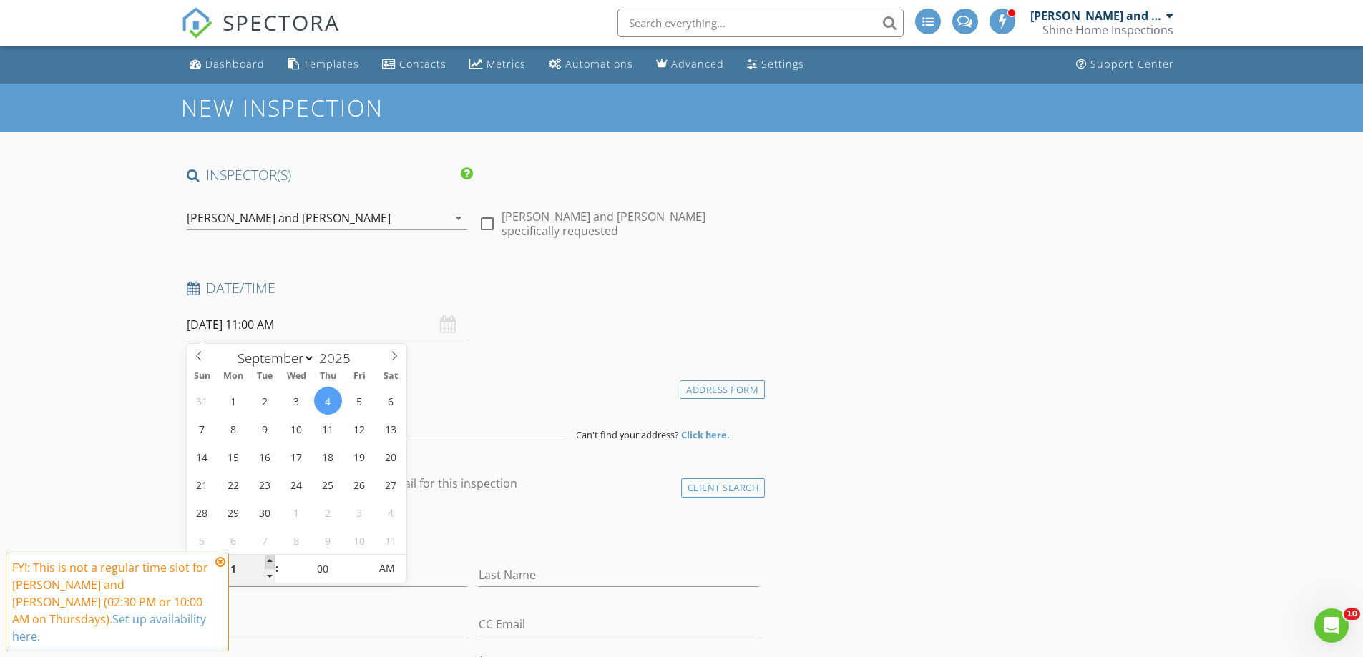
type input "12"
type input "[DATE] 12:00 PM"
click at [268, 561] on span at bounding box center [270, 562] width 10 height 14
type input "01"
type input "[DATE] 1:00 PM"
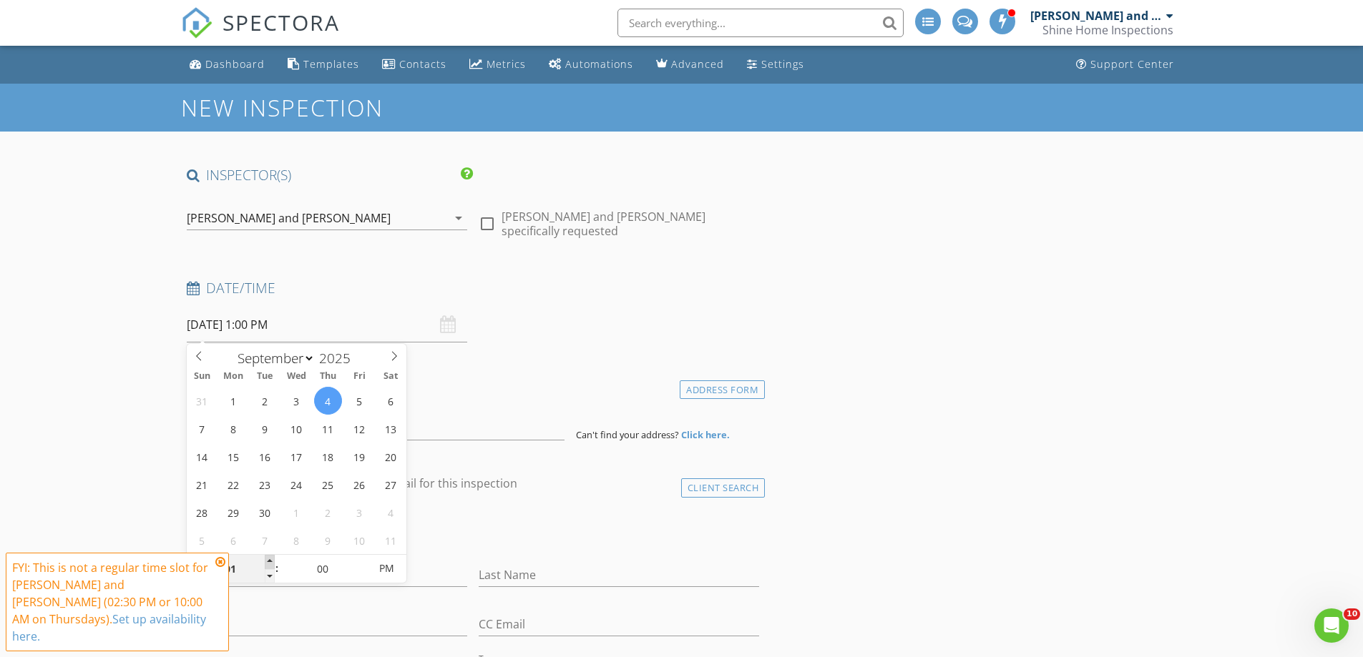
click at [268, 561] on span at bounding box center [270, 562] width 10 height 14
type input "02"
type input "[DATE] 2:00 PM"
click at [268, 561] on span at bounding box center [270, 562] width 10 height 14
type input "03"
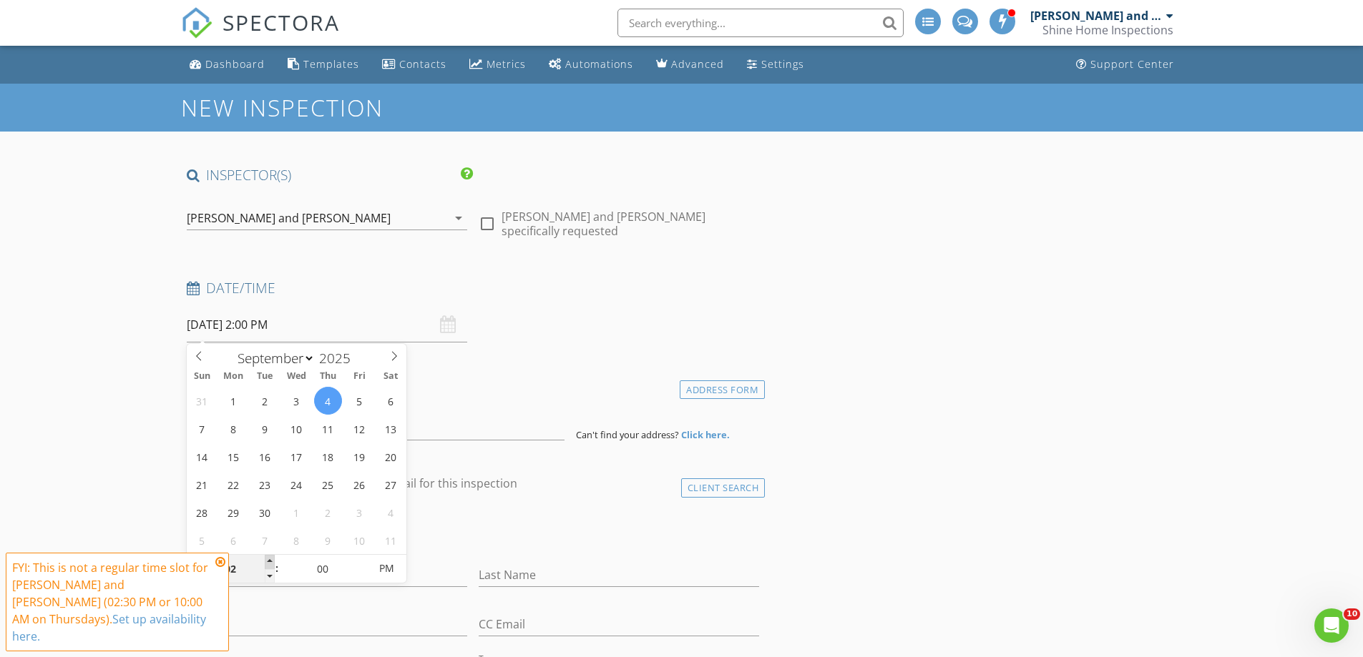
type input "[DATE] 3:00 PM"
click at [268, 561] on span at bounding box center [270, 562] width 10 height 14
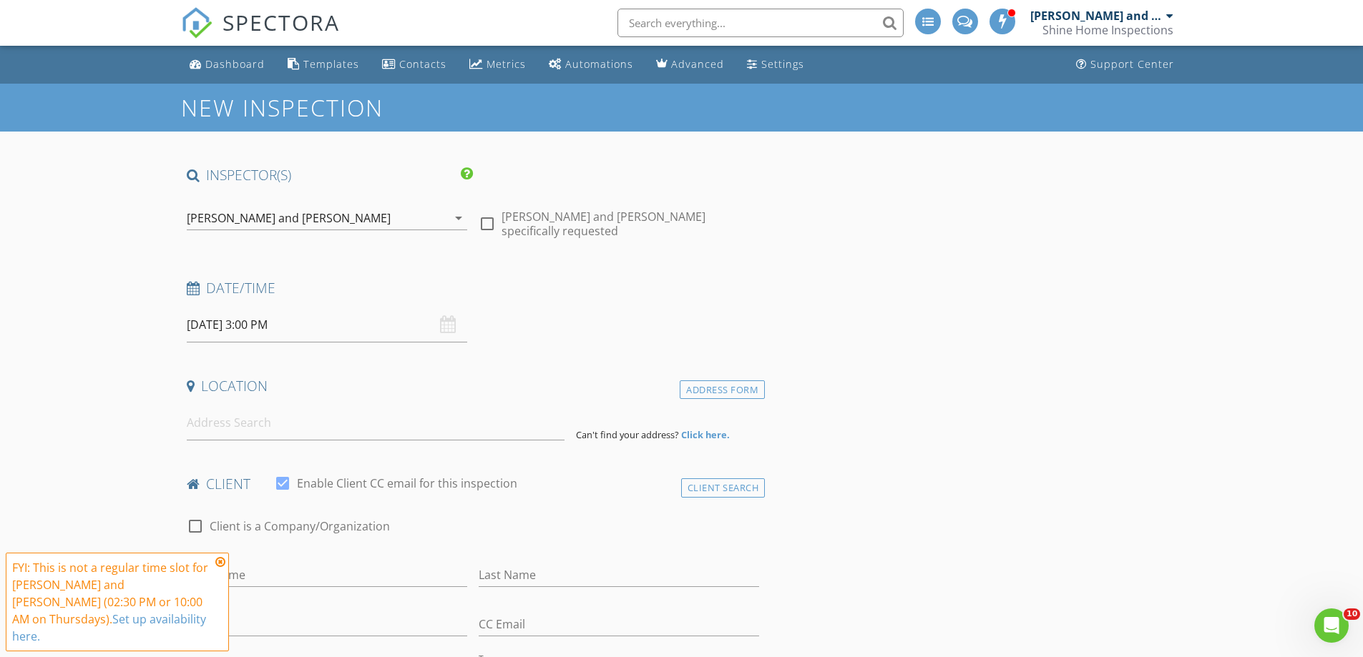
click at [222, 568] on icon at bounding box center [220, 562] width 10 height 11
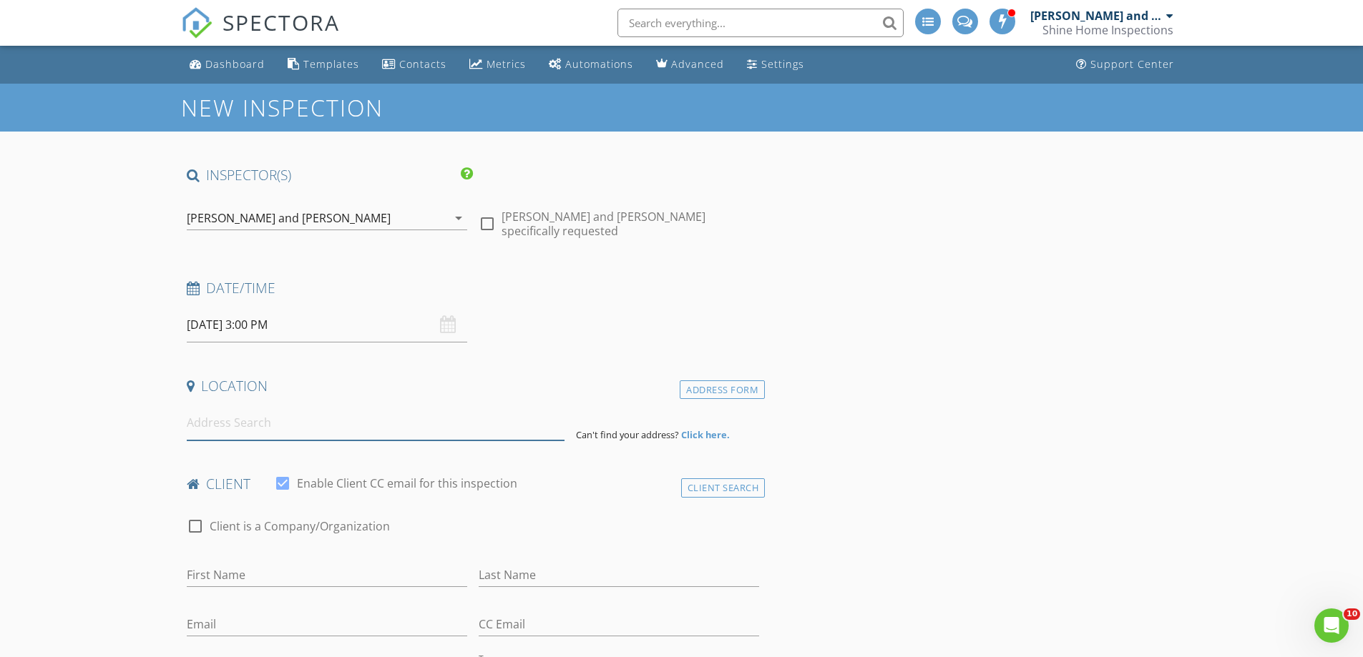
click at [292, 434] on input at bounding box center [376, 423] width 378 height 35
type input "7 Sunningdale, Farmington, CT, USA"
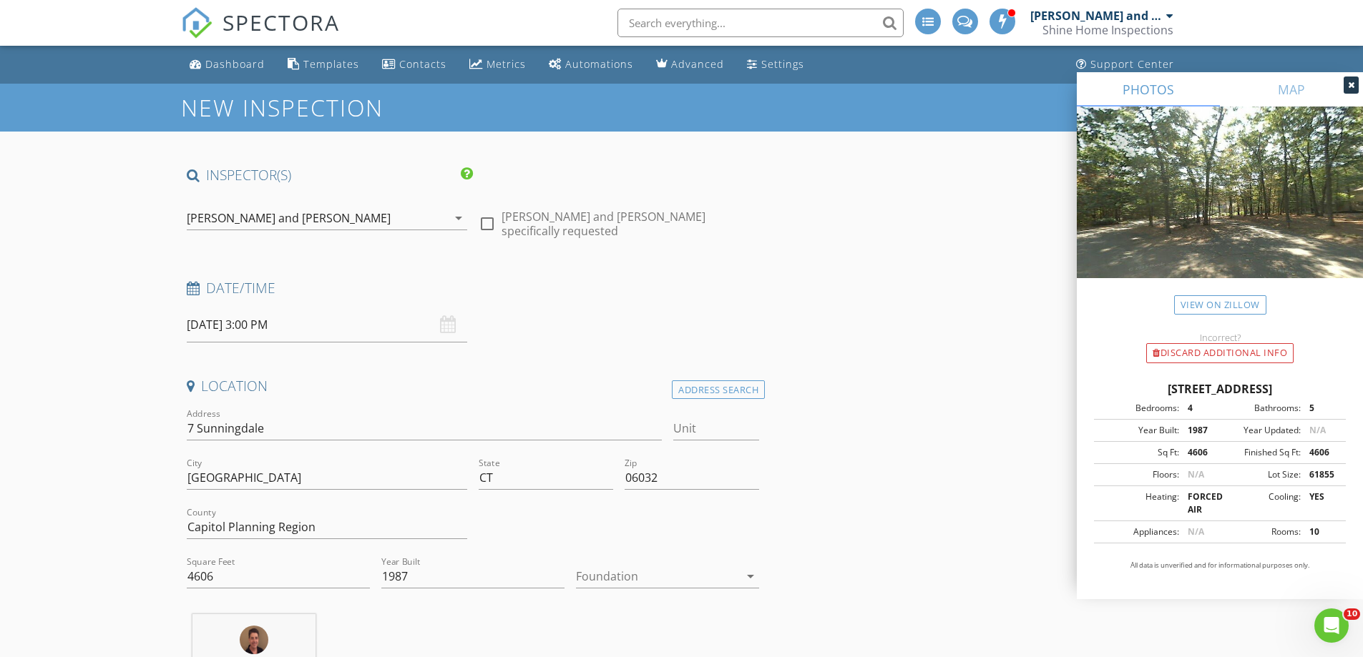
scroll to position [72, 0]
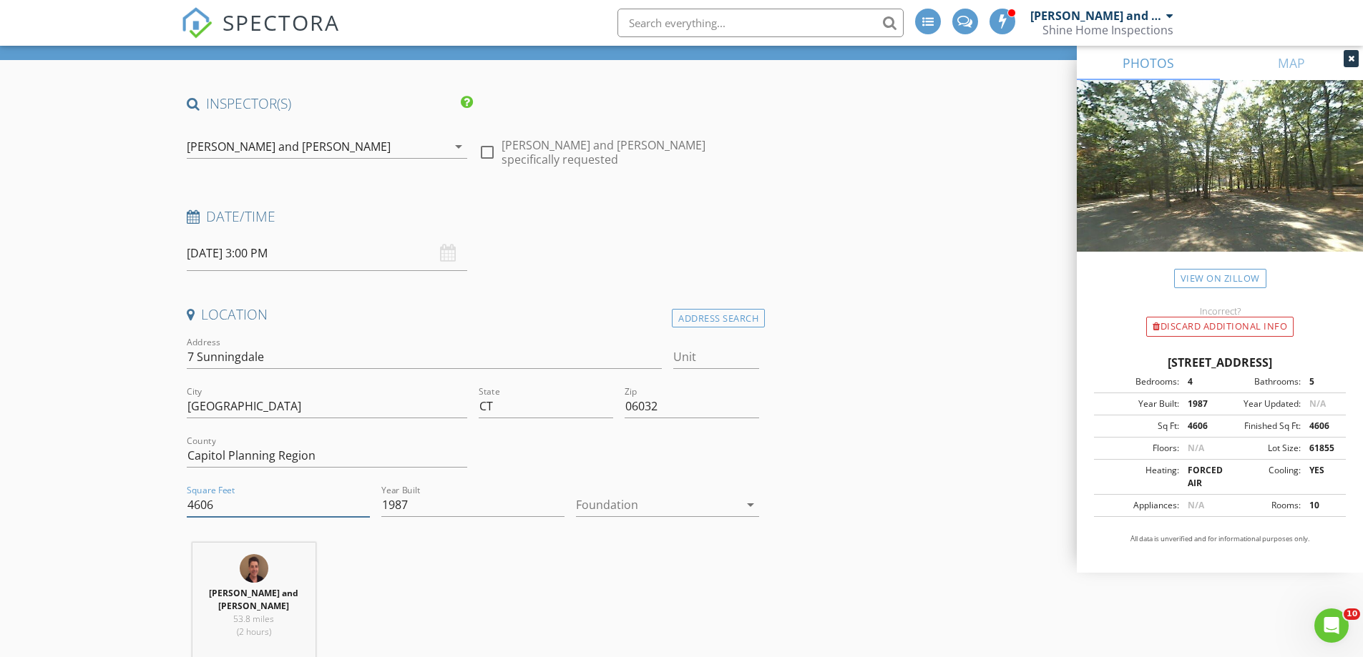
drag, startPoint x: 224, startPoint y: 503, endPoint x: 152, endPoint y: 489, distance: 72.8
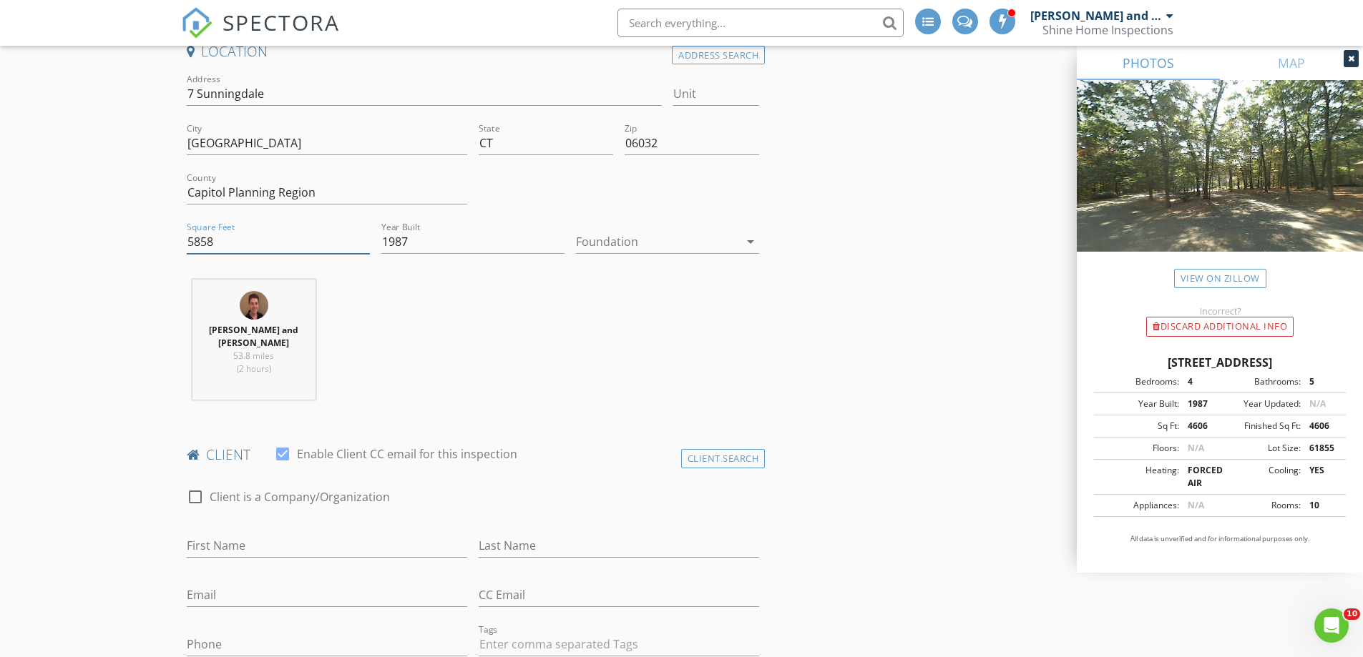
scroll to position [358, 0]
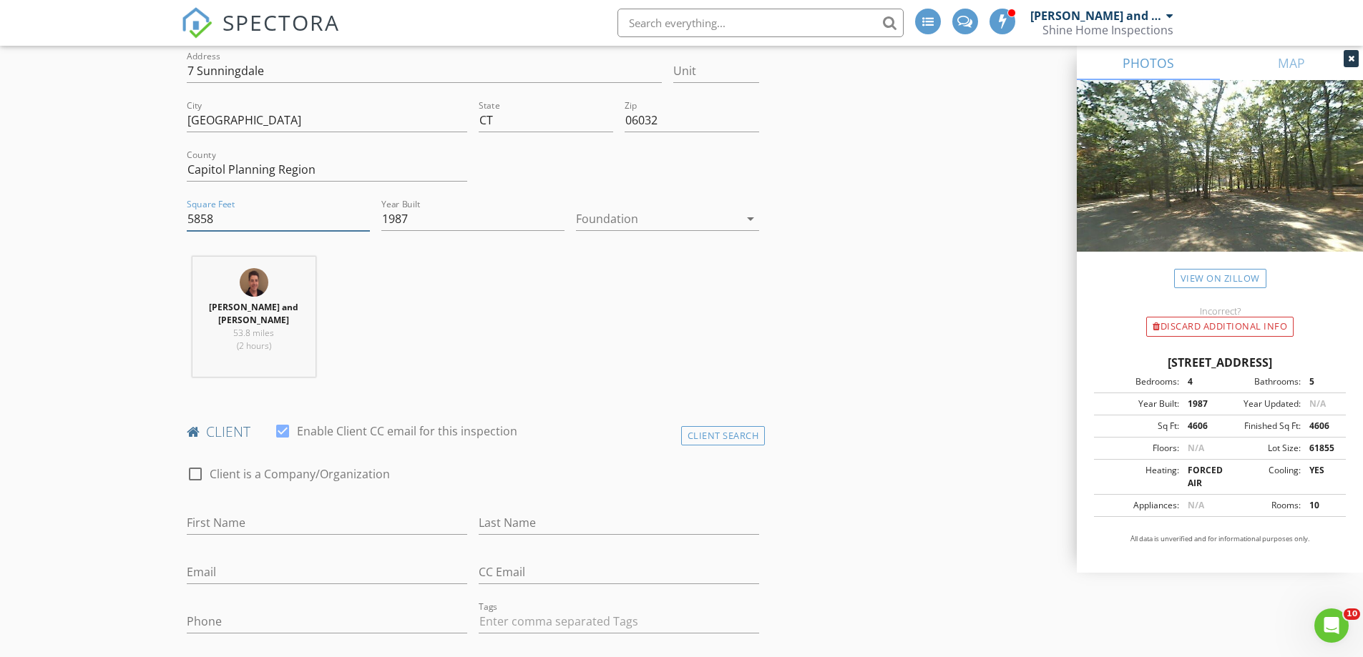
type input "5858"
click at [280, 512] on input "First Name" at bounding box center [327, 523] width 280 height 24
type input "[PERSON_NAME]"
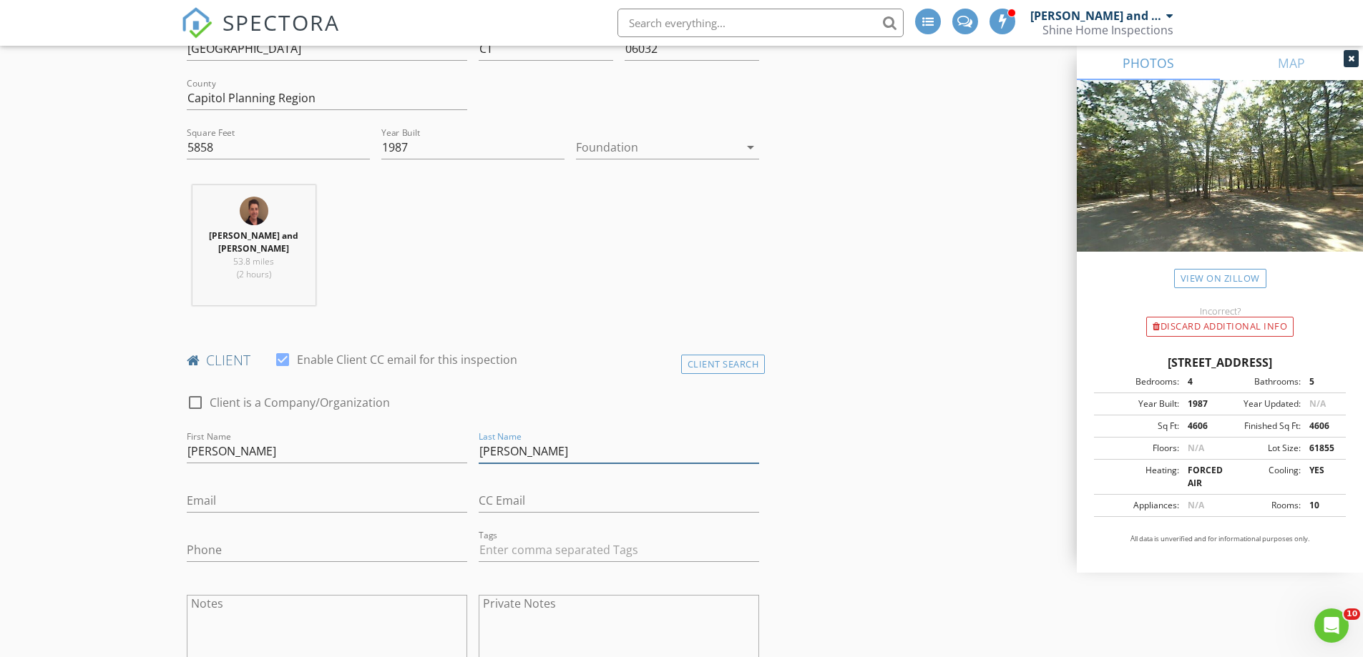
scroll to position [501, 0]
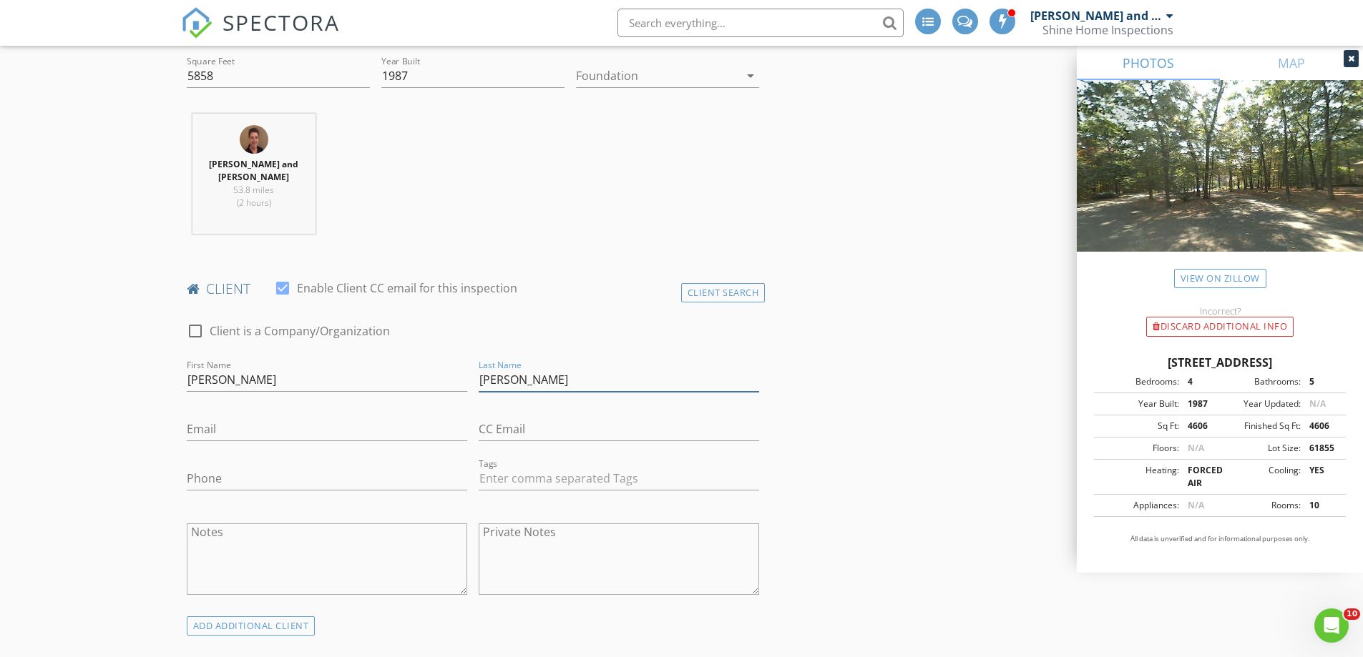
type input "[PERSON_NAME]"
click at [241, 426] on input "Email" at bounding box center [327, 430] width 280 height 24
type input "[EMAIL_ADDRESS][DOMAIN_NAME]"
click at [235, 480] on input "Phone" at bounding box center [327, 479] width 280 height 24
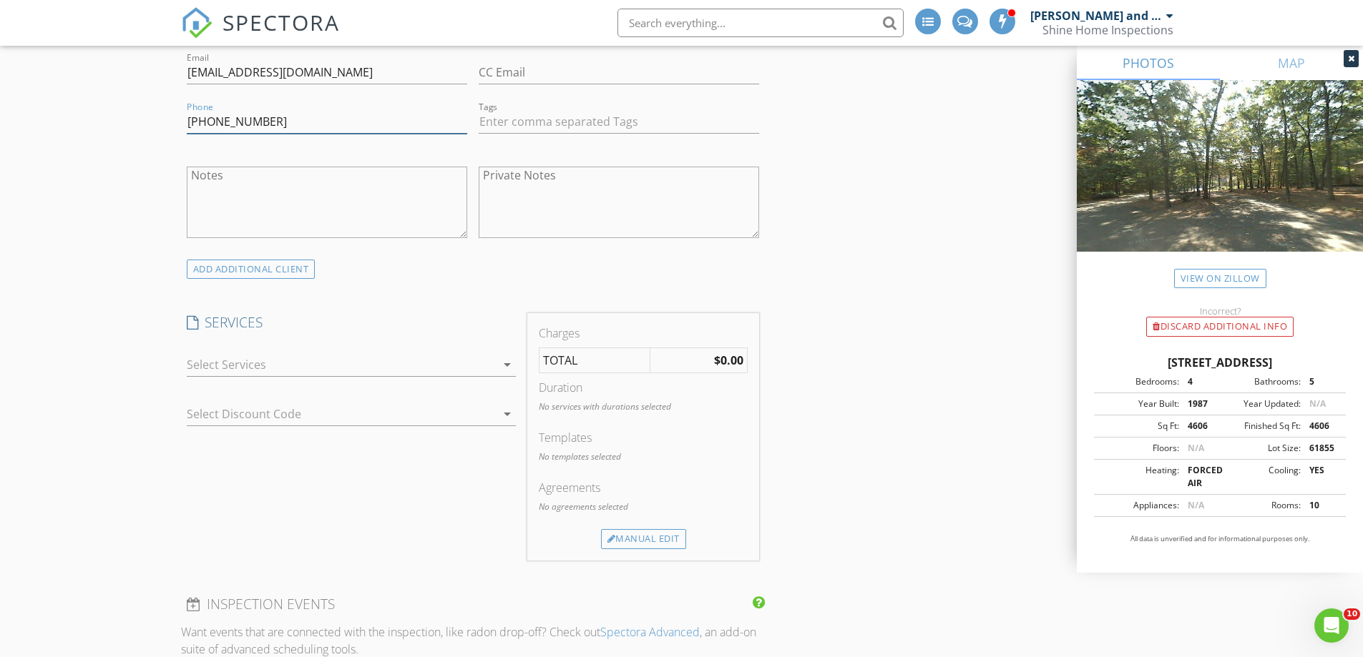
scroll to position [858, 0]
type input "[PHONE_NUMBER]"
click at [281, 366] on div at bounding box center [341, 364] width 309 height 23
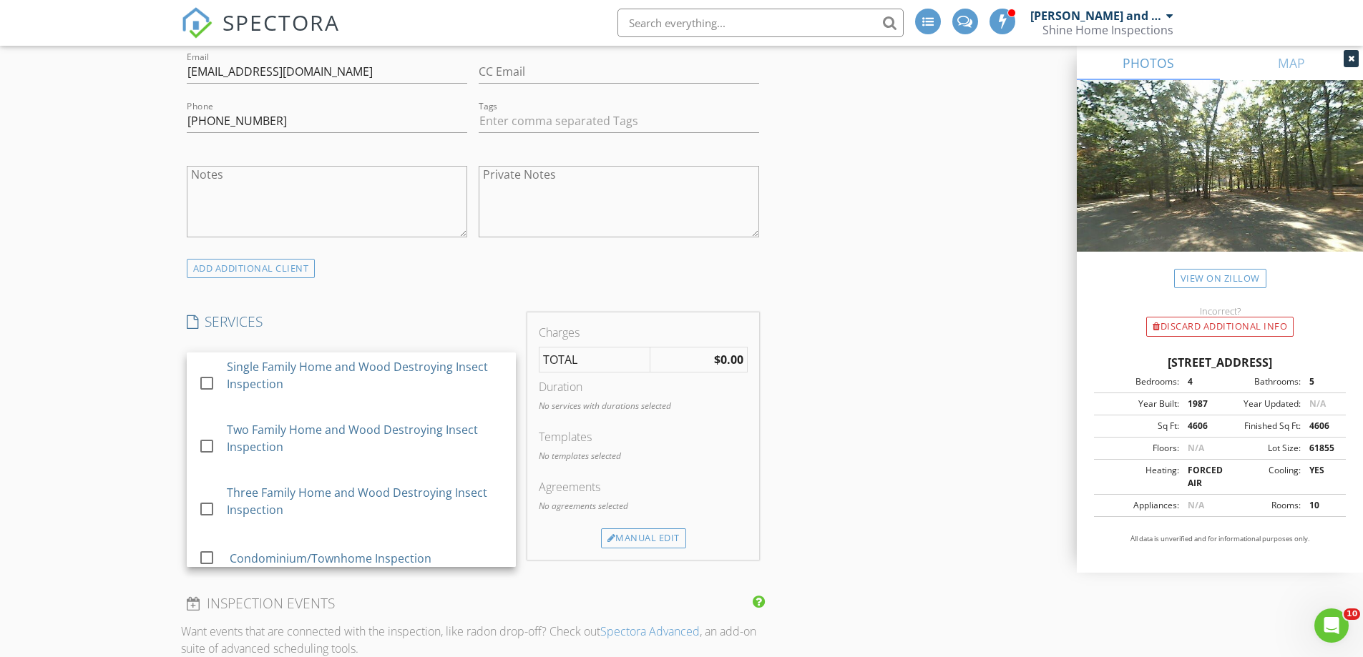
click at [281, 366] on div "Single Family Home and Wood Destroying Insect Inspection" at bounding box center [366, 375] width 278 height 34
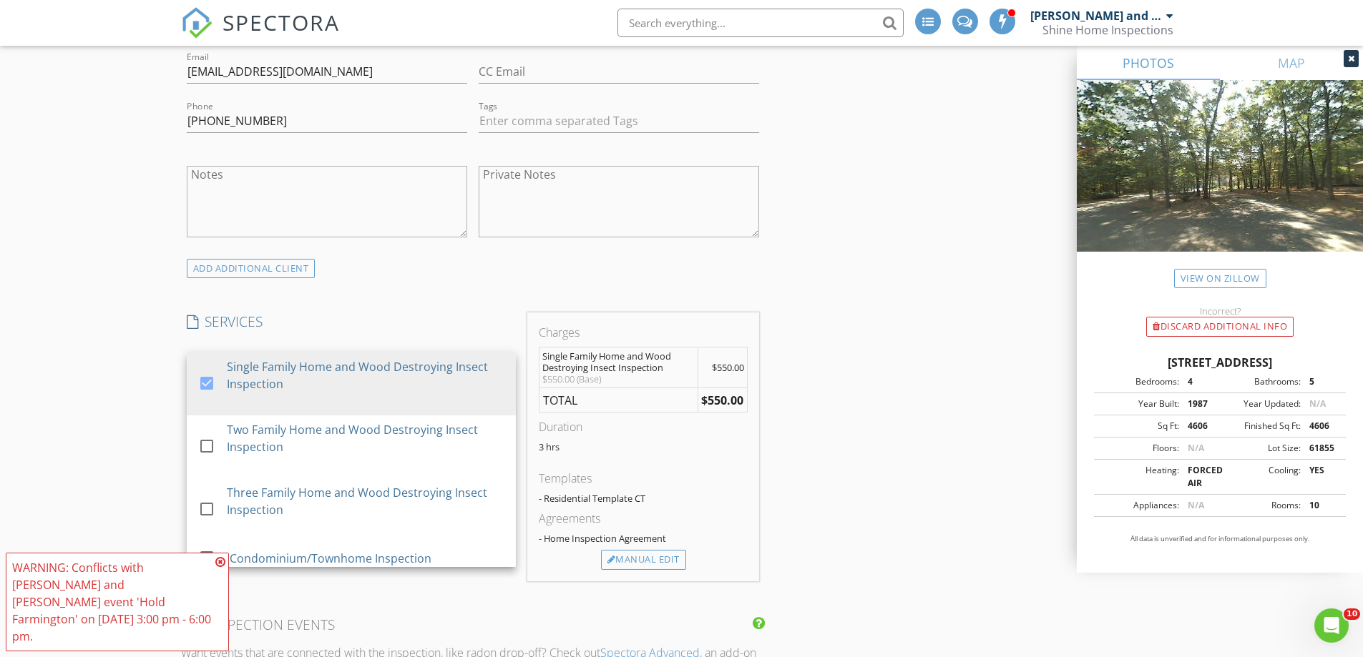
click at [856, 363] on div "INSPECTOR(S) check_box Jerry and Shane Marren PRIMARY Jerry and Shane Marren ar…" at bounding box center [681, 625] width 1001 height 2635
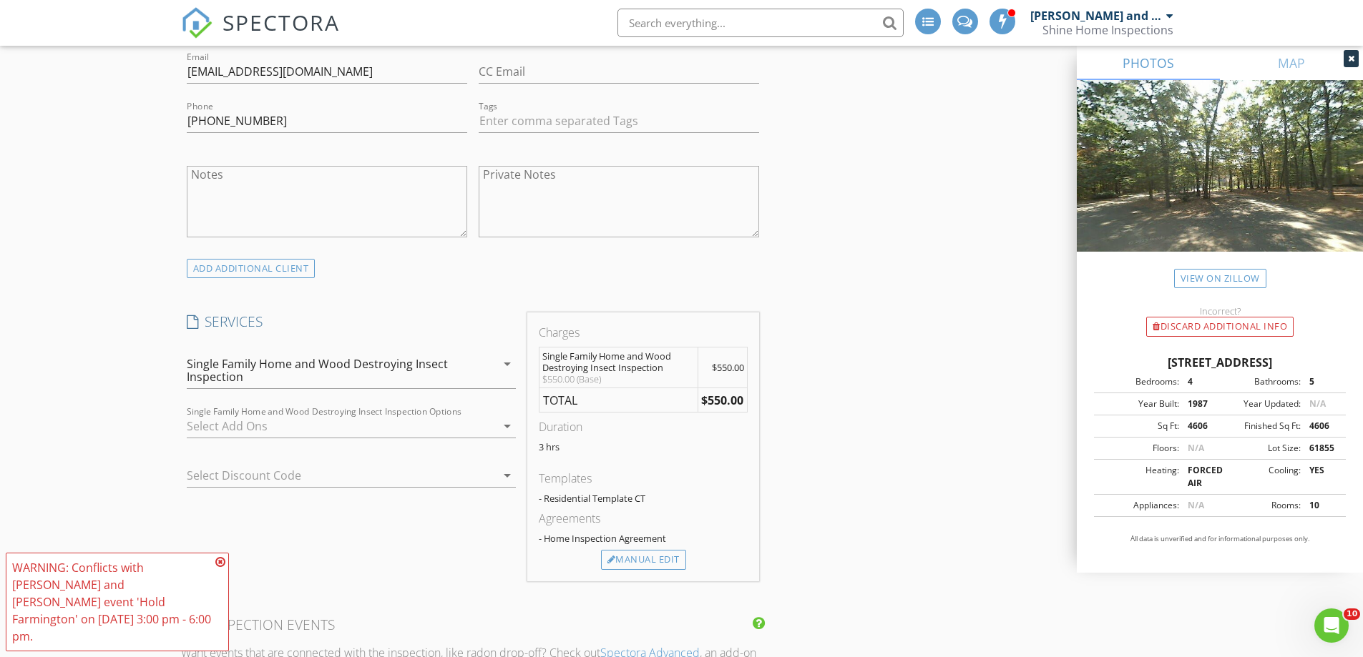
click at [268, 430] on div at bounding box center [341, 426] width 309 height 23
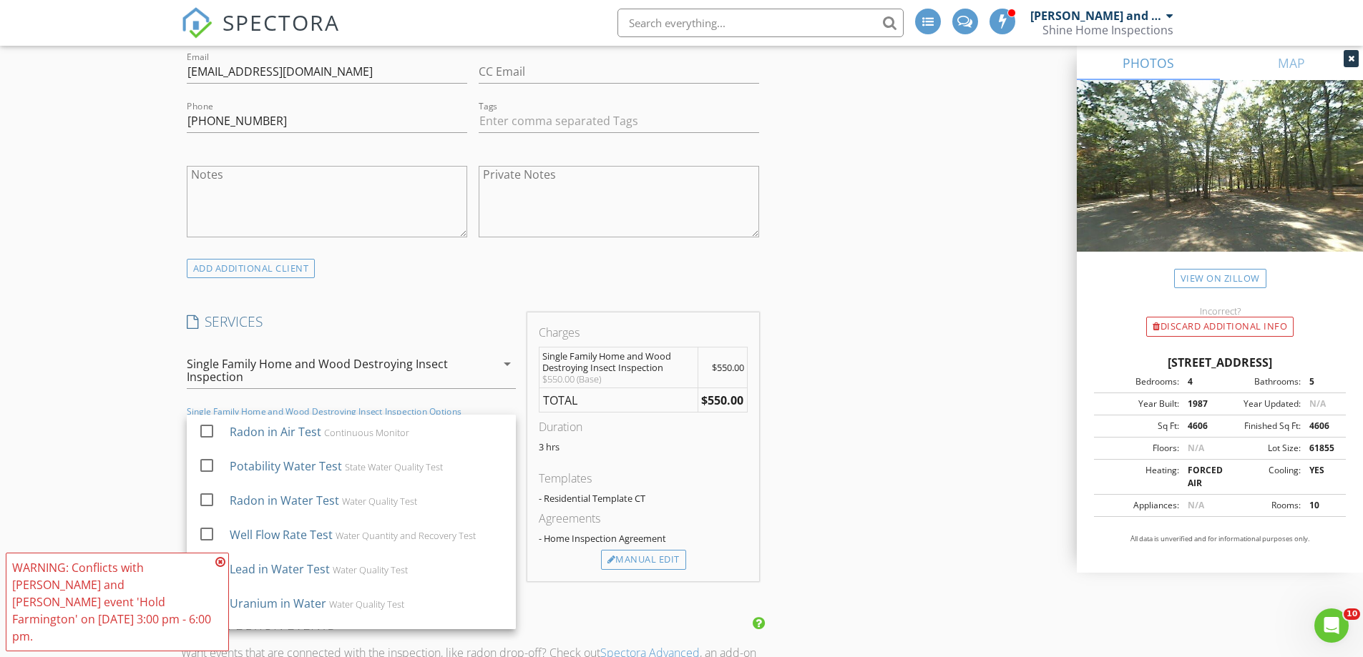
click at [268, 430] on div "Radon in Air Test" at bounding box center [275, 431] width 92 height 17
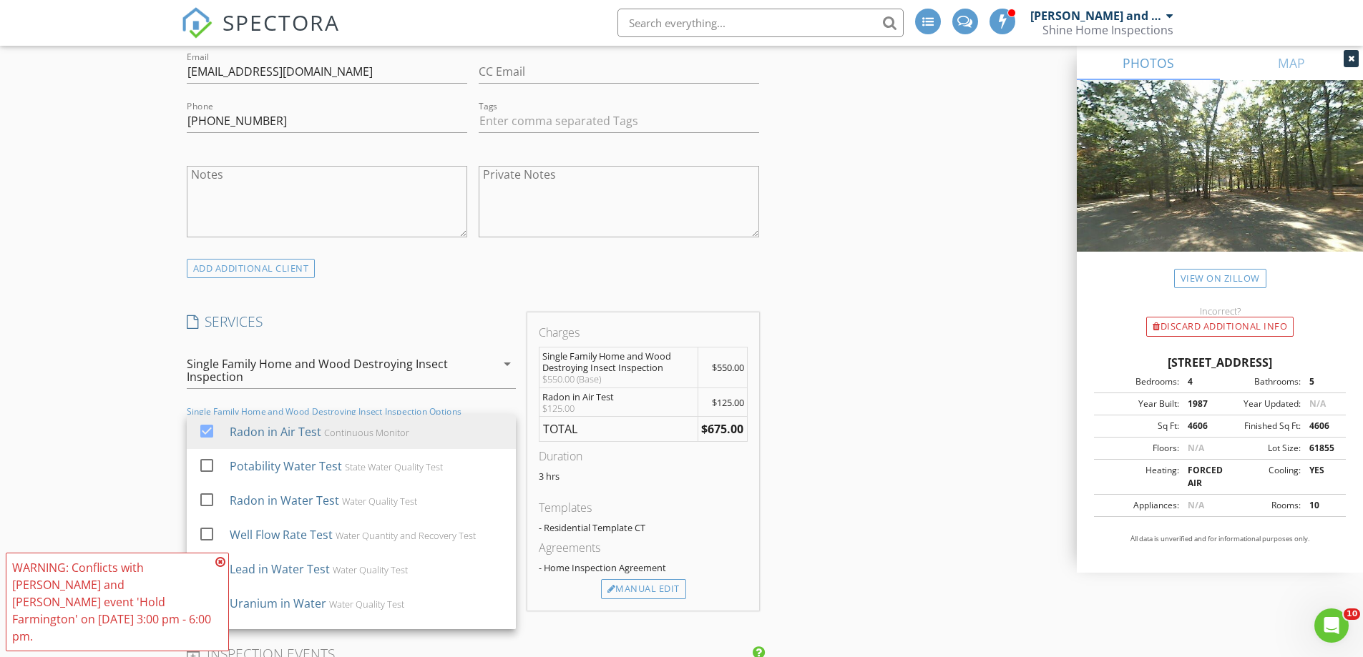
click at [936, 438] on div "INSPECTOR(S) check_box Jerry and Shane Marren PRIMARY Jerry and Shane Marren ar…" at bounding box center [681, 640] width 1001 height 2664
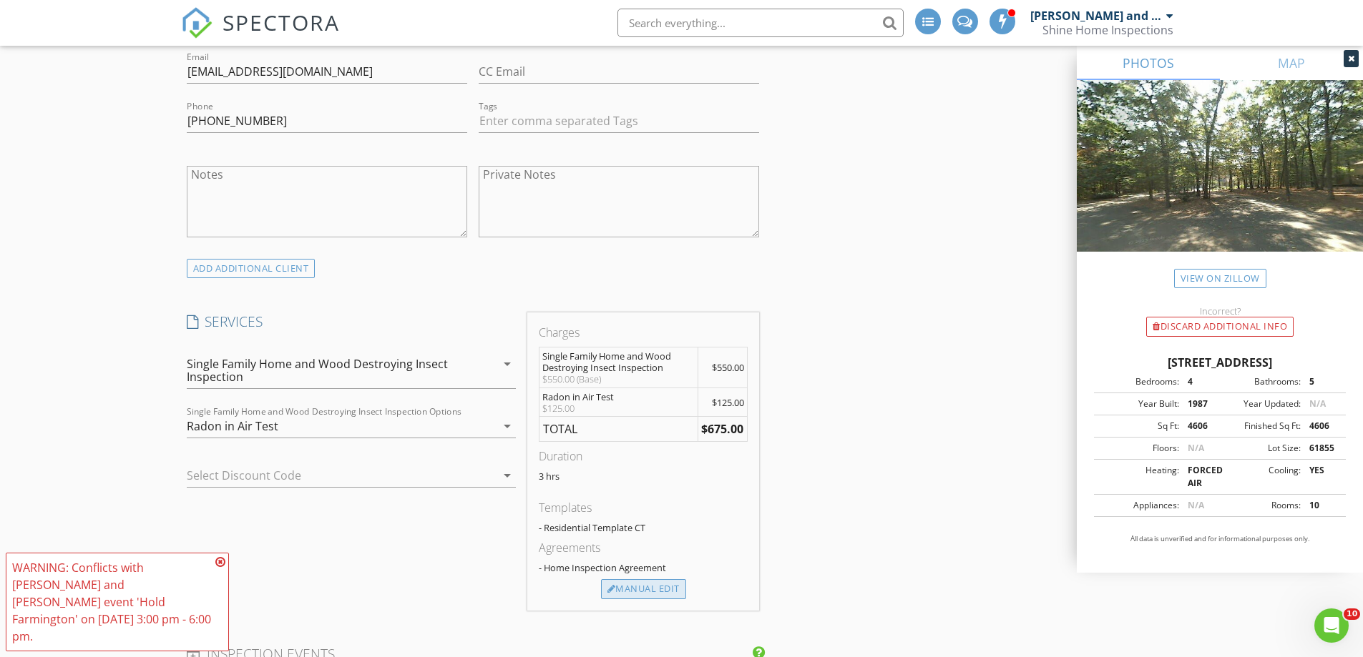
click at [641, 592] on div "Manual Edit" at bounding box center [643, 589] width 85 height 20
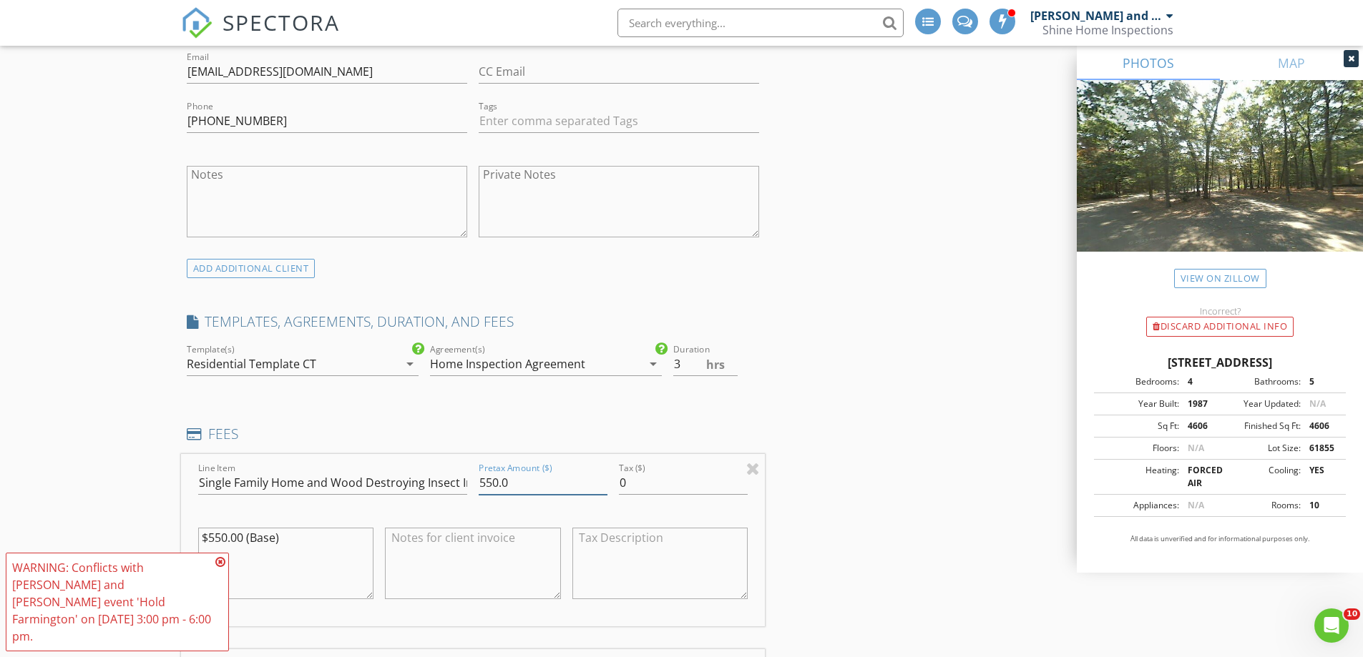
drag, startPoint x: 513, startPoint y: 481, endPoint x: 469, endPoint y: 475, distance: 44.7
click at [469, 475] on div "Line Item Single Family Home and Wood Destroying Insect Inspection Pretax Amoun…" at bounding box center [473, 540] width 584 height 172
type input "995.00"
click at [220, 568] on icon at bounding box center [220, 562] width 10 height 11
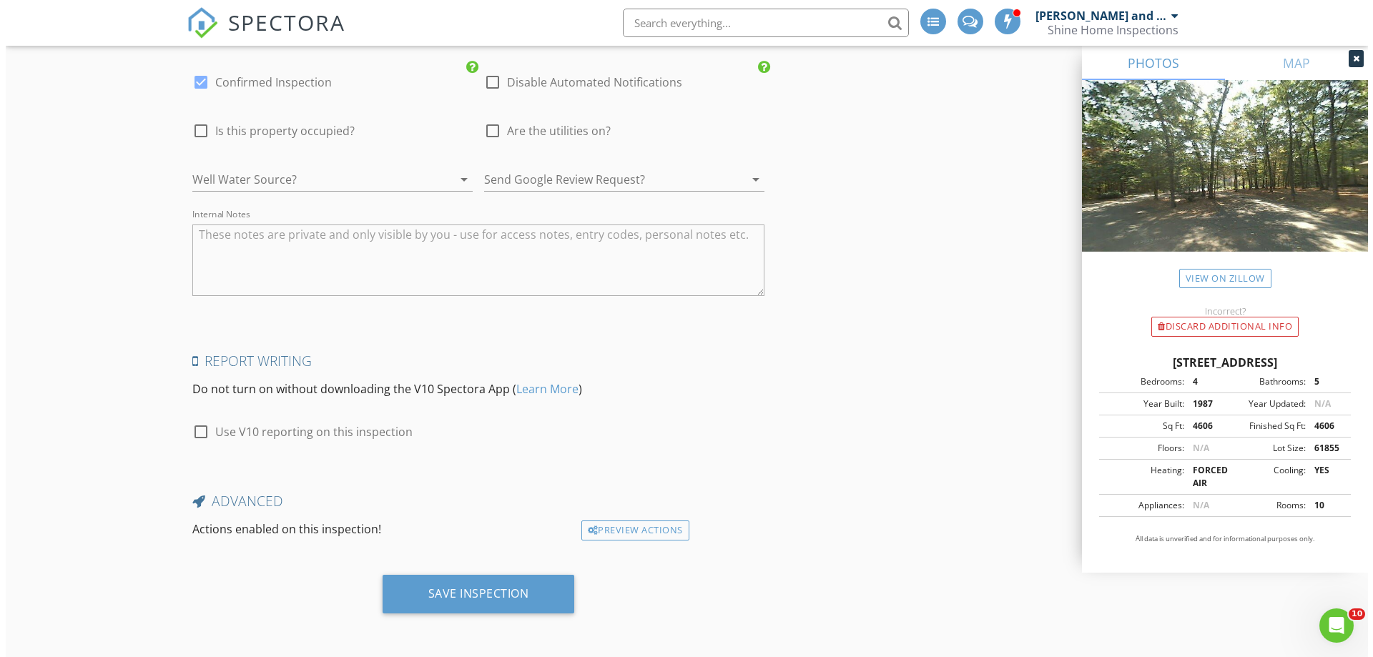
scroll to position [2508, 0]
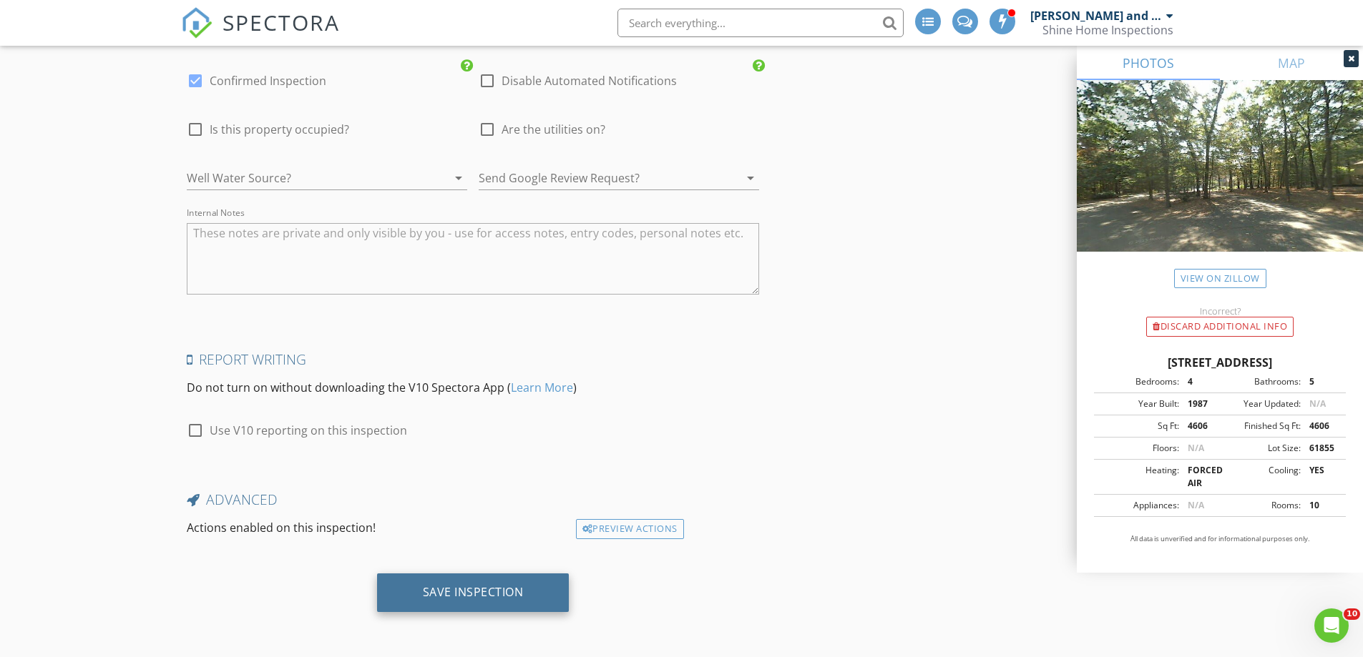
click at [484, 580] on div "Save Inspection" at bounding box center [473, 593] width 192 height 39
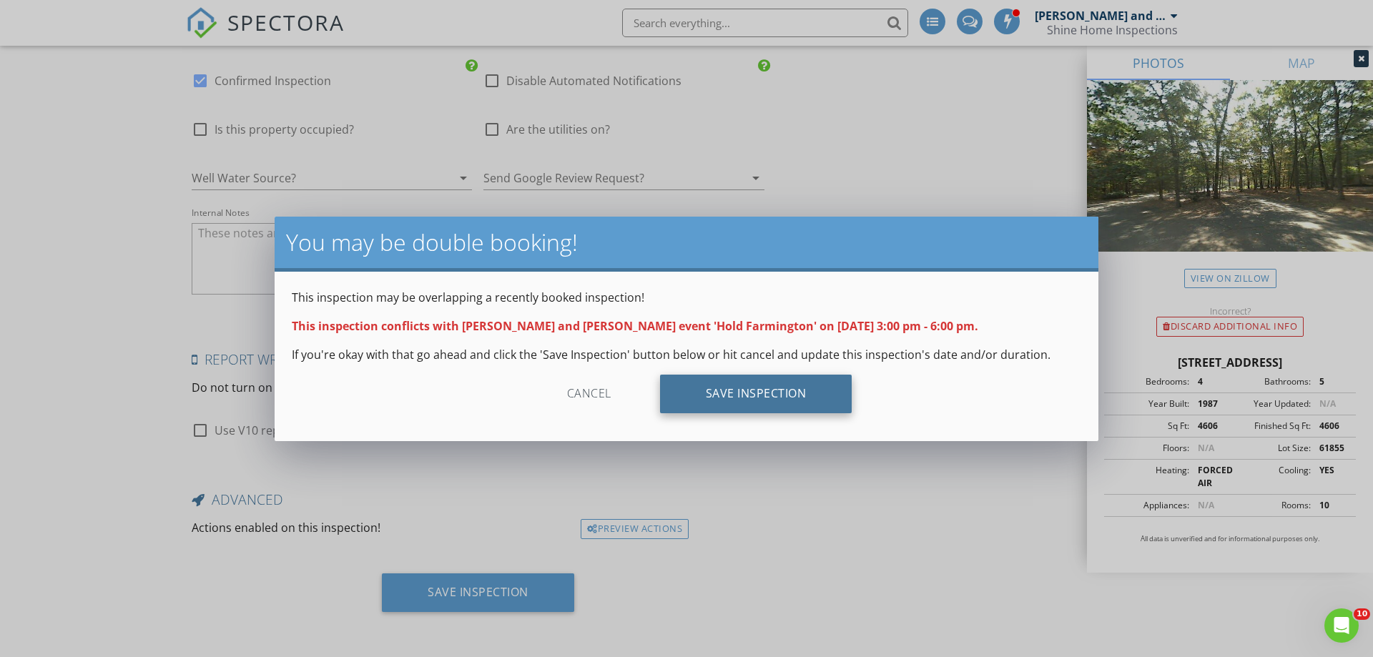
click at [755, 388] on div "Save Inspection" at bounding box center [756, 394] width 192 height 39
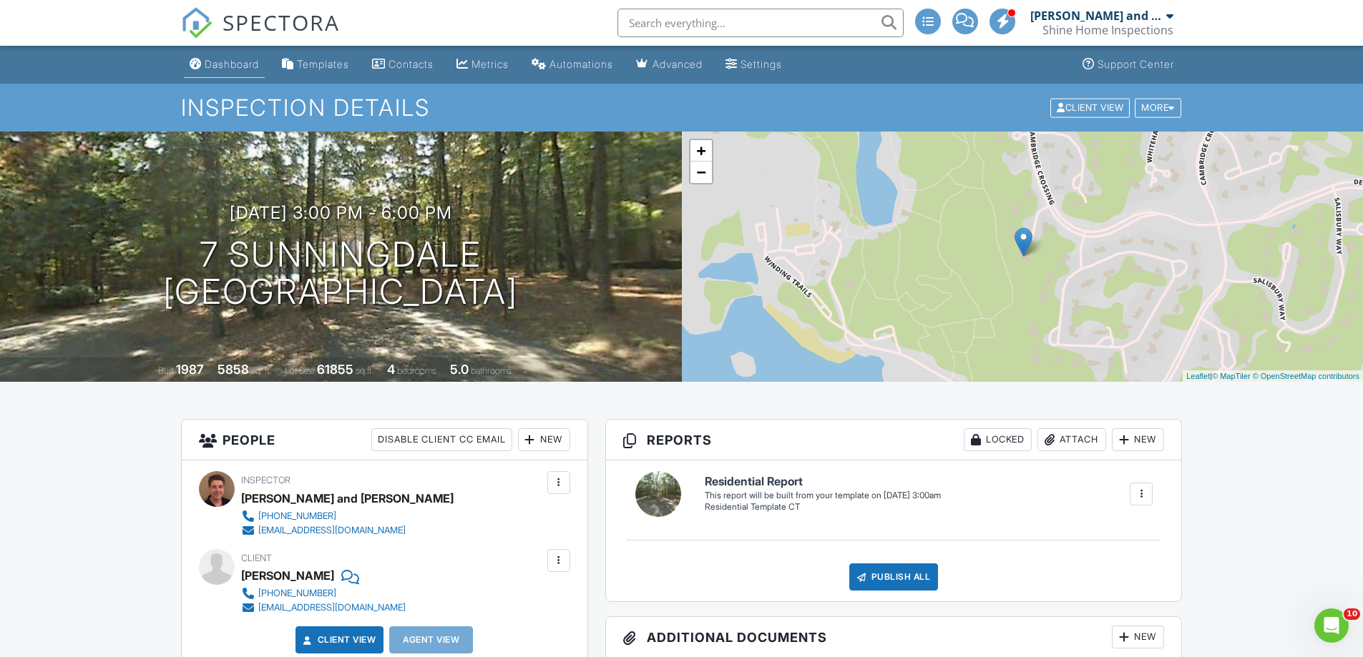
click at [227, 64] on div "Dashboard" at bounding box center [232, 64] width 54 height 12
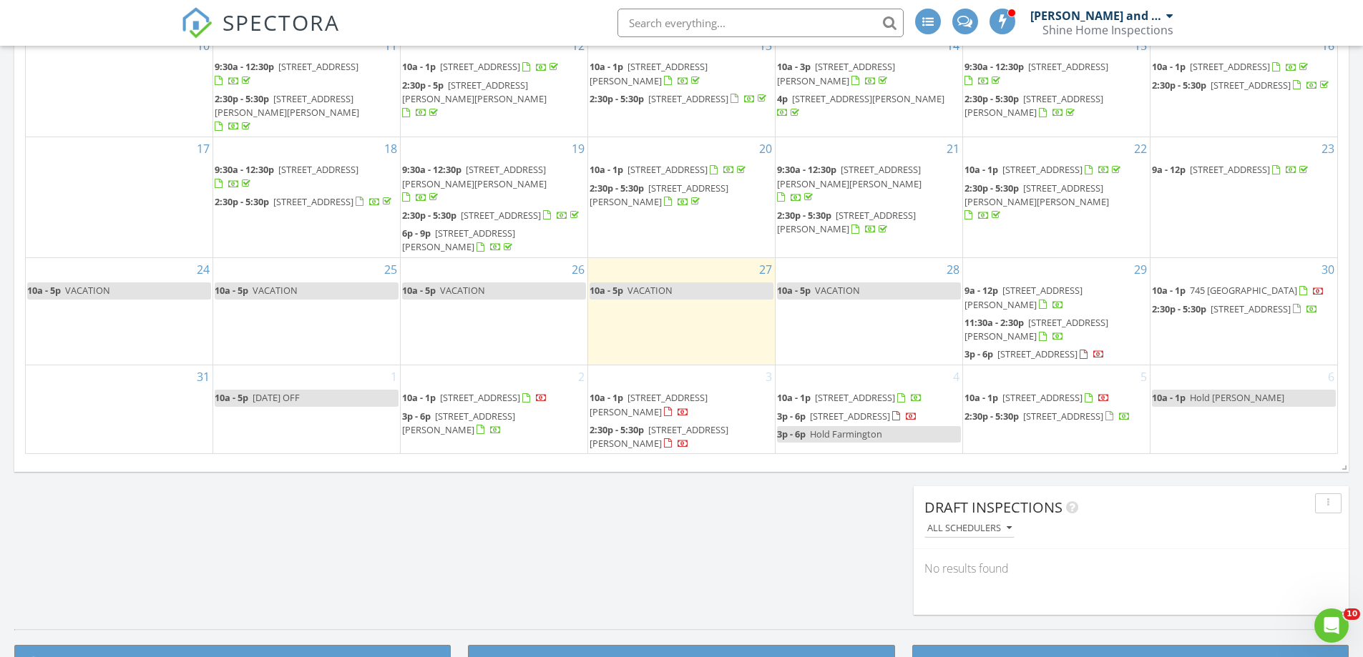
scroll to position [118, 0]
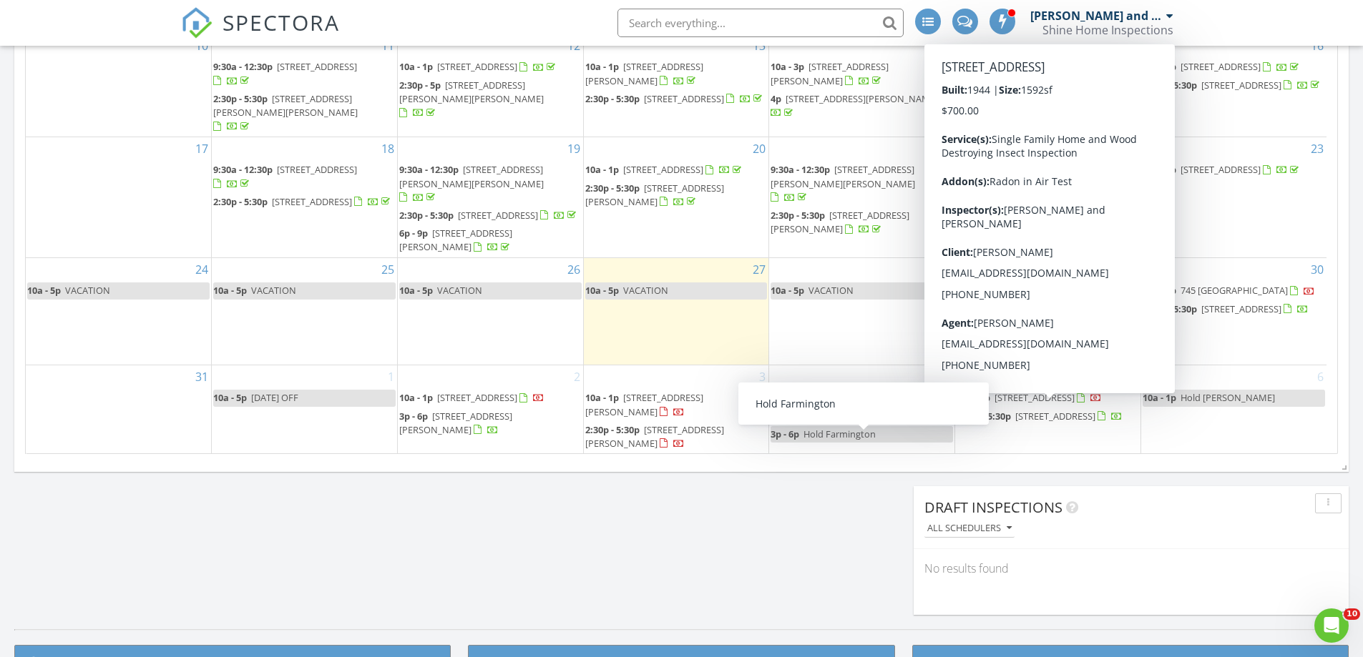
click at [852, 441] on span "Hold Farmington" at bounding box center [839, 434] width 72 height 13
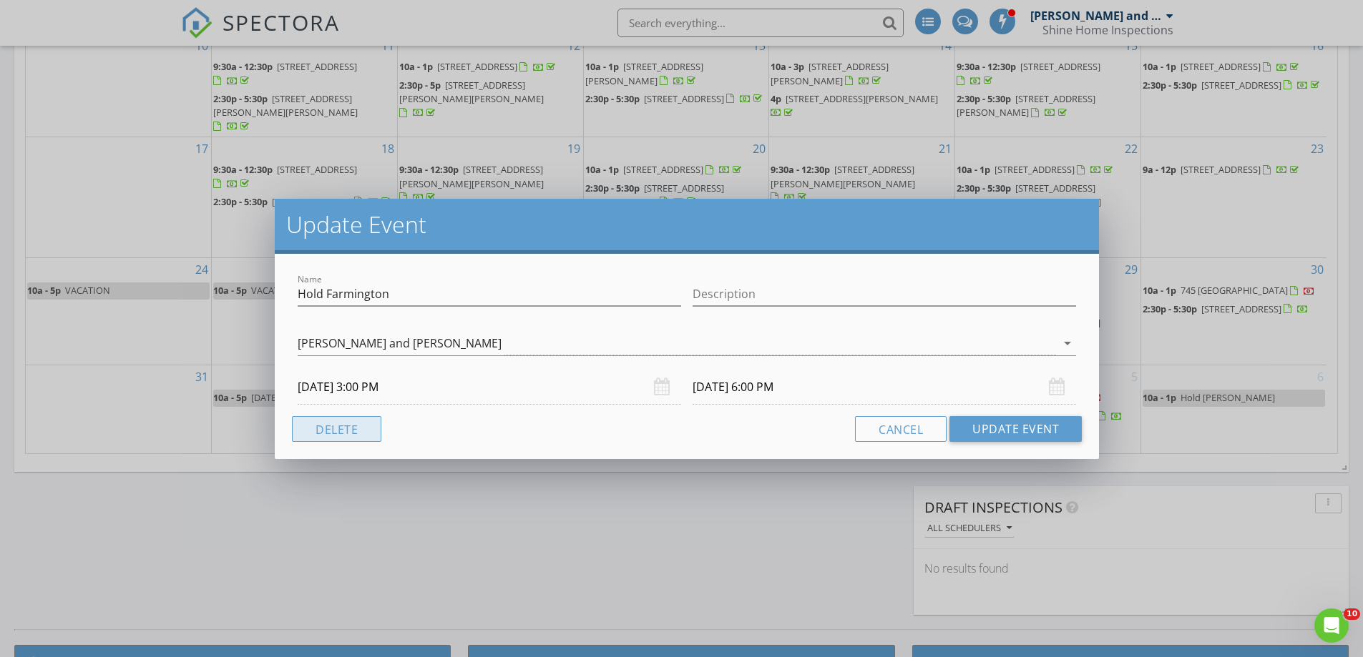
click at [320, 423] on button "Delete" at bounding box center [336, 429] width 89 height 26
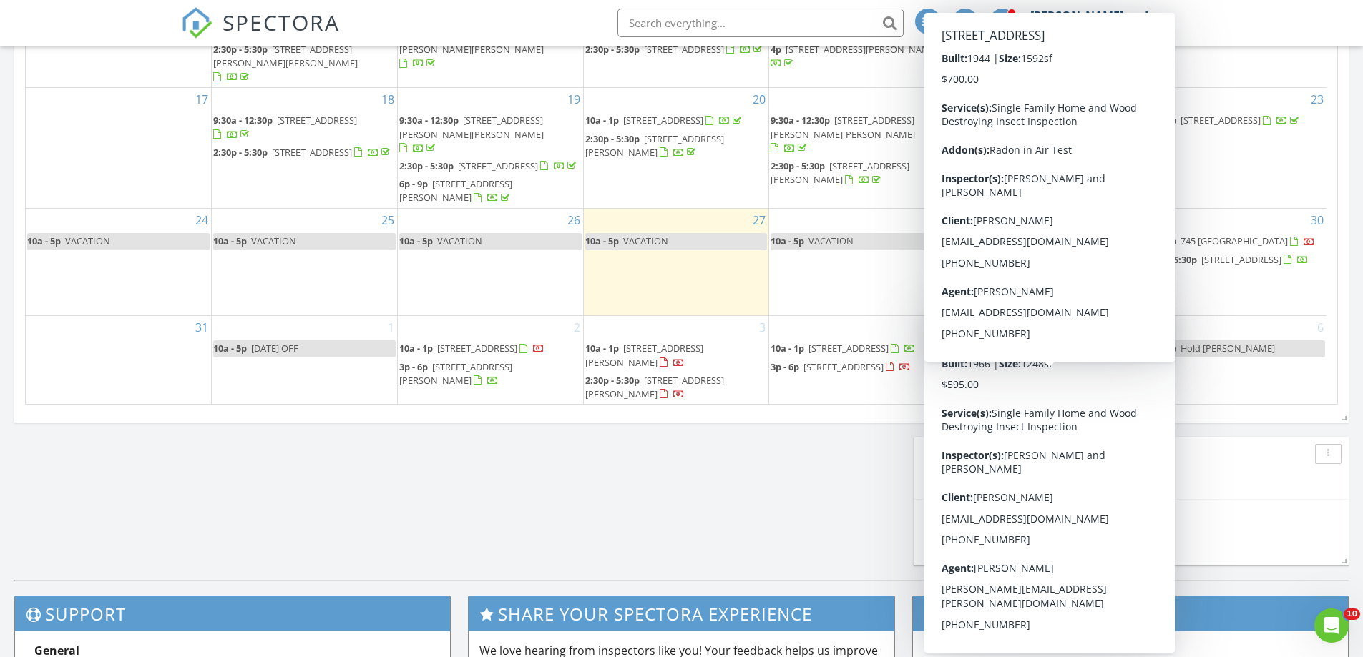
scroll to position [905, 0]
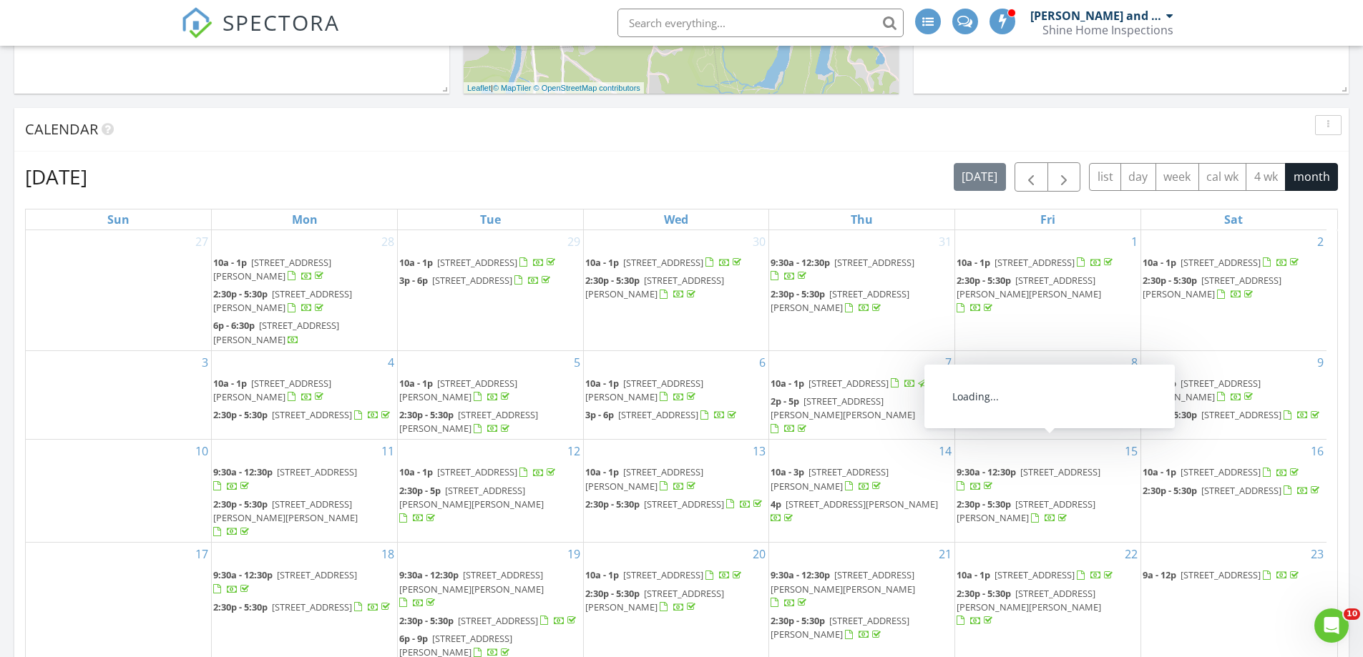
scroll to position [496, 0]
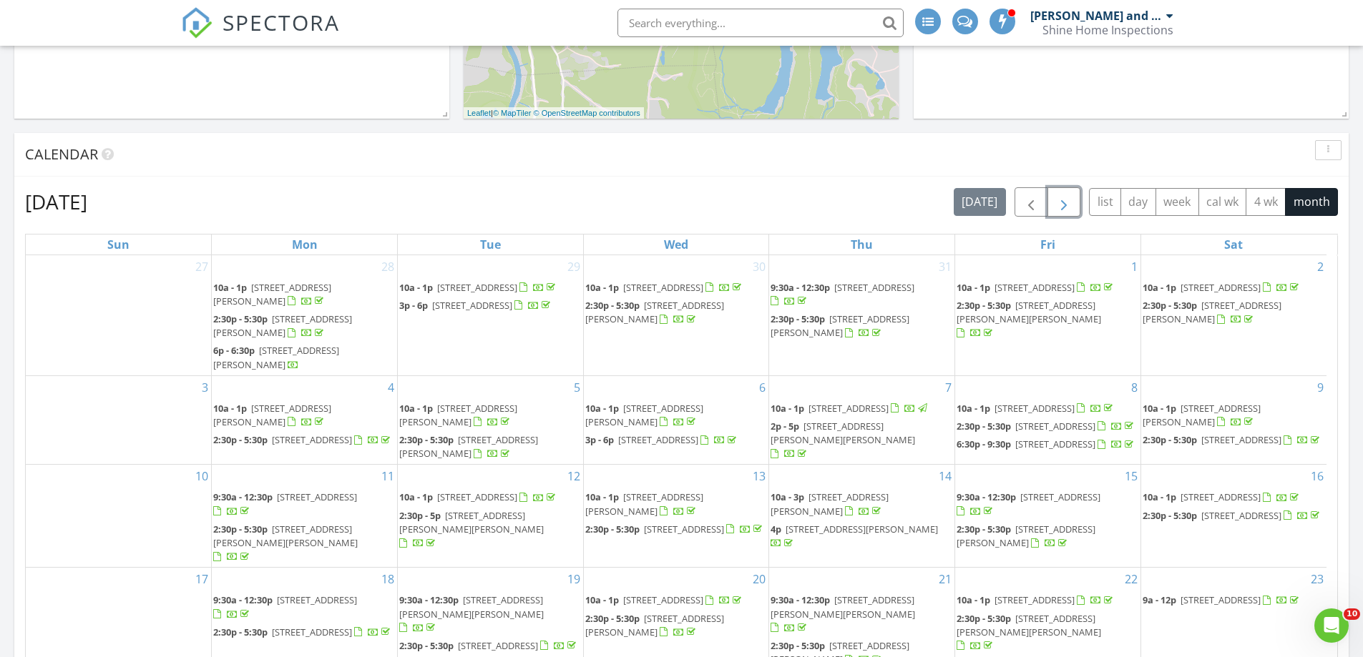
click at [1072, 200] on button "button" at bounding box center [1064, 201] width 34 height 29
